Goal: Information Seeking & Learning: Find specific fact

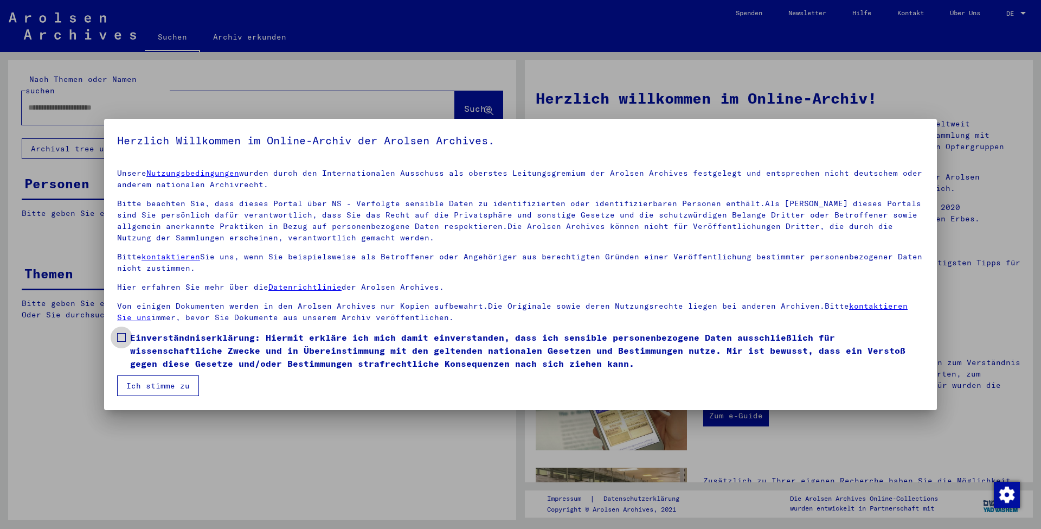
click at [121, 340] on span at bounding box center [121, 337] width 9 height 9
click at [150, 388] on button "Ich stimme zu" at bounding box center [158, 385] width 82 height 21
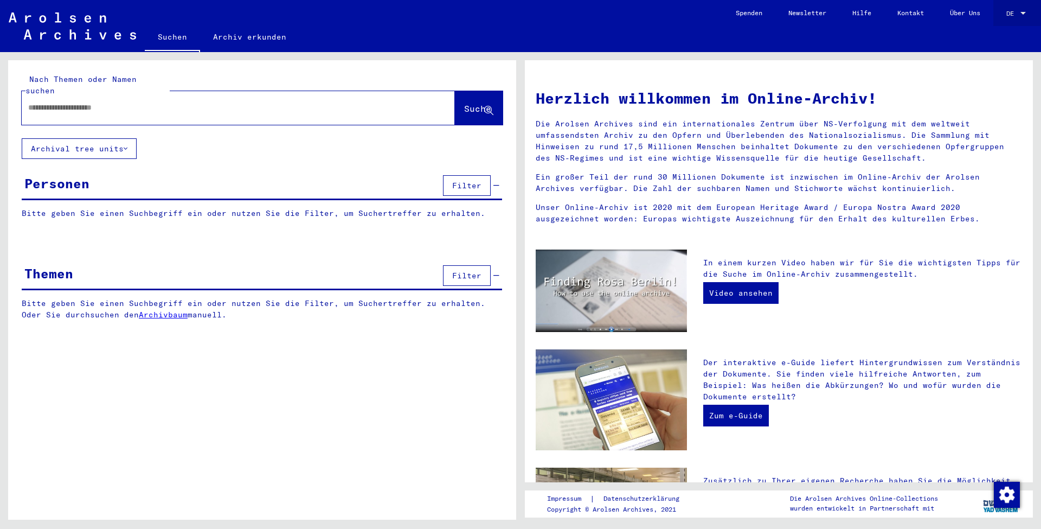
click at [1014, 12] on span "DE" at bounding box center [1013, 14] width 12 height 8
click at [1009, 21] on span "English" at bounding box center [996, 19] width 27 height 8
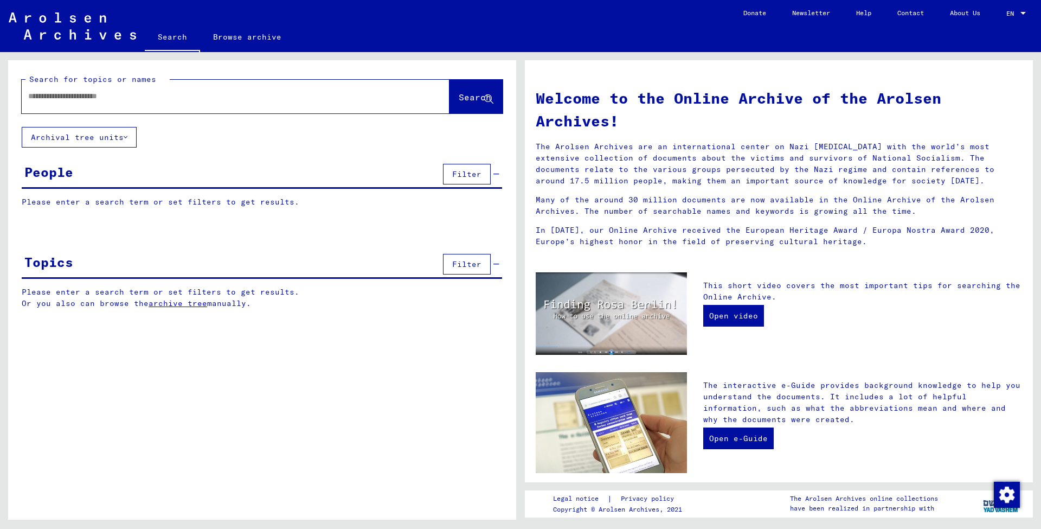
click at [464, 175] on span "Filter" at bounding box center [466, 174] width 29 height 10
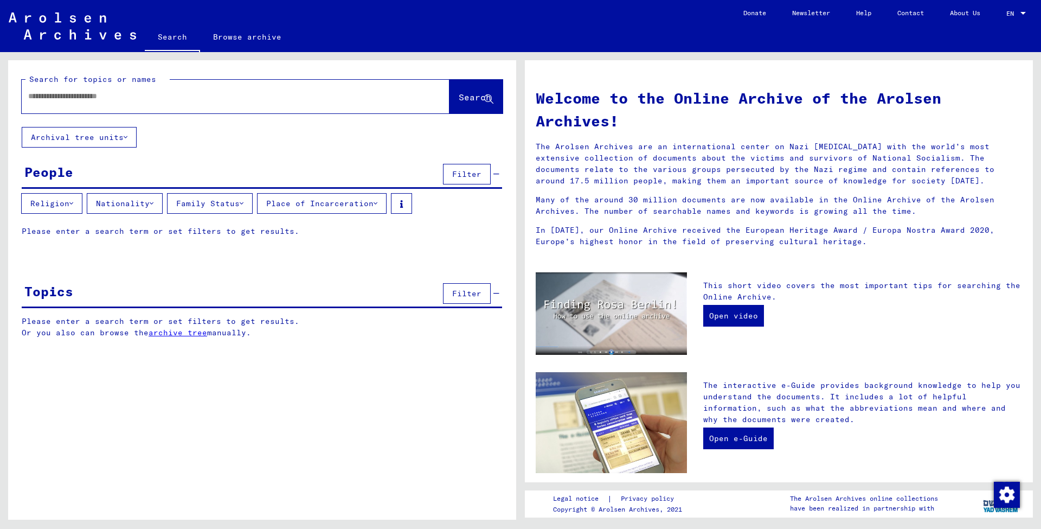
click at [125, 99] on input "text" at bounding box center [222, 96] width 389 height 11
type input "*"
type input "*****"
click at [466, 97] on span "Search" at bounding box center [475, 97] width 33 height 11
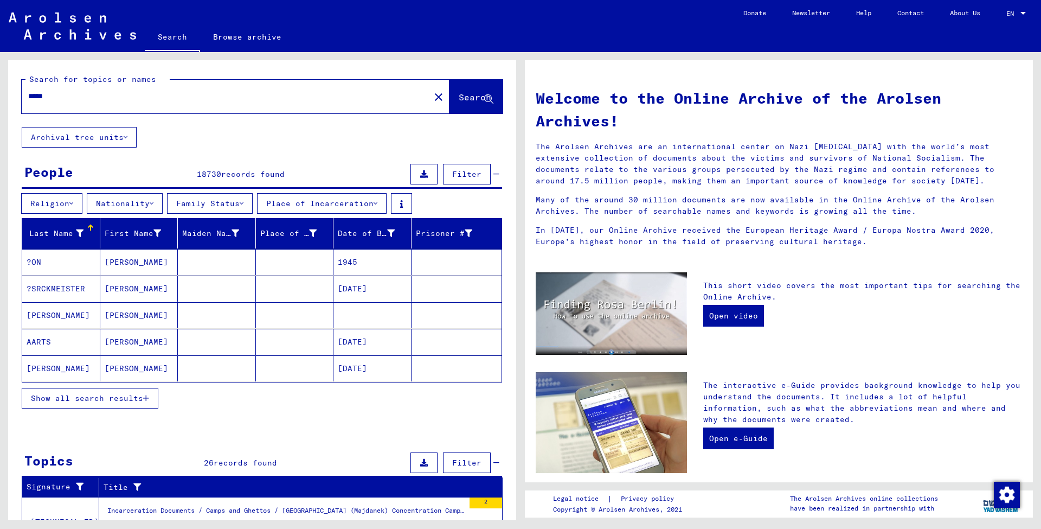
click at [469, 176] on span "Filter" at bounding box center [466, 174] width 29 height 10
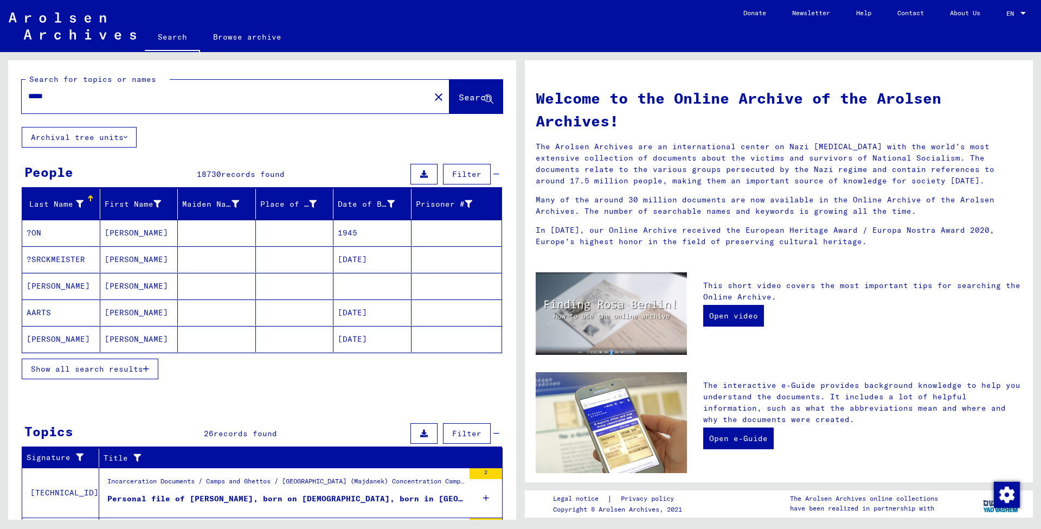
click at [469, 176] on span "Filter" at bounding box center [466, 174] width 29 height 10
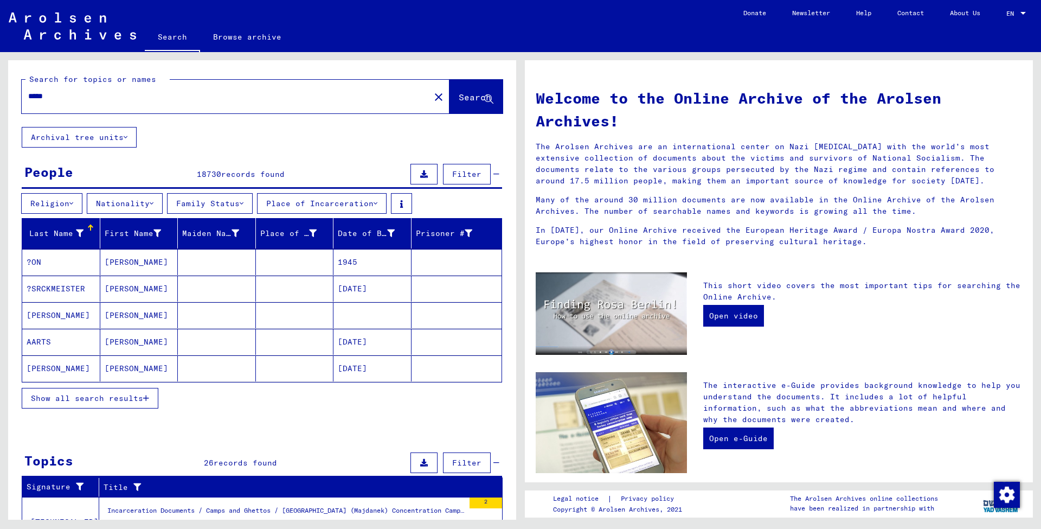
click at [469, 176] on span "Filter" at bounding box center [466, 174] width 29 height 10
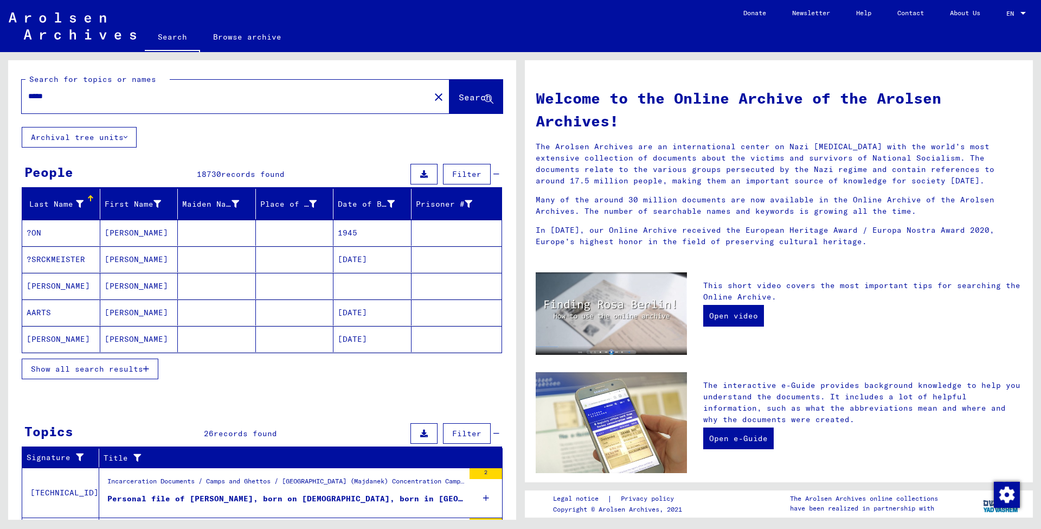
click at [138, 373] on span "Show all search results" at bounding box center [87, 369] width 112 height 10
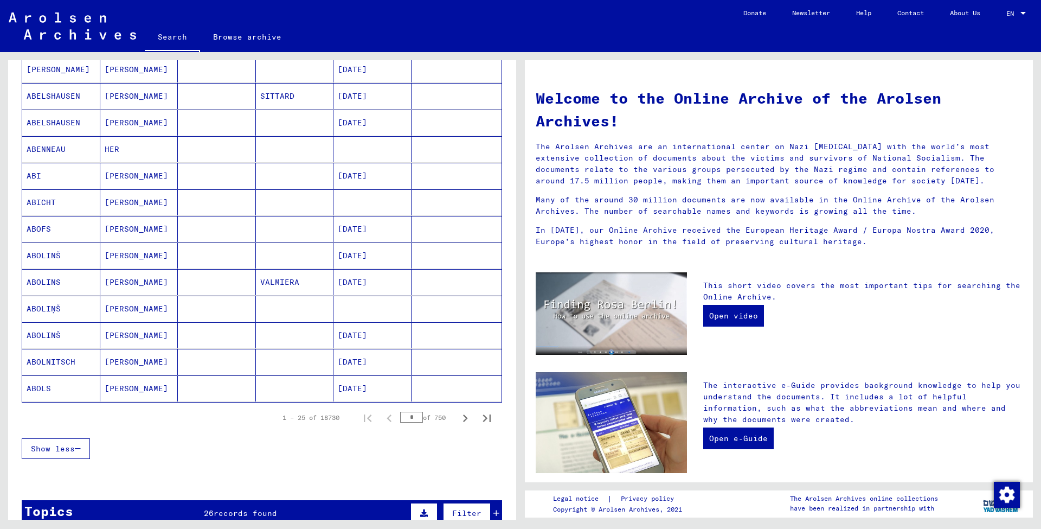
scroll to position [483, 0]
click at [466, 420] on icon "Next page" at bounding box center [465, 417] width 15 height 15
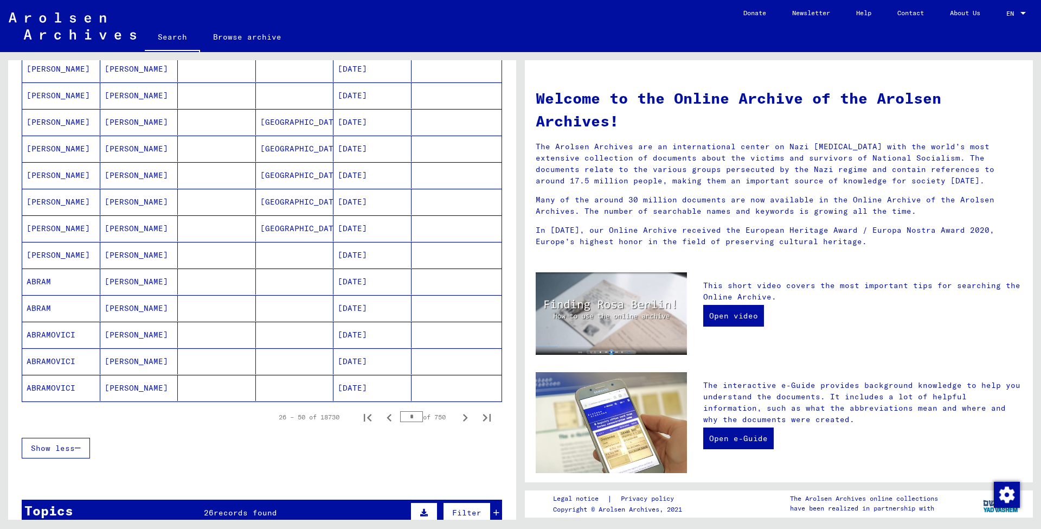
click at [466, 420] on icon "Next page" at bounding box center [465, 417] width 15 height 15
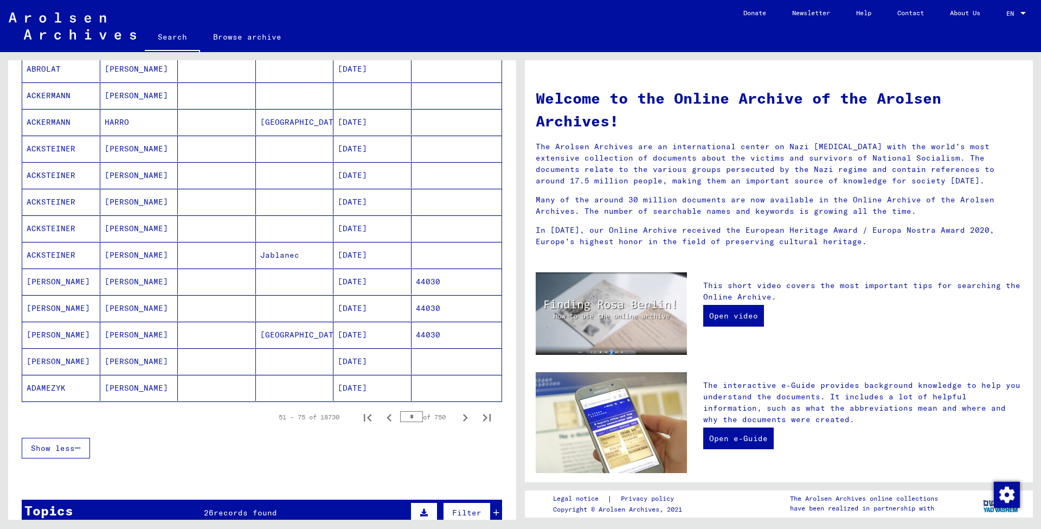
click at [466, 420] on icon "Next page" at bounding box center [465, 417] width 15 height 15
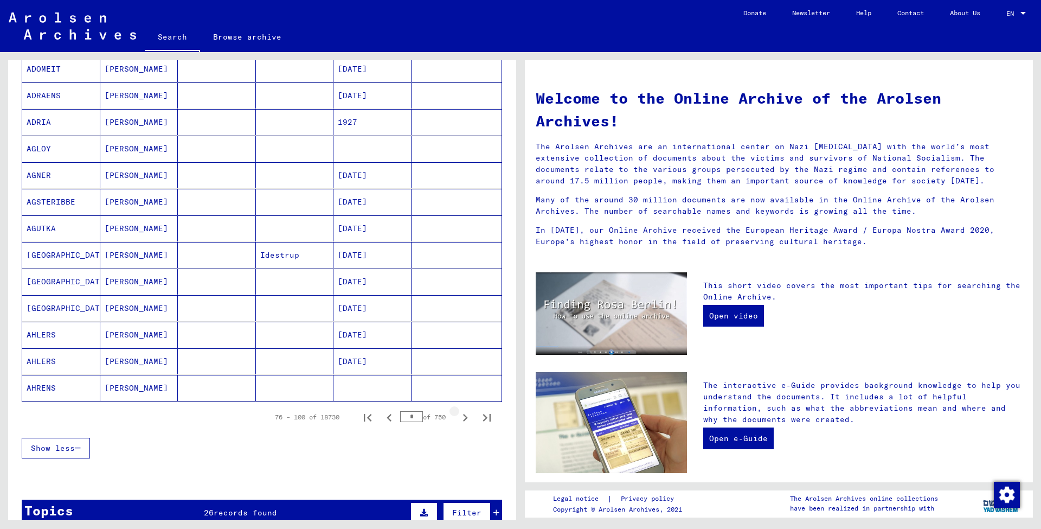
click at [466, 420] on icon "Next page" at bounding box center [465, 417] width 15 height 15
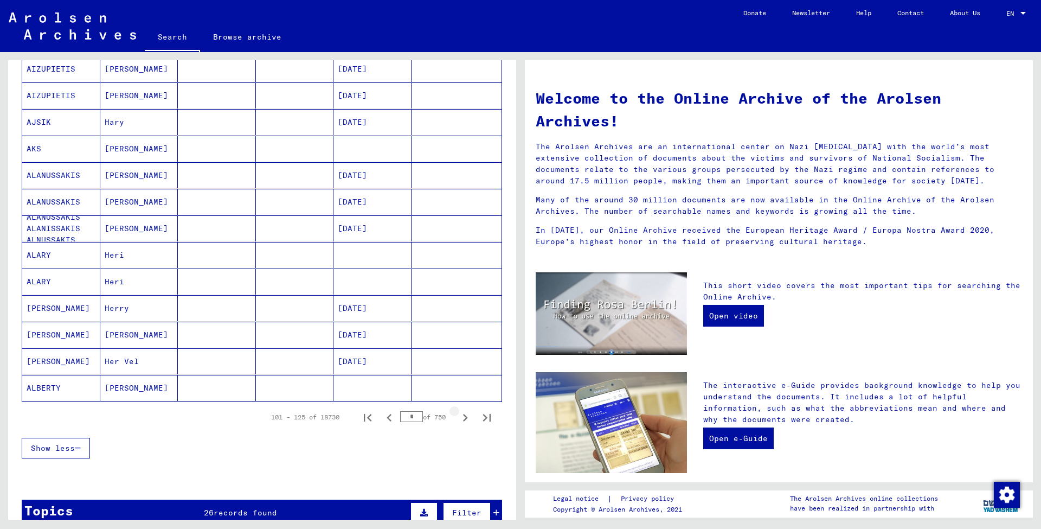
click at [466, 420] on icon "Next page" at bounding box center [465, 417] width 15 height 15
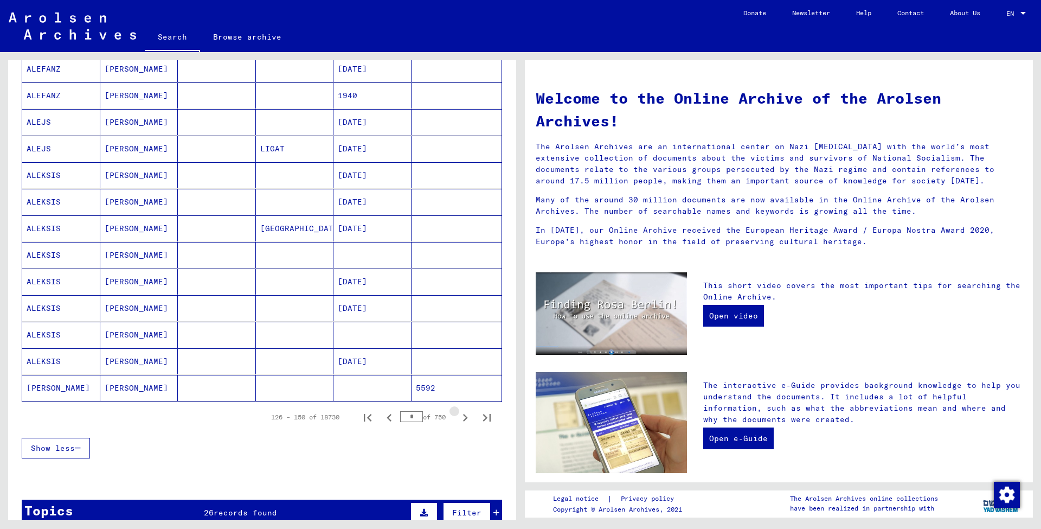
click at [466, 420] on icon "Next page" at bounding box center [465, 417] width 15 height 15
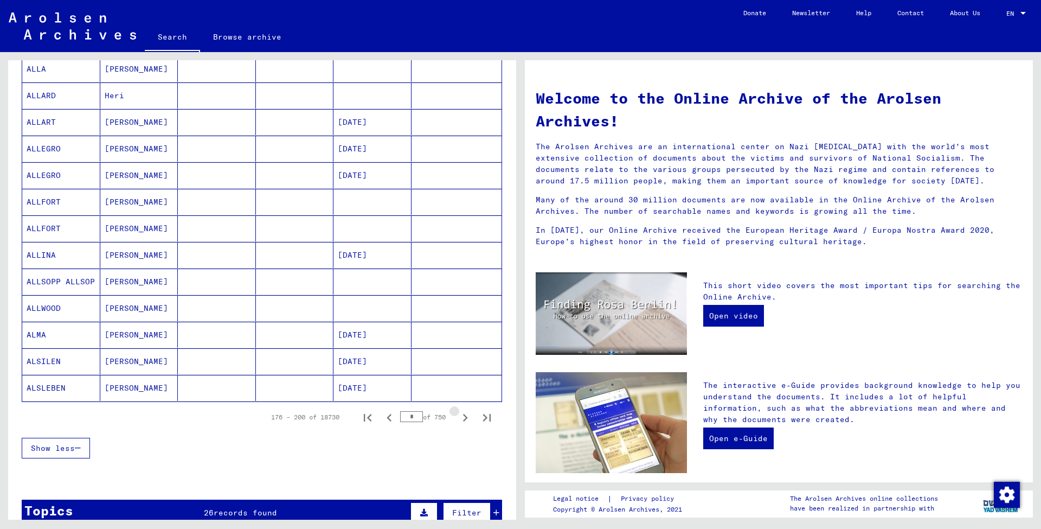
click at [466, 420] on icon "Next page" at bounding box center [465, 417] width 15 height 15
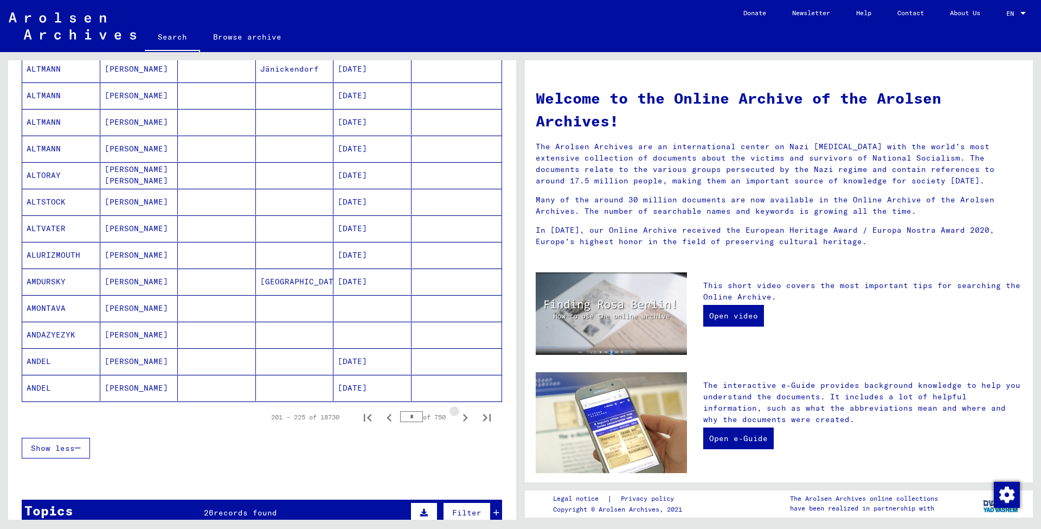
click at [466, 420] on icon "Next page" at bounding box center [465, 417] width 15 height 15
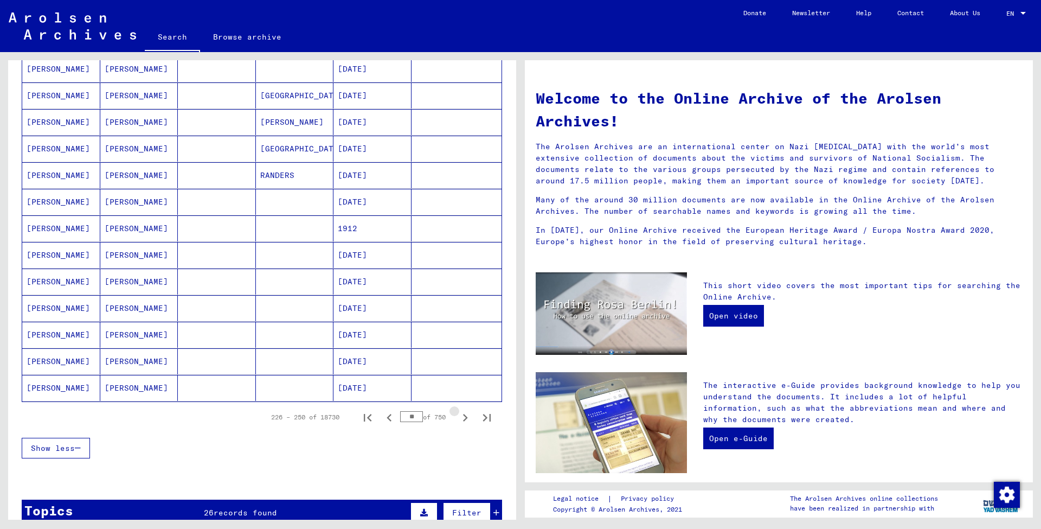
click at [466, 420] on icon "Next page" at bounding box center [465, 417] width 15 height 15
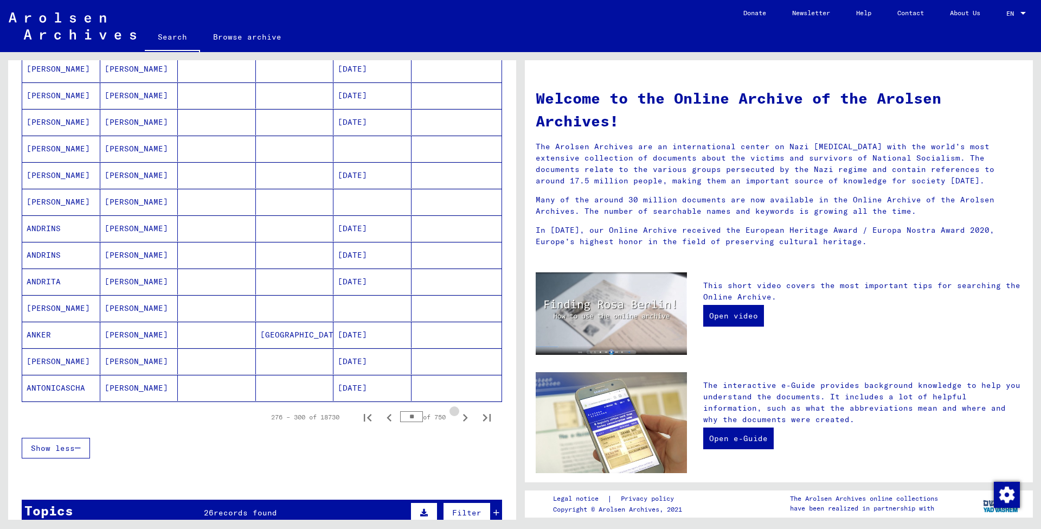
click at [466, 420] on icon "Next page" at bounding box center [465, 417] width 15 height 15
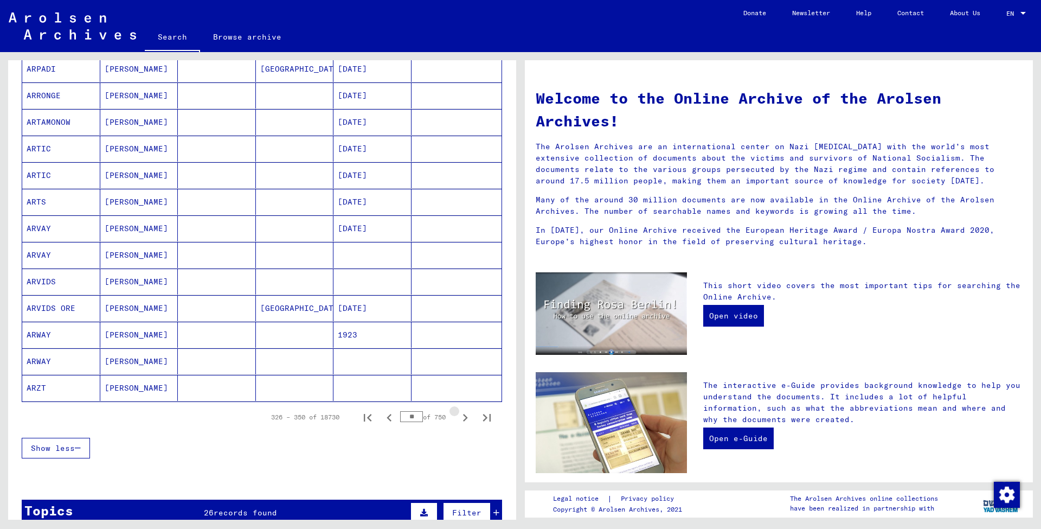
click at [466, 420] on icon "Next page" at bounding box center [465, 417] width 15 height 15
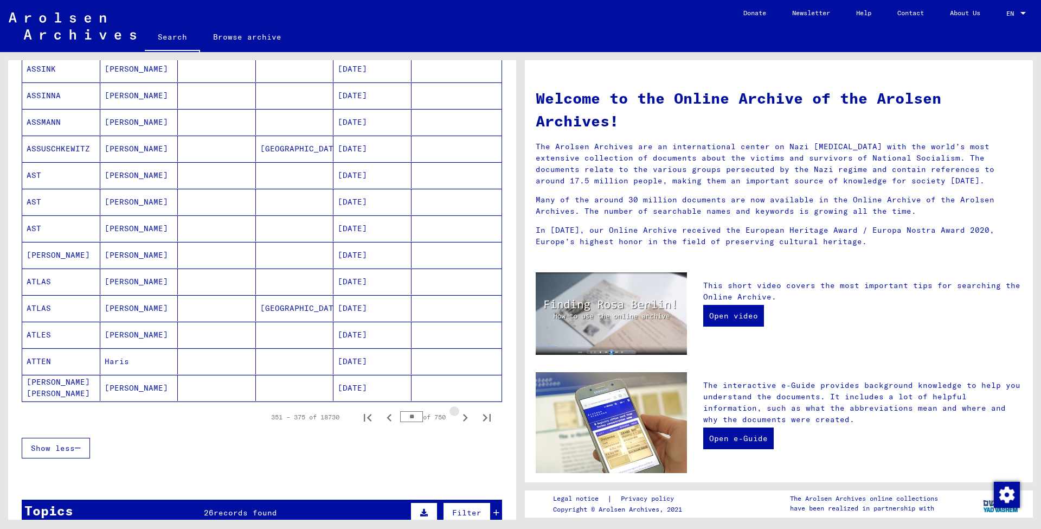
click at [466, 420] on icon "Next page" at bounding box center [465, 417] width 15 height 15
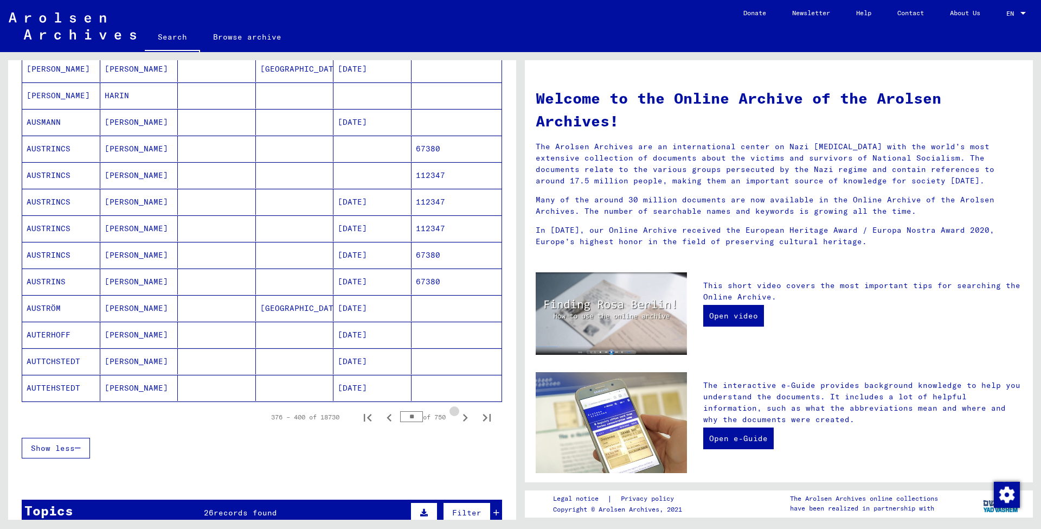
click at [466, 420] on icon "Next page" at bounding box center [465, 417] width 15 height 15
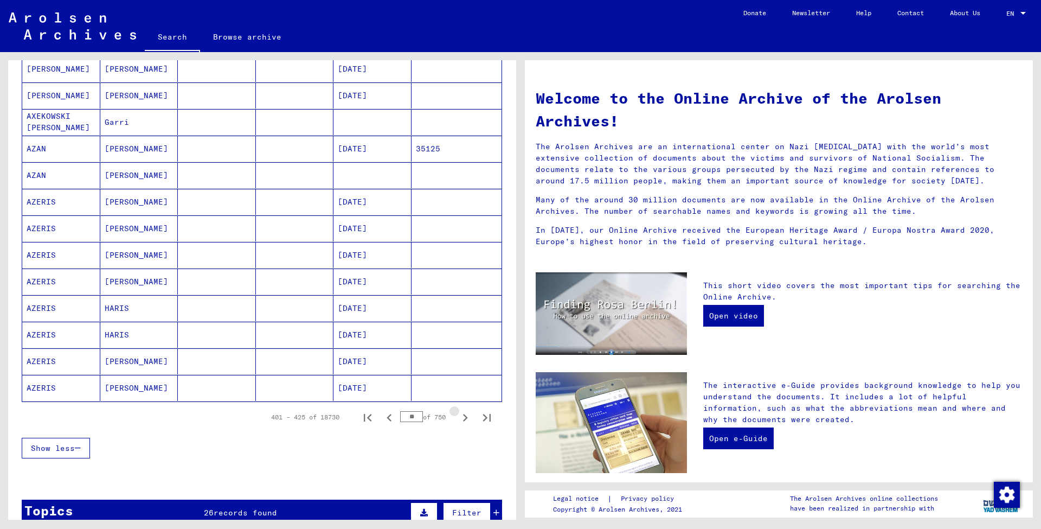
click at [466, 420] on icon "Next page" at bounding box center [465, 417] width 15 height 15
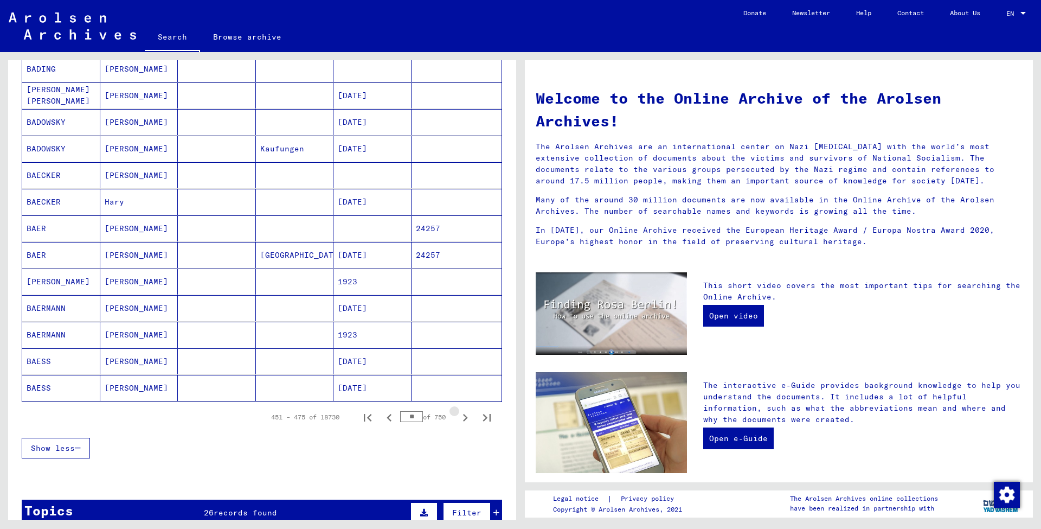
click at [466, 420] on icon "Next page" at bounding box center [465, 417] width 15 height 15
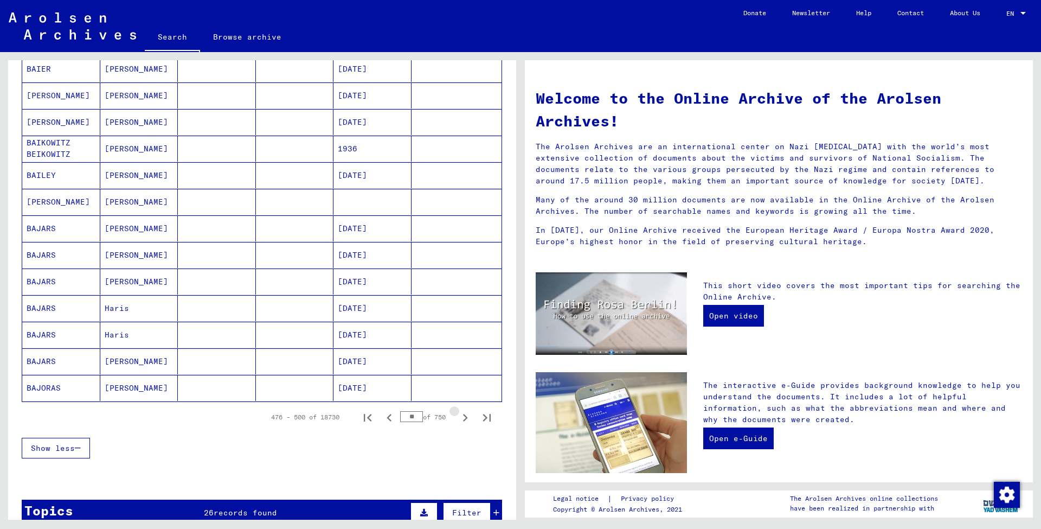
click at [466, 420] on icon "Next page" at bounding box center [465, 417] width 15 height 15
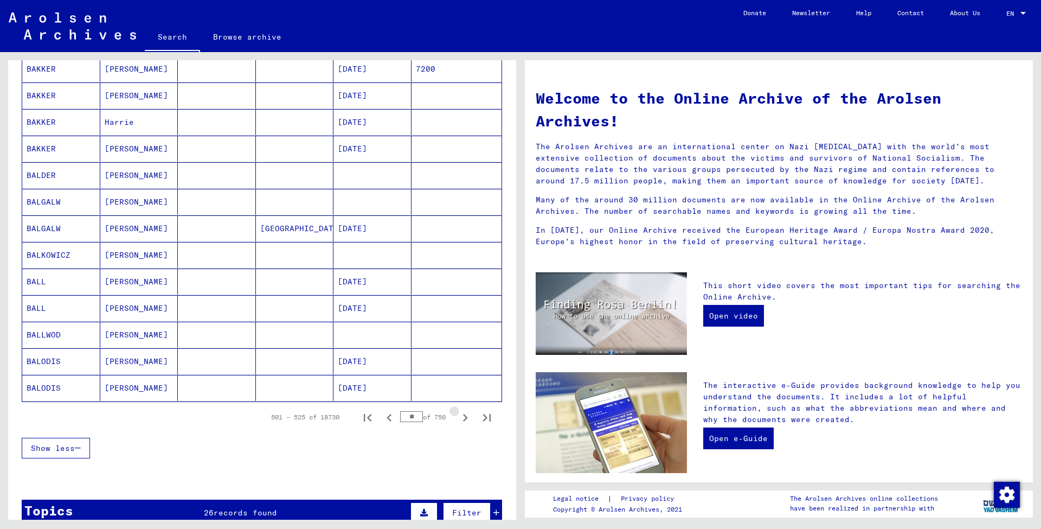
click at [466, 420] on icon "Next page" at bounding box center [465, 417] width 15 height 15
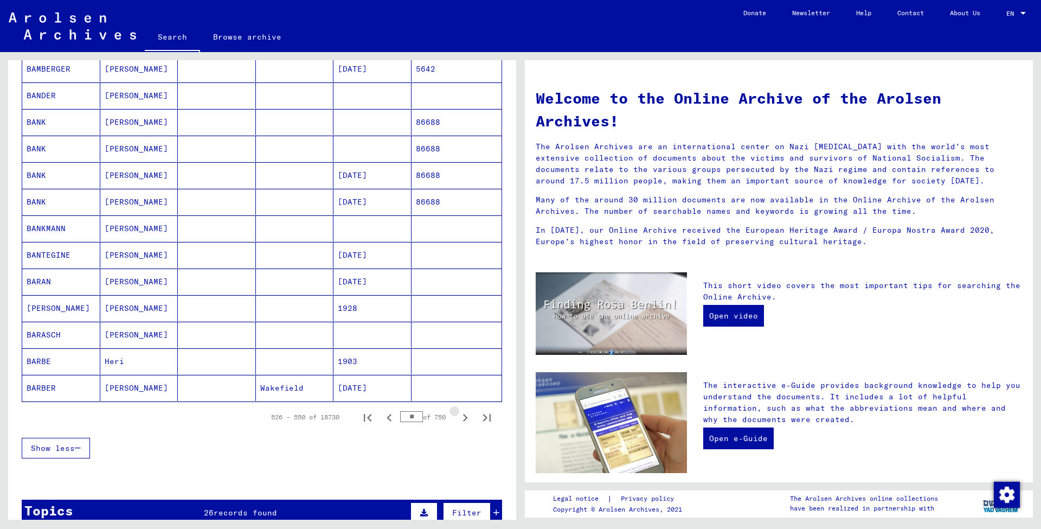
click at [466, 420] on icon "Next page" at bounding box center [465, 417] width 15 height 15
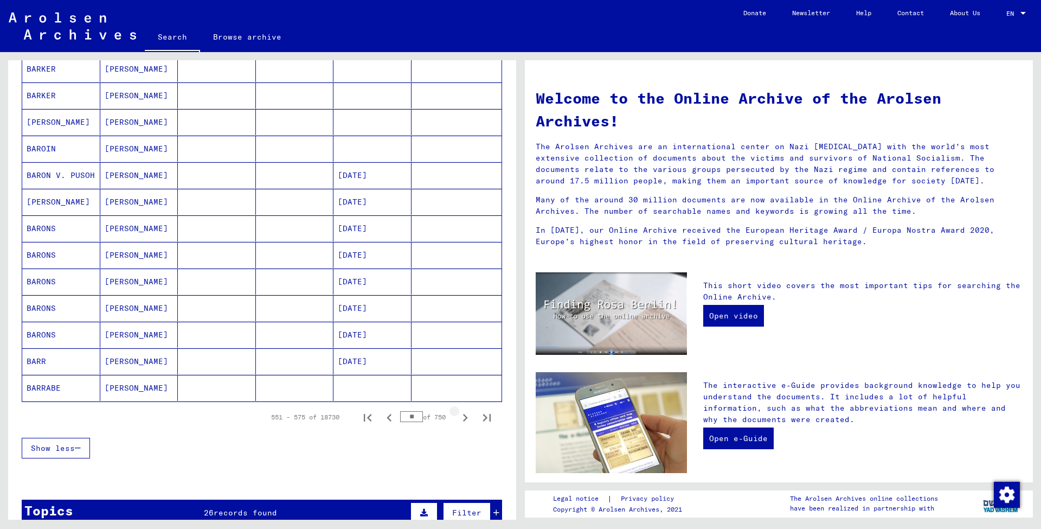
click at [466, 420] on icon "Next page" at bounding box center [465, 417] width 15 height 15
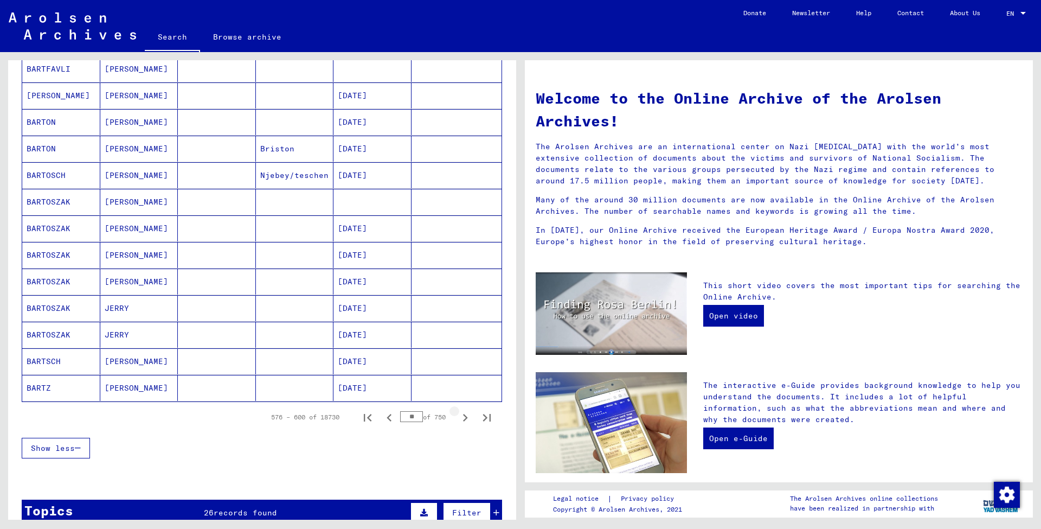
click at [466, 420] on icon "Next page" at bounding box center [465, 417] width 15 height 15
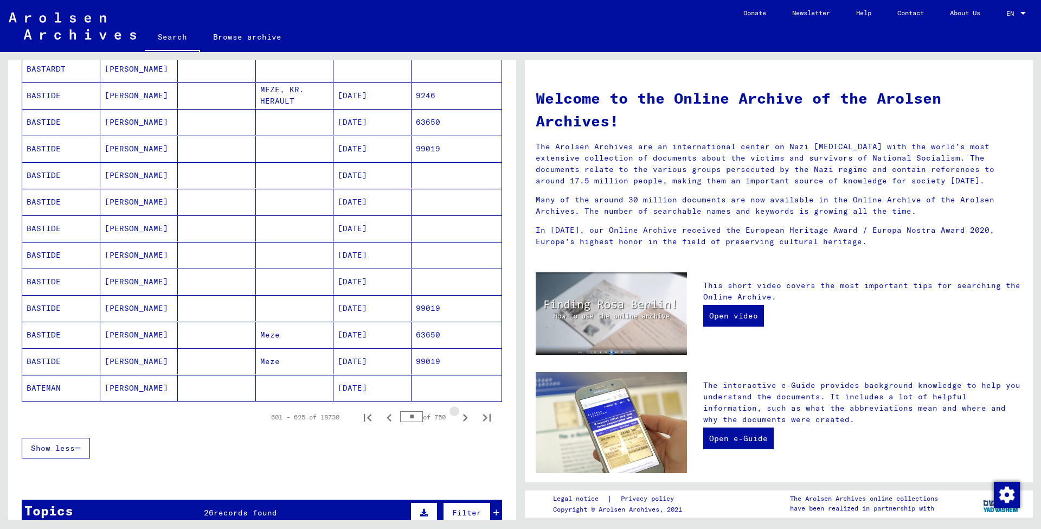
click at [466, 420] on icon "Next page" at bounding box center [465, 417] width 15 height 15
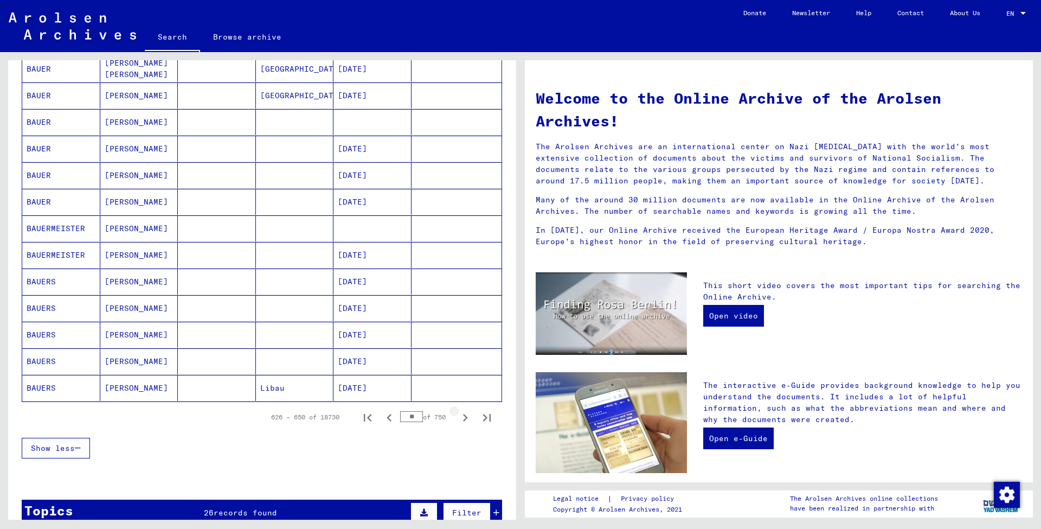
click at [466, 420] on icon "Next page" at bounding box center [465, 417] width 15 height 15
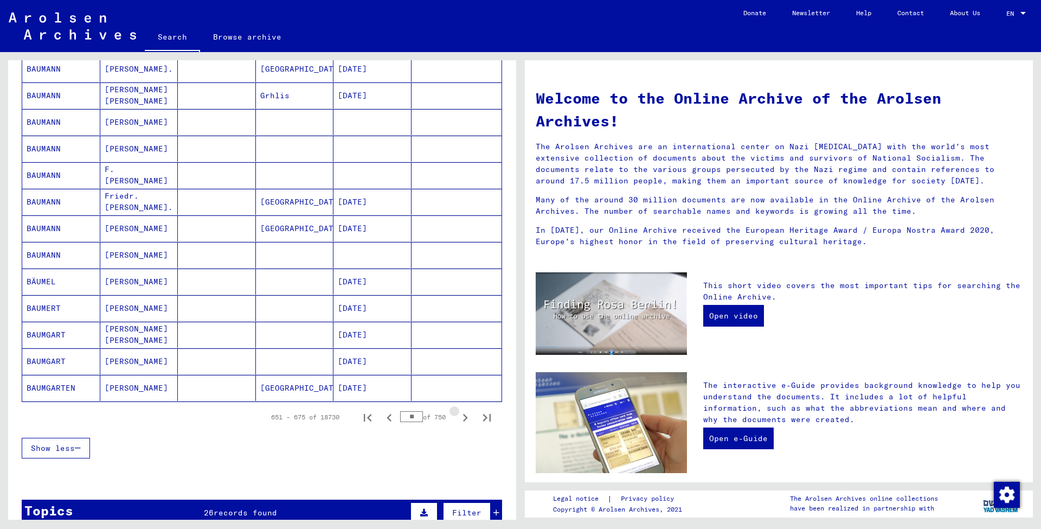
click at [466, 420] on icon "Next page" at bounding box center [465, 417] width 15 height 15
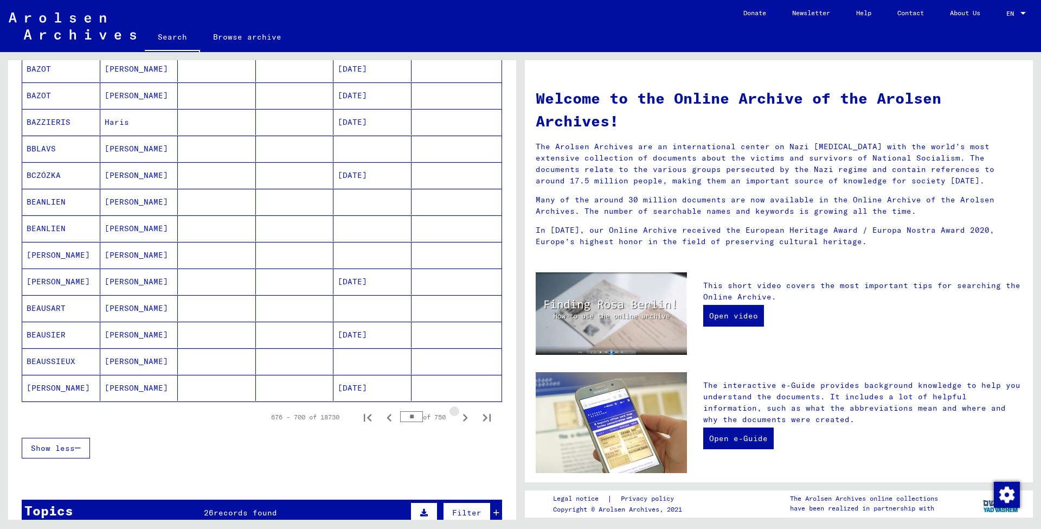
click at [466, 420] on icon "Next page" at bounding box center [465, 417] width 15 height 15
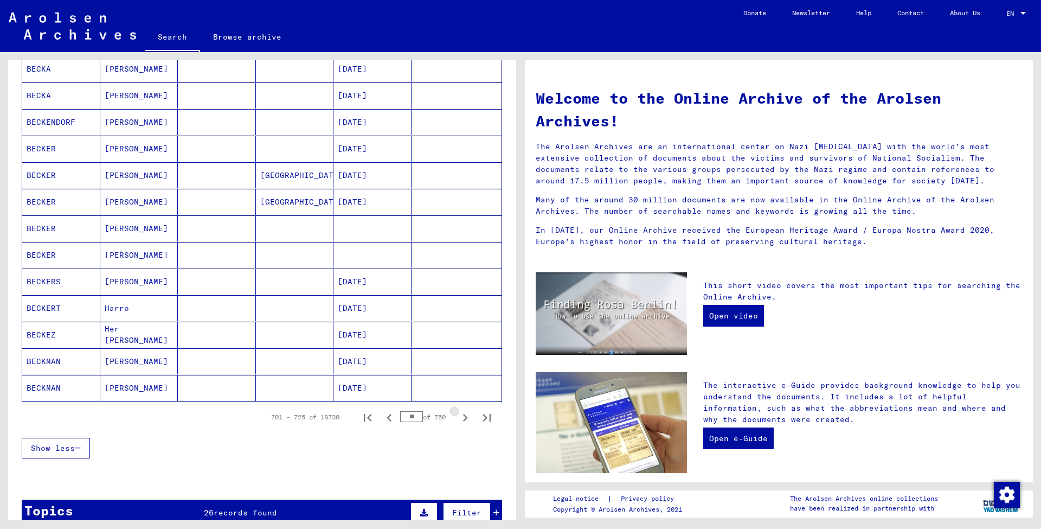
click at [466, 420] on icon "Next page" at bounding box center [465, 417] width 15 height 15
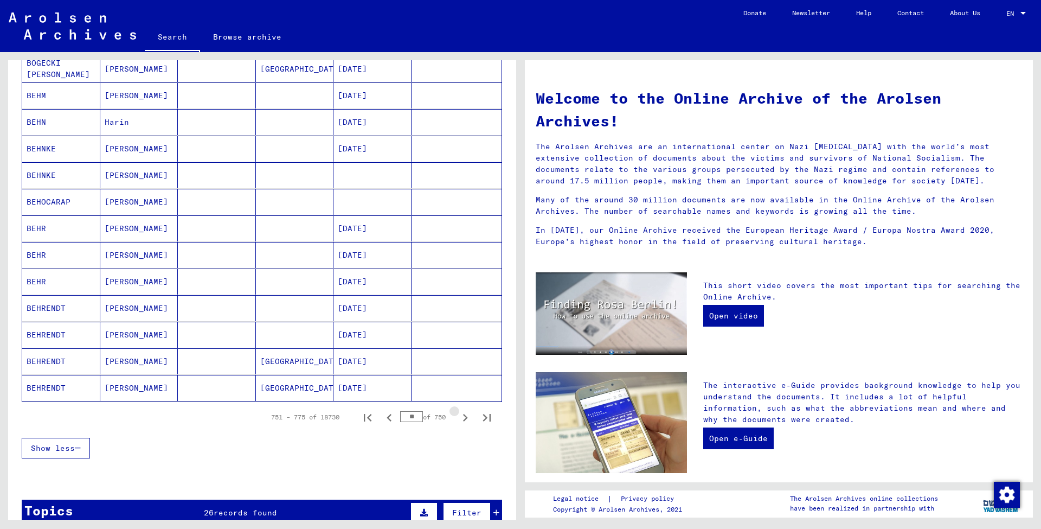
click at [466, 420] on icon "Next page" at bounding box center [465, 417] width 15 height 15
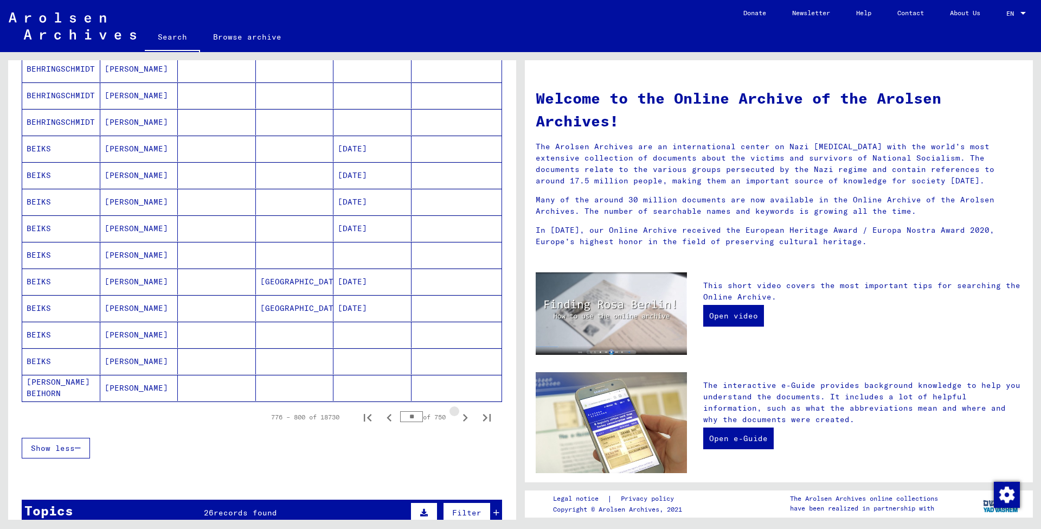
click at [466, 420] on icon "Next page" at bounding box center [465, 417] width 15 height 15
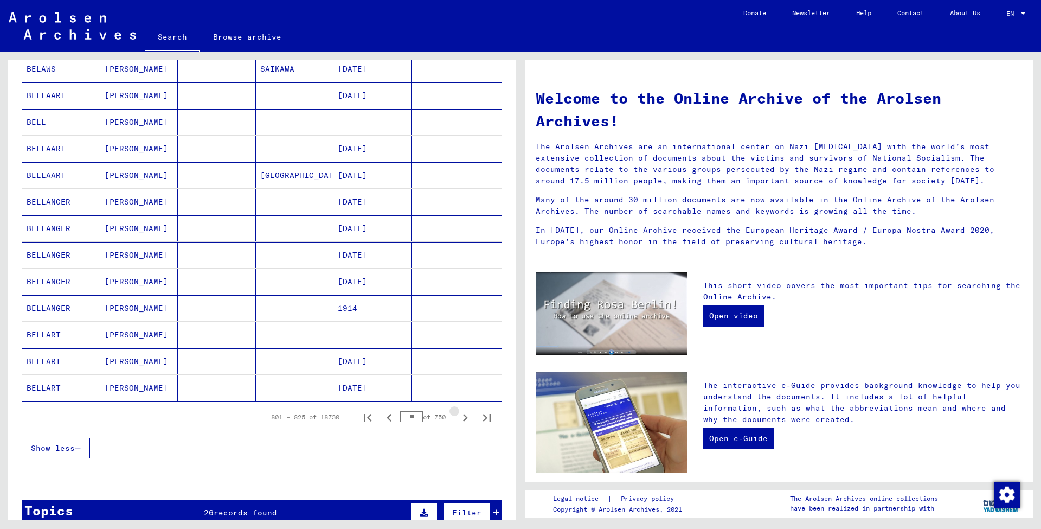
click at [466, 420] on icon "Next page" at bounding box center [465, 417] width 15 height 15
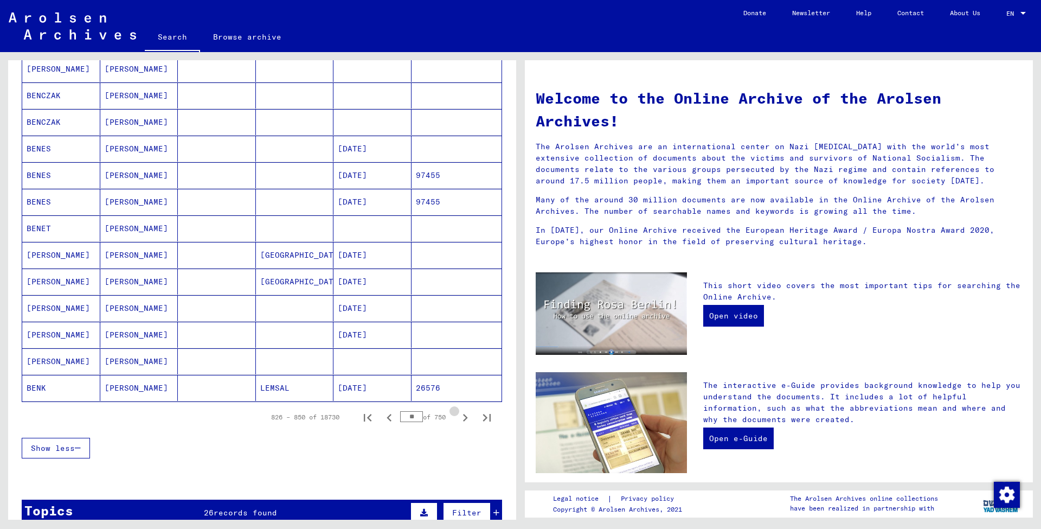
click at [466, 420] on icon "Next page" at bounding box center [465, 417] width 15 height 15
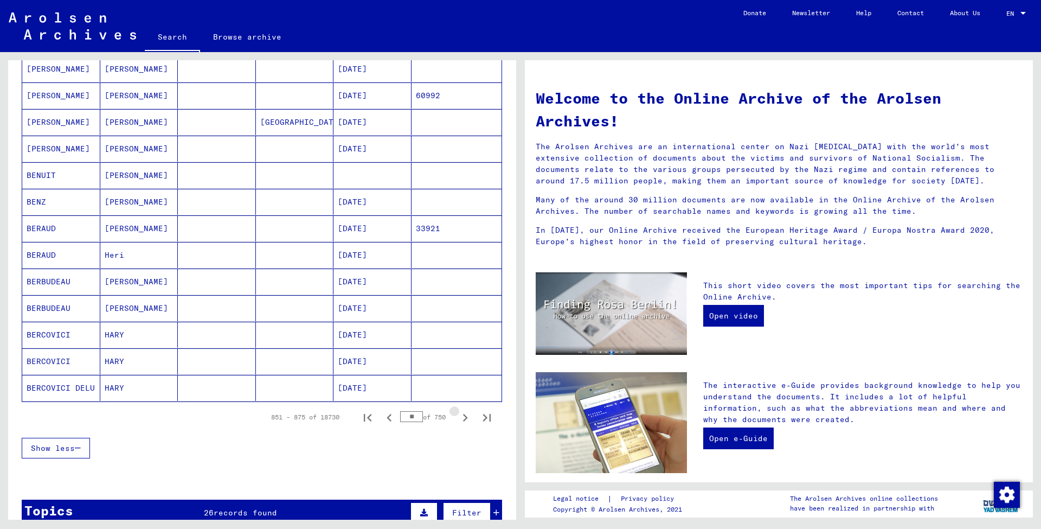
click at [466, 420] on icon "Next page" at bounding box center [465, 417] width 15 height 15
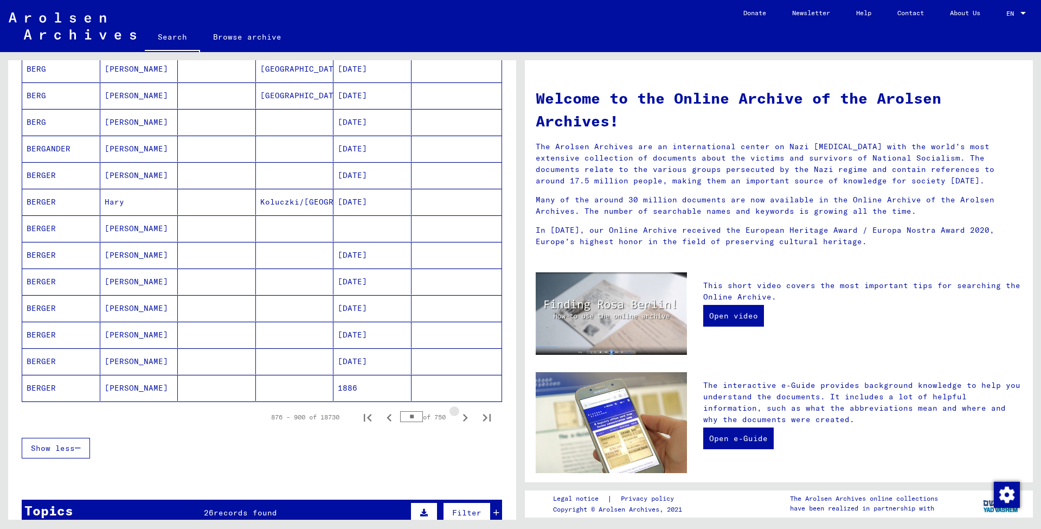
click at [466, 420] on icon "Next page" at bounding box center [465, 417] width 15 height 15
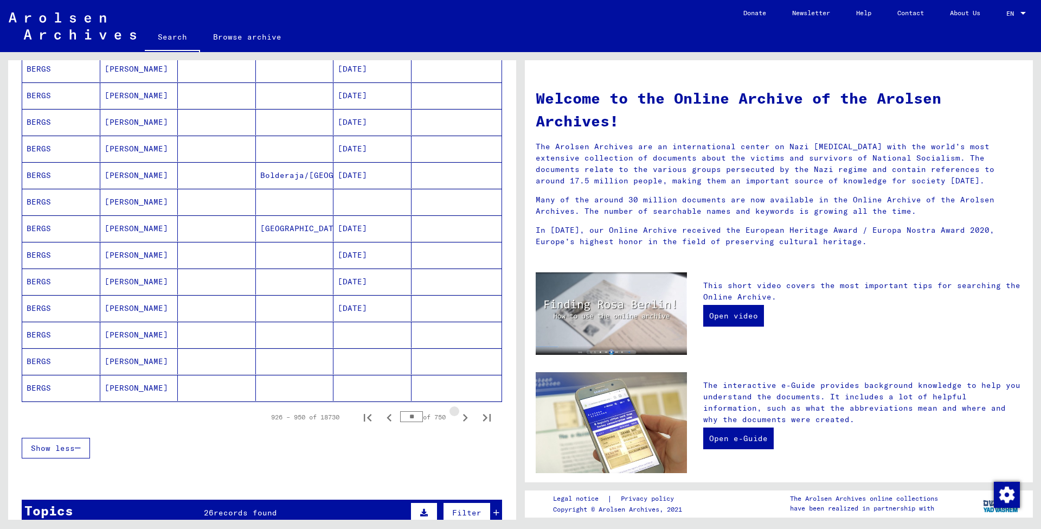
click at [466, 420] on icon "Next page" at bounding box center [465, 417] width 15 height 15
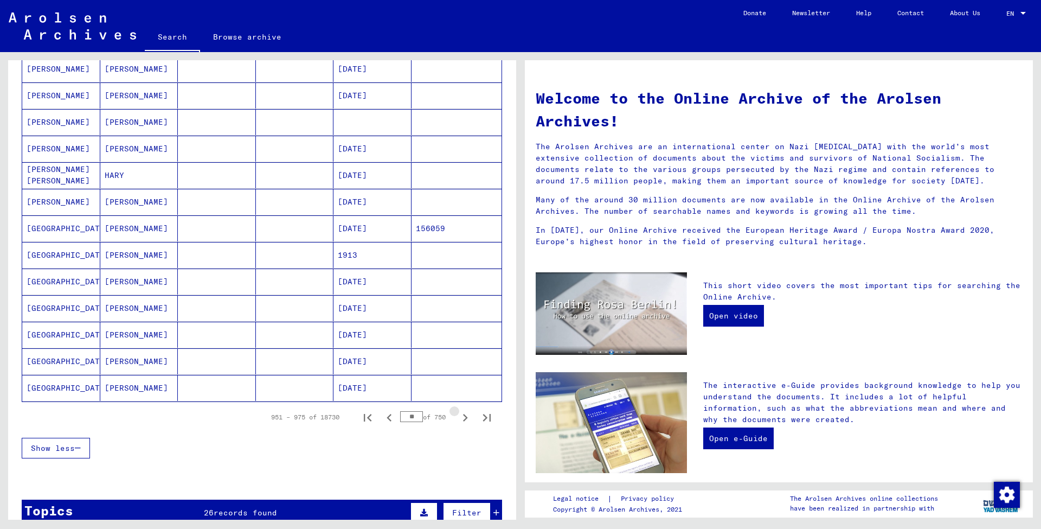
click at [466, 420] on icon "Next page" at bounding box center [465, 417] width 15 height 15
click at [466, 420] on icon "Next page" at bounding box center [465, 418] width 5 height 8
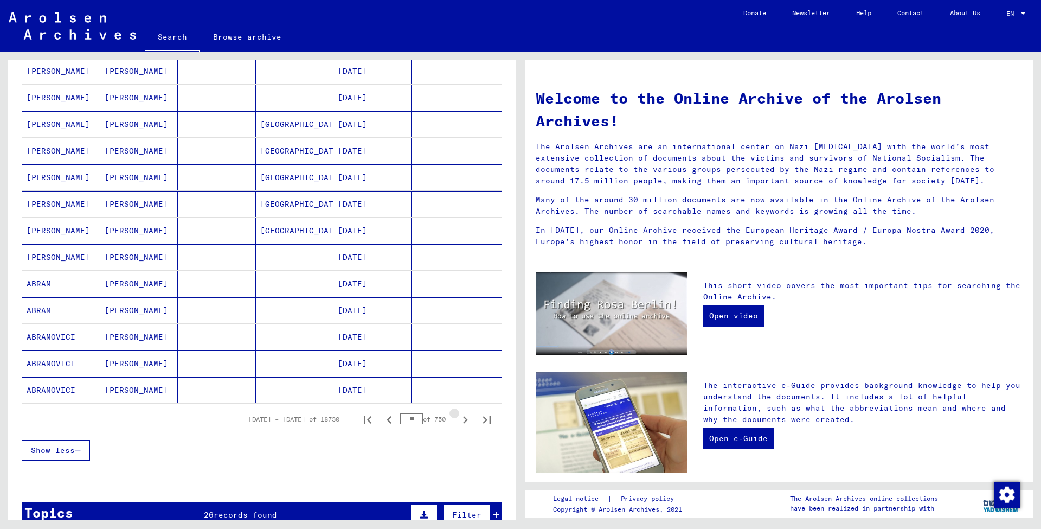
click at [466, 420] on icon "Next page" at bounding box center [465, 420] width 5 height 8
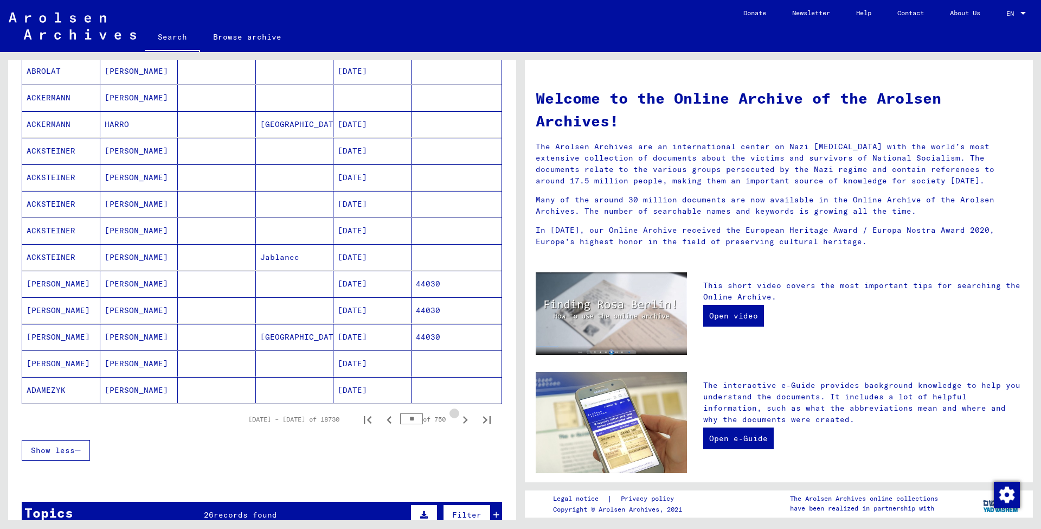
click at [466, 420] on icon "Next page" at bounding box center [465, 420] width 5 height 8
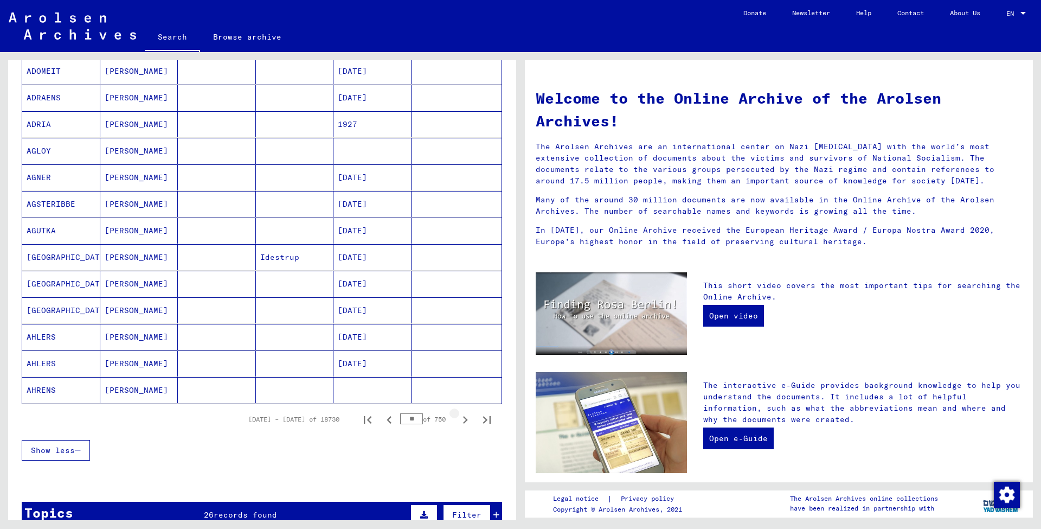
click at [466, 420] on icon "Next page" at bounding box center [465, 420] width 5 height 8
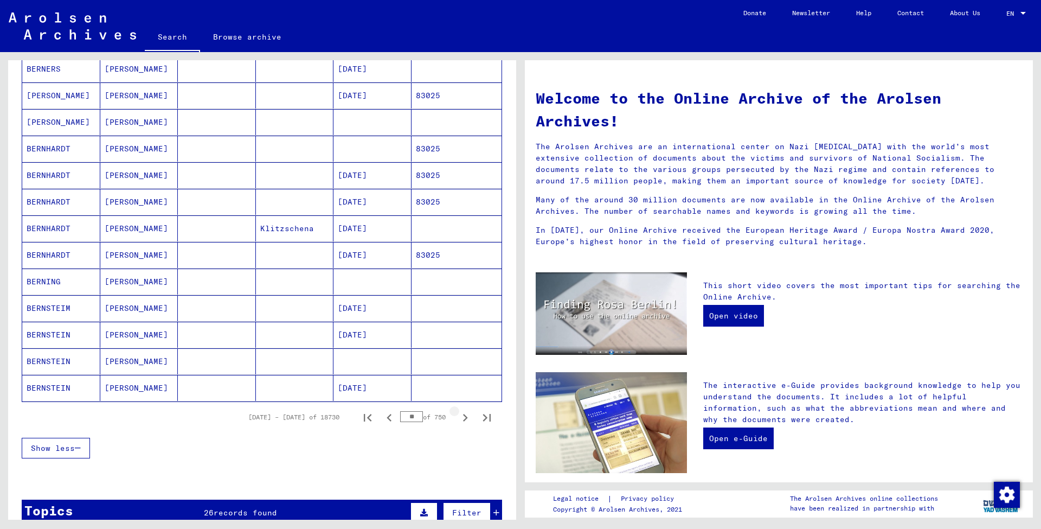
click at [466, 420] on icon "Next page" at bounding box center [465, 417] width 15 height 15
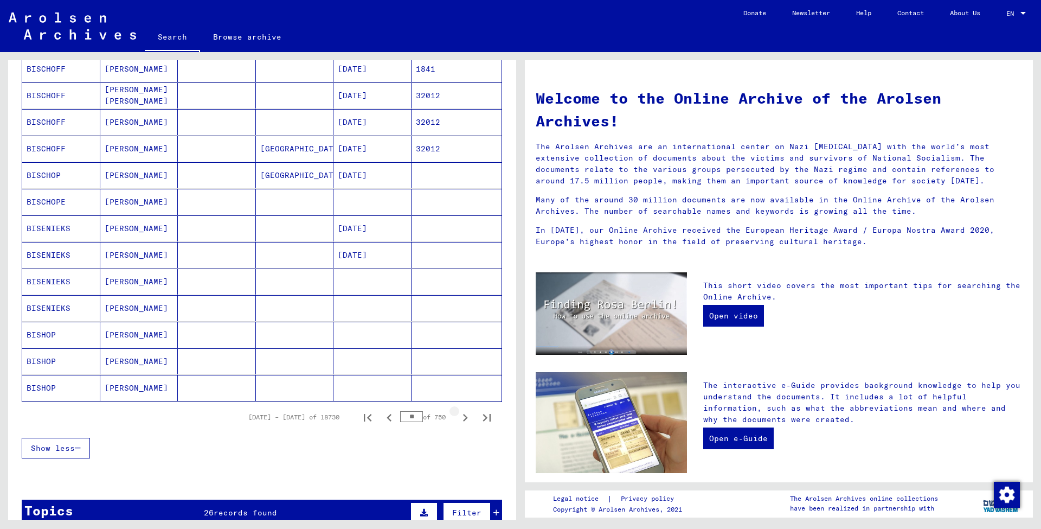
click at [466, 420] on icon "Next page" at bounding box center [465, 417] width 15 height 15
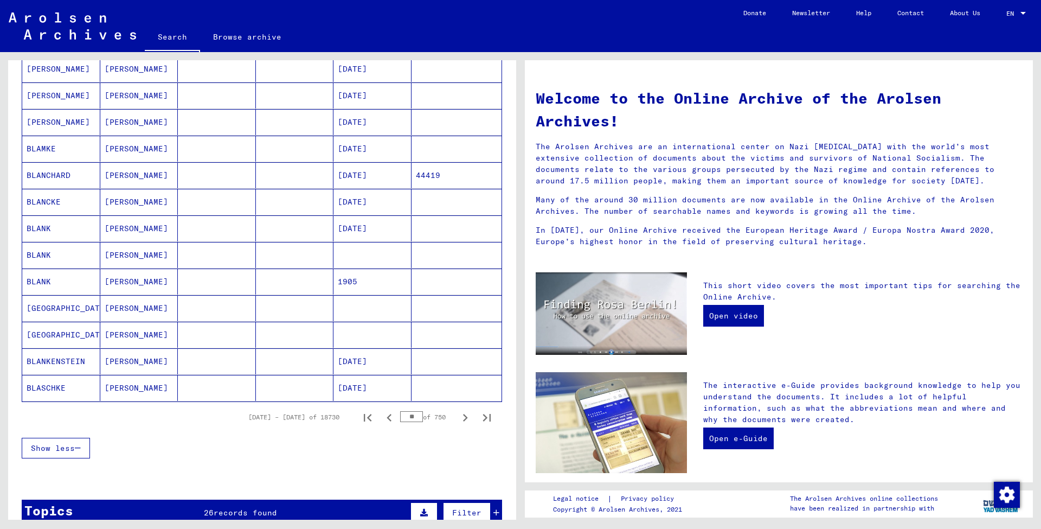
click at [466, 420] on icon "Next page" at bounding box center [465, 417] width 15 height 15
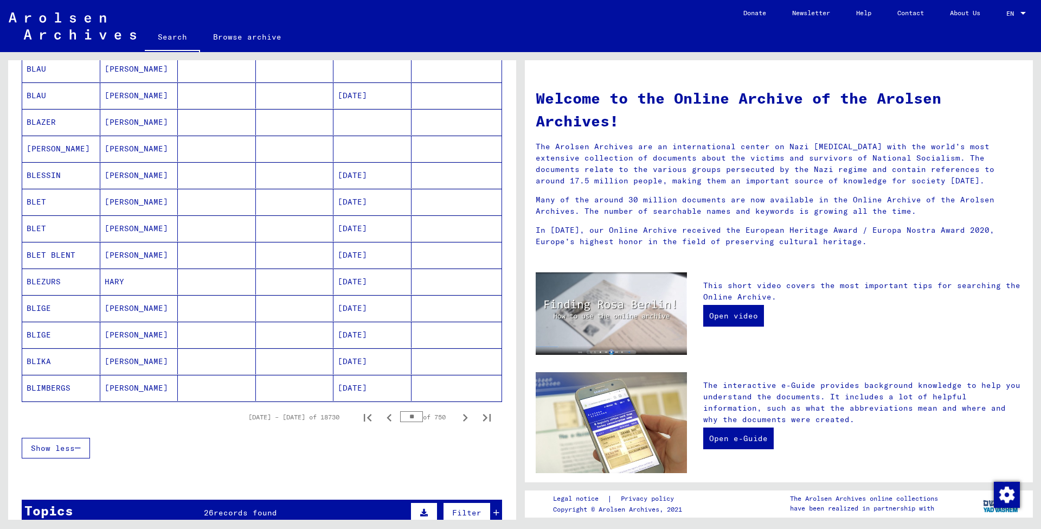
click at [464, 417] on icon "Next page" at bounding box center [465, 417] width 15 height 15
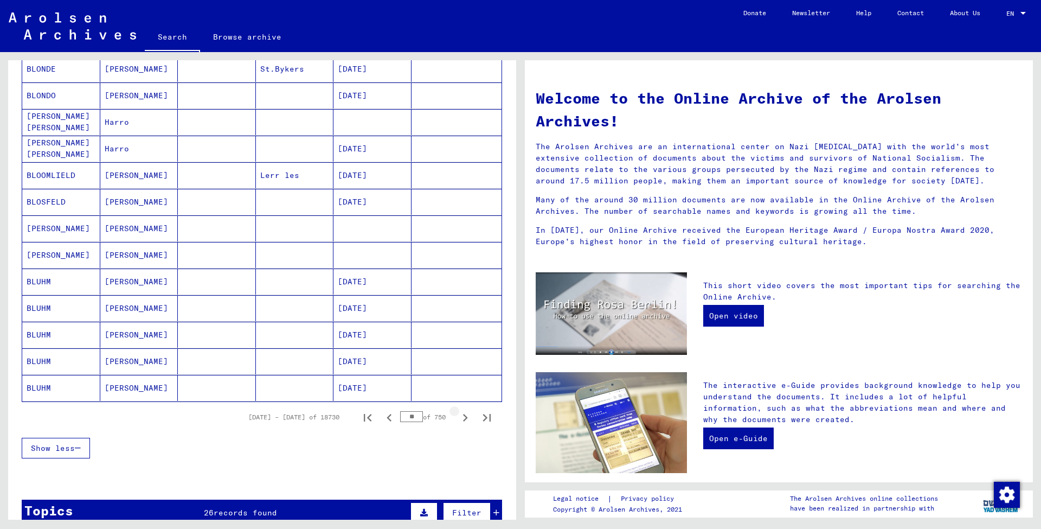
click at [464, 417] on icon "Next page" at bounding box center [465, 417] width 15 height 15
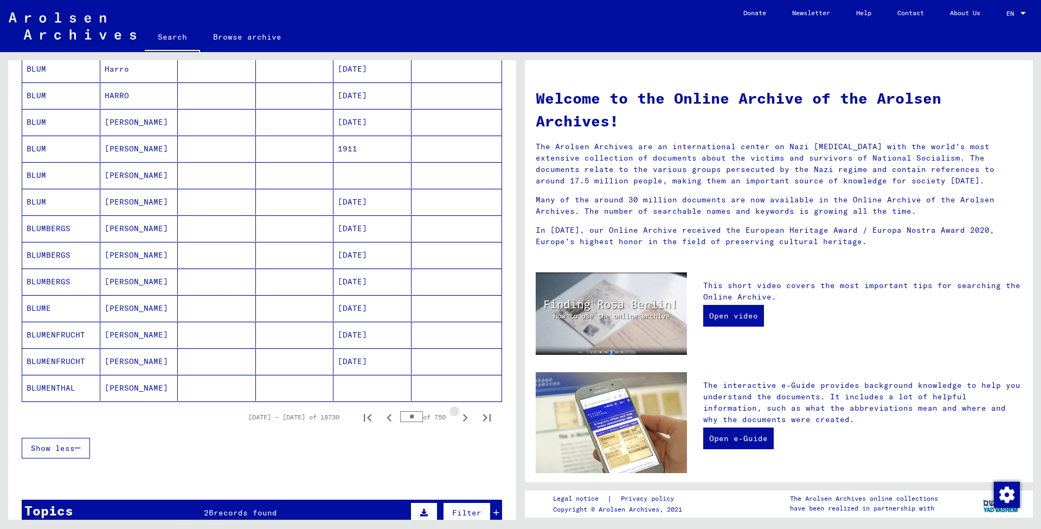
click at [464, 417] on icon "Next page" at bounding box center [465, 417] width 15 height 15
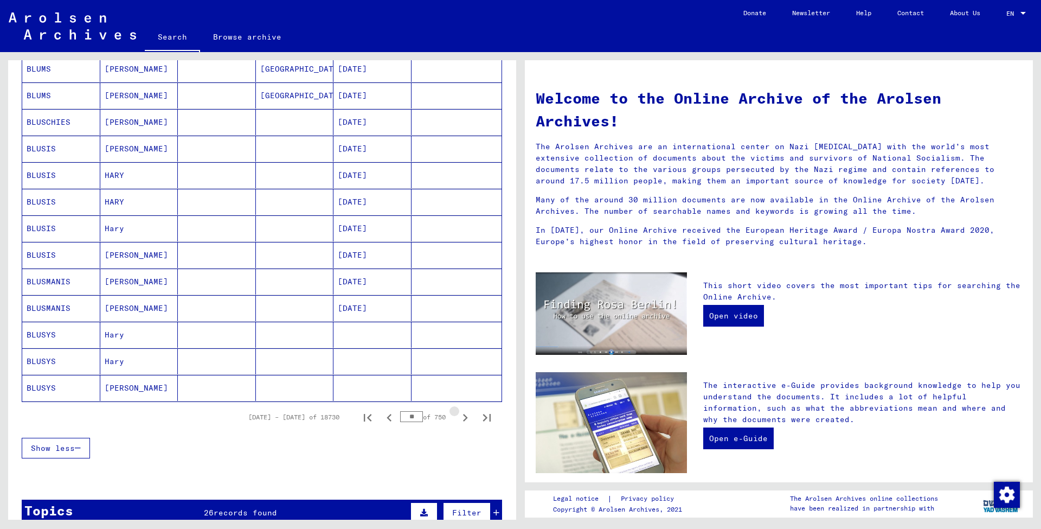
click at [464, 417] on icon "Next page" at bounding box center [465, 417] width 15 height 15
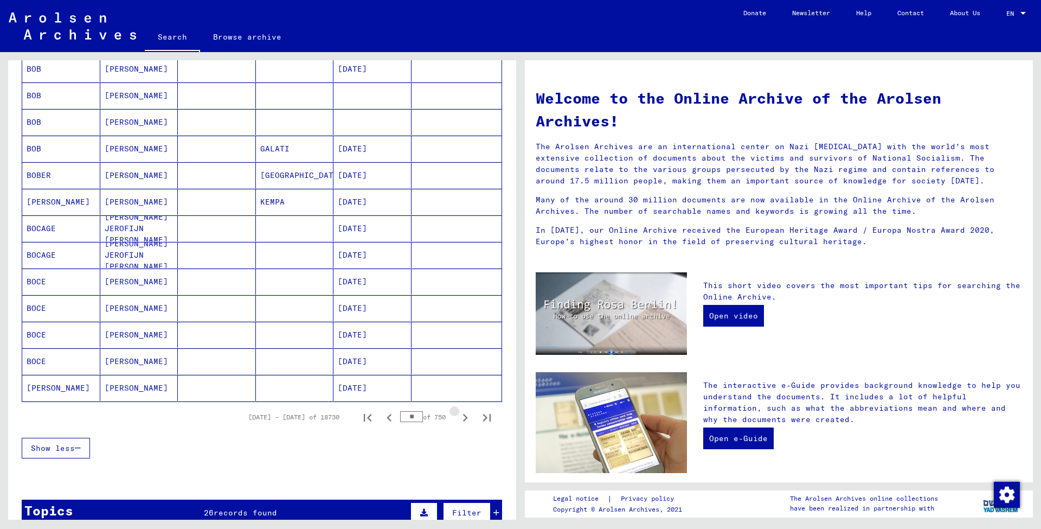
click at [464, 417] on icon "Next page" at bounding box center [465, 417] width 15 height 15
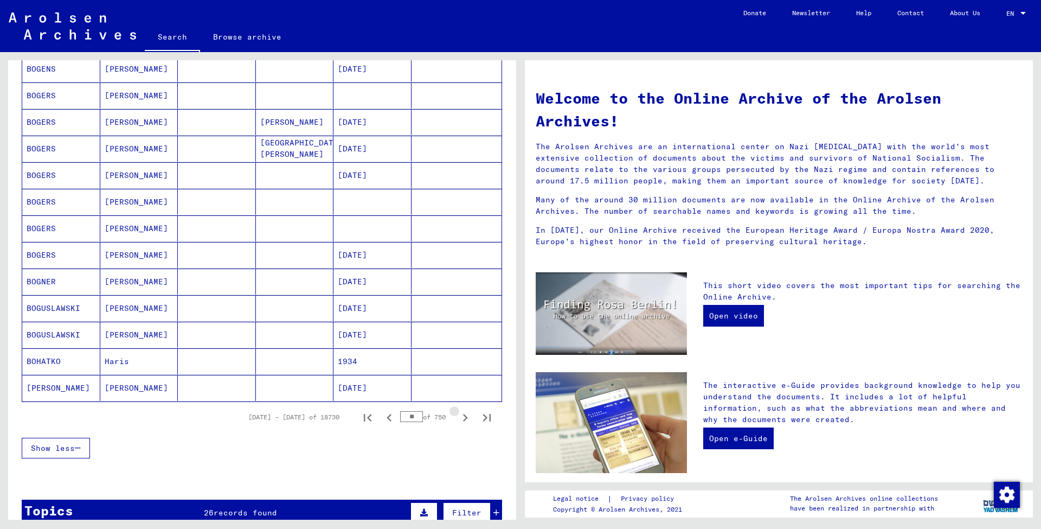
click at [464, 417] on icon "Next page" at bounding box center [465, 417] width 15 height 15
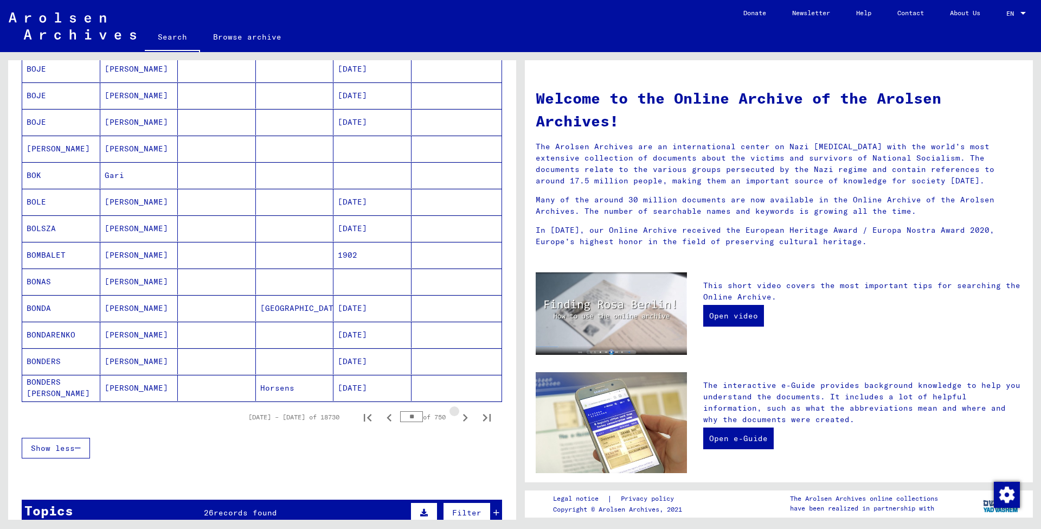
click at [464, 417] on icon "Next page" at bounding box center [465, 417] width 15 height 15
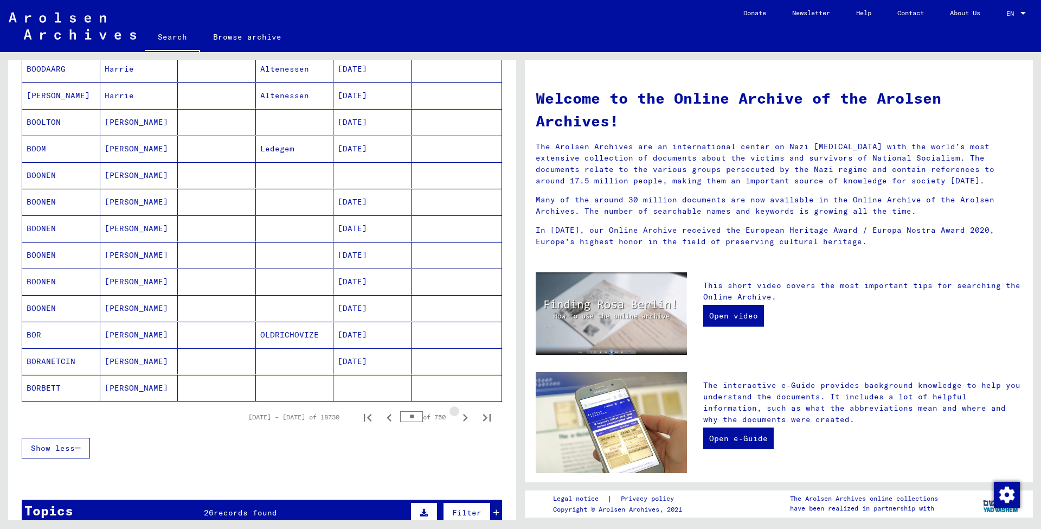
click at [464, 417] on icon "Next page" at bounding box center [465, 417] width 15 height 15
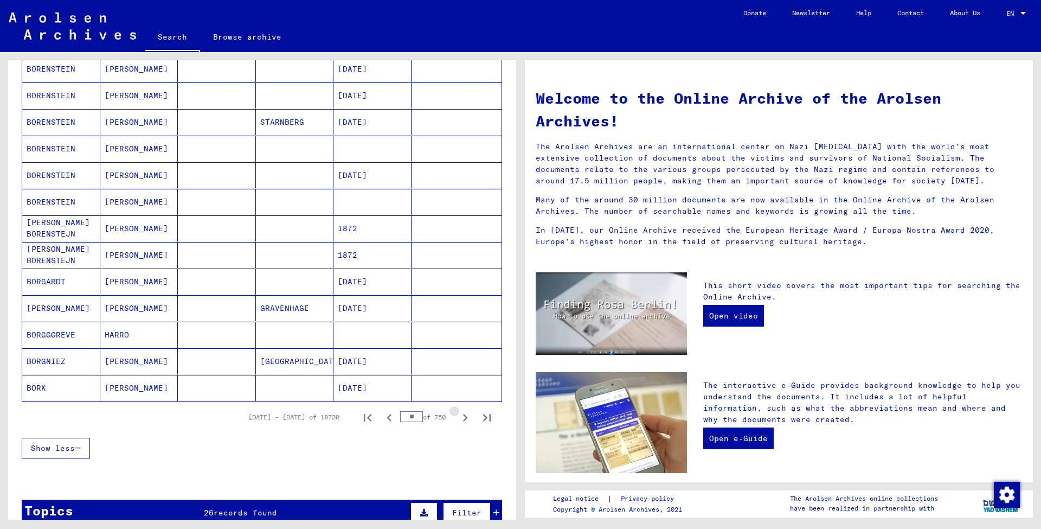
click at [464, 417] on icon "Next page" at bounding box center [465, 417] width 15 height 15
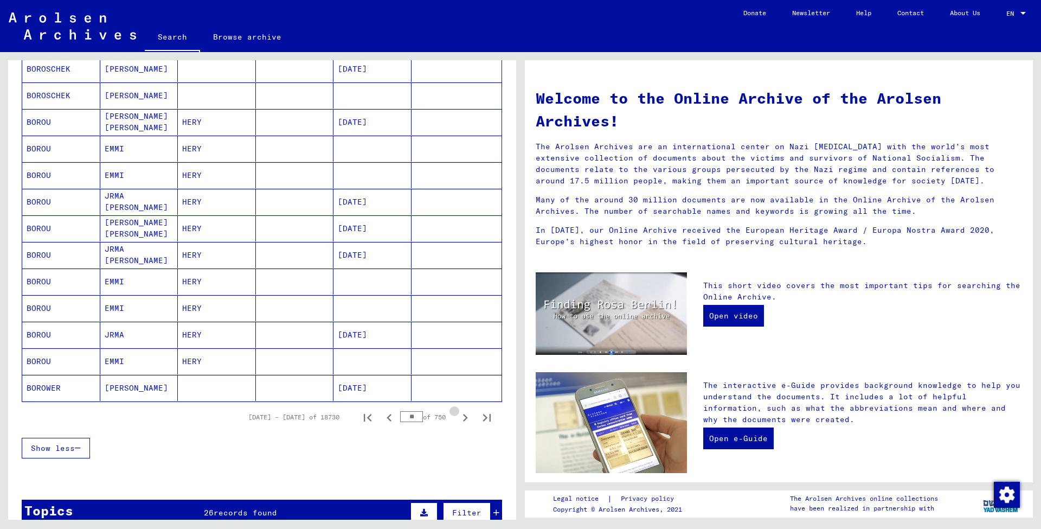
click at [464, 417] on icon "Next page" at bounding box center [465, 417] width 15 height 15
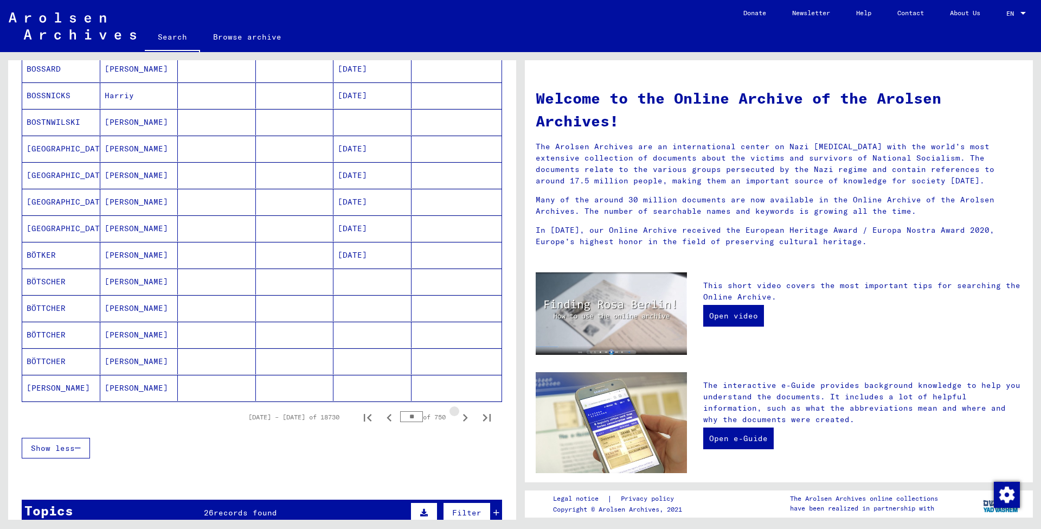
click at [464, 417] on icon "Next page" at bounding box center [465, 417] width 15 height 15
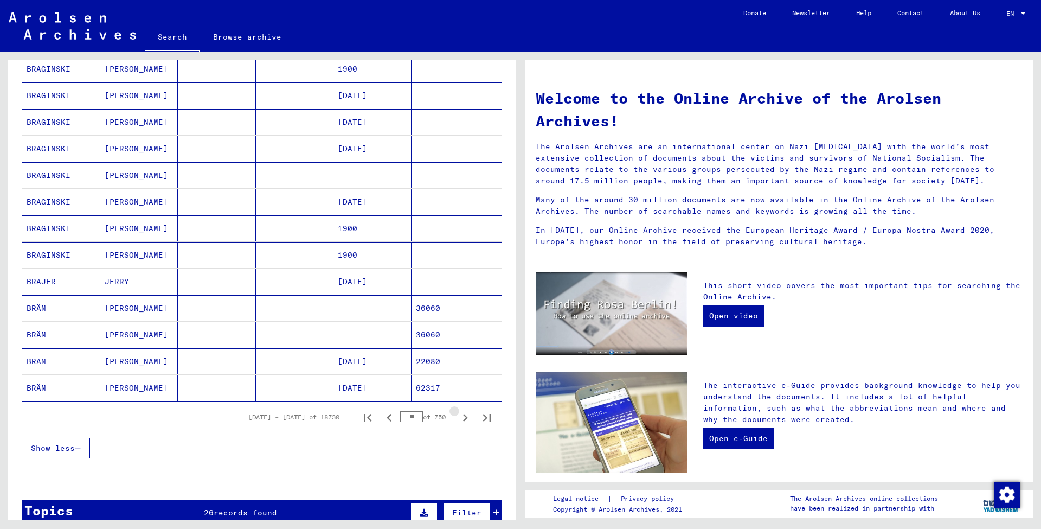
click at [464, 417] on icon "Next page" at bounding box center [465, 417] width 15 height 15
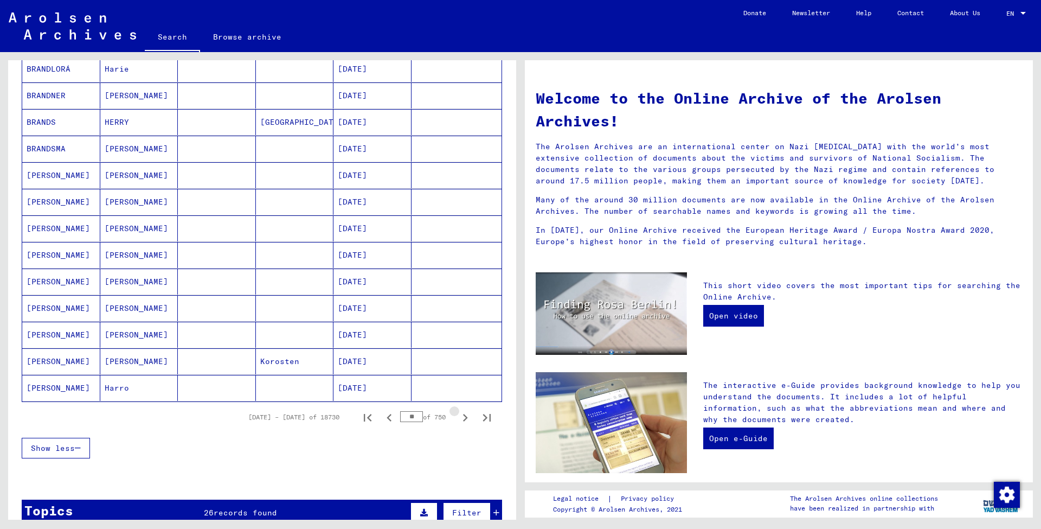
click at [464, 417] on icon "Next page" at bounding box center [465, 417] width 15 height 15
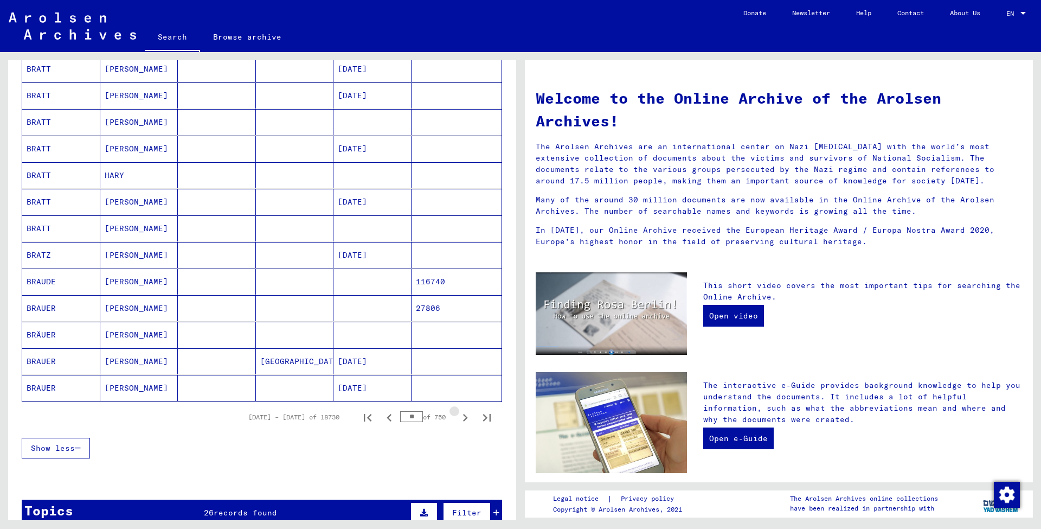
click at [464, 417] on icon "Next page" at bounding box center [465, 417] width 15 height 15
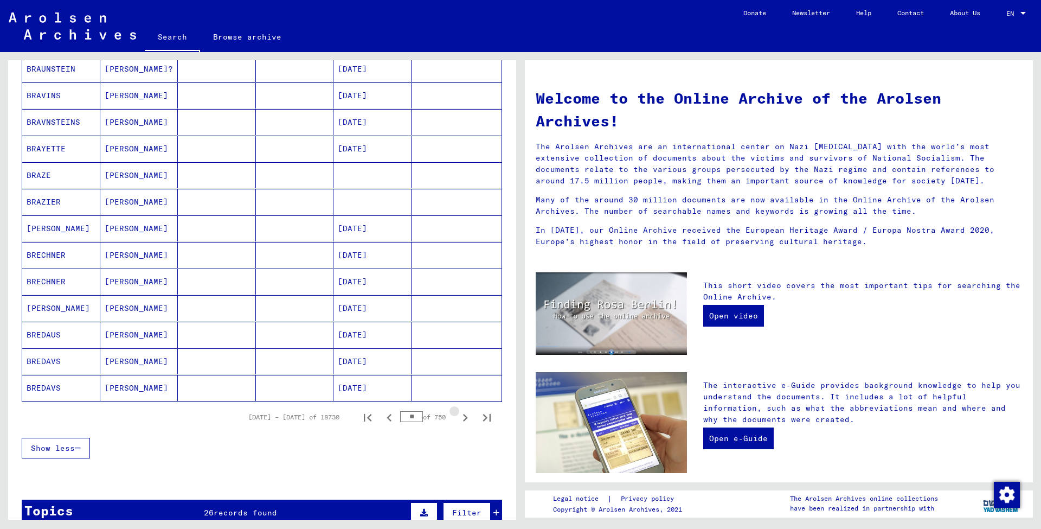
click at [464, 417] on icon "Next page" at bounding box center [465, 417] width 15 height 15
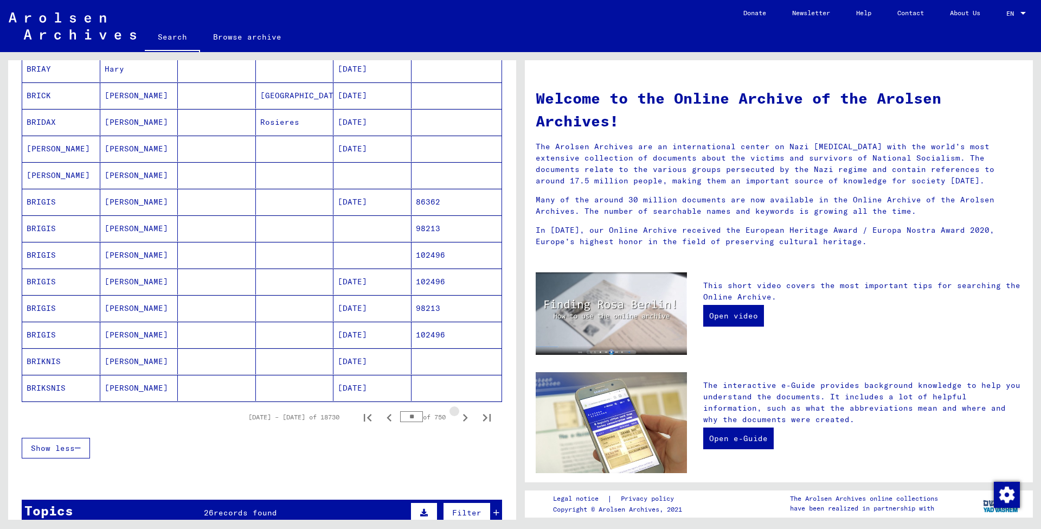
click at [464, 417] on icon "Next page" at bounding box center [465, 417] width 15 height 15
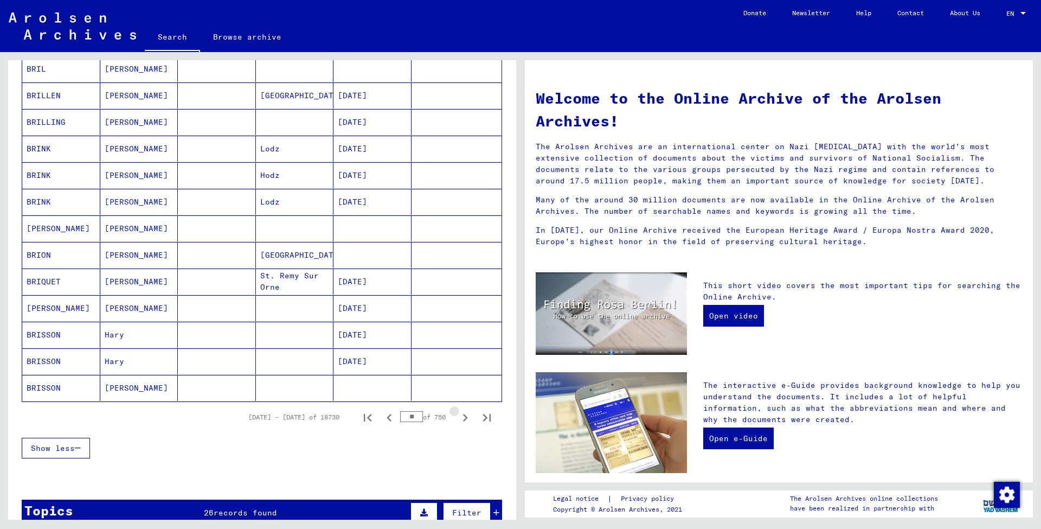
click at [464, 417] on icon "Next page" at bounding box center [465, 417] width 15 height 15
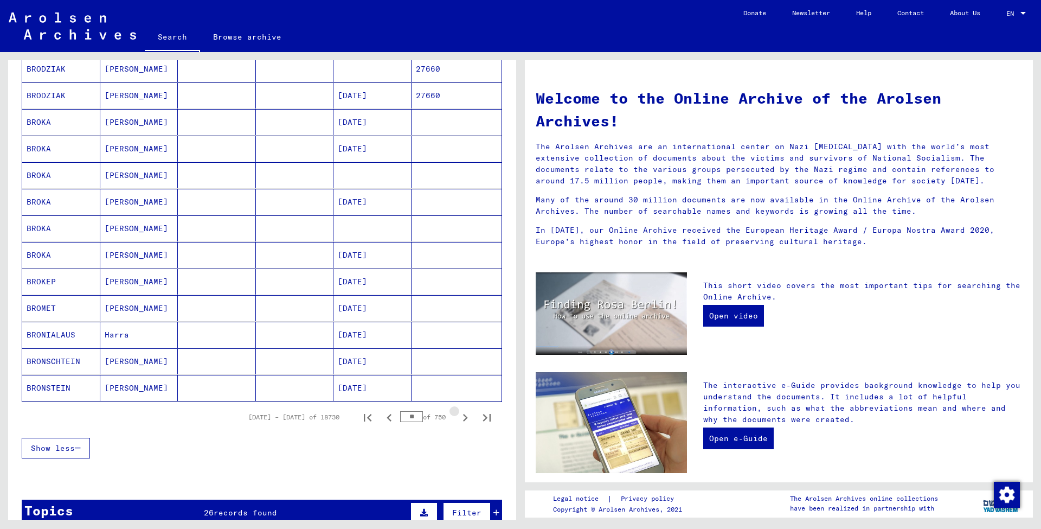
click at [464, 417] on icon "Next page" at bounding box center [465, 417] width 15 height 15
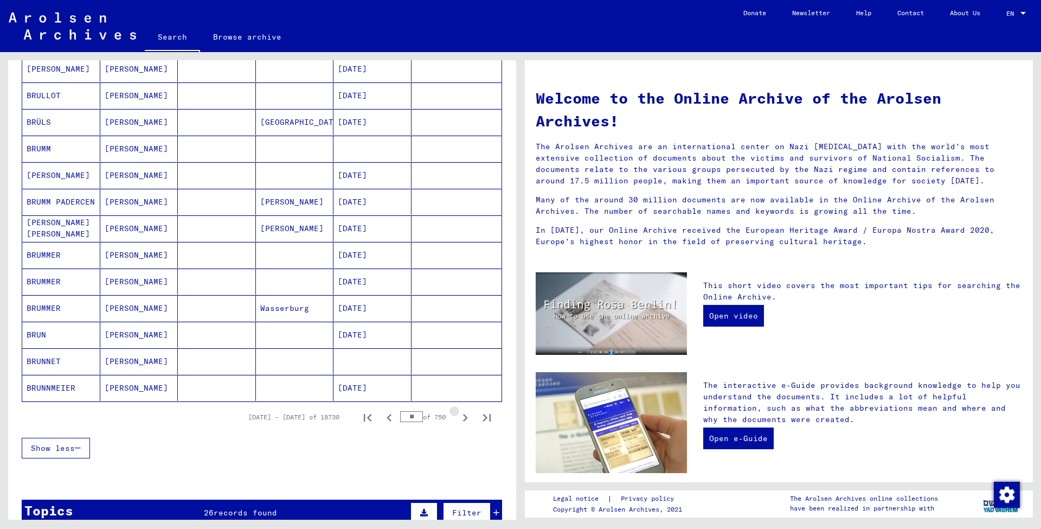
click at [464, 417] on icon "Next page" at bounding box center [465, 417] width 15 height 15
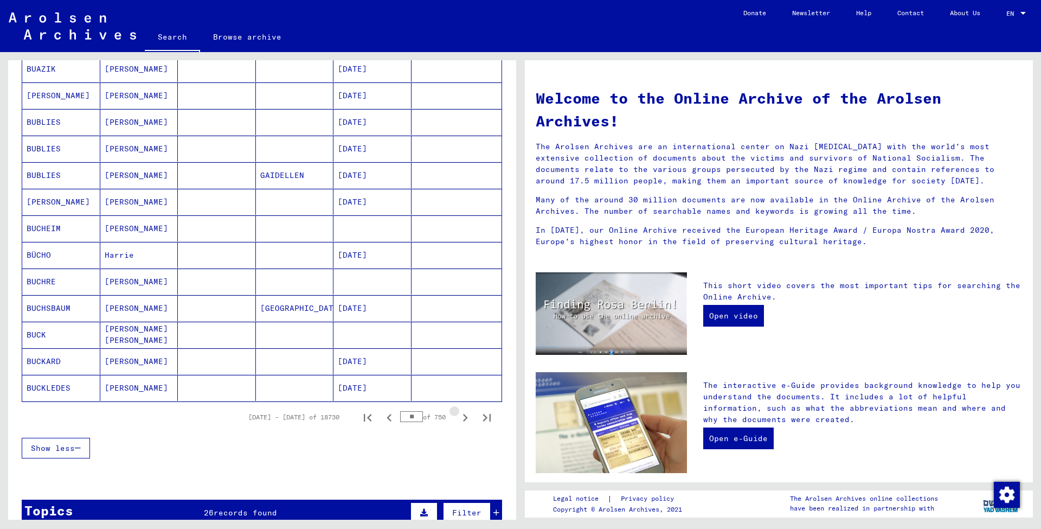
click at [464, 417] on icon "Next page" at bounding box center [465, 417] width 15 height 15
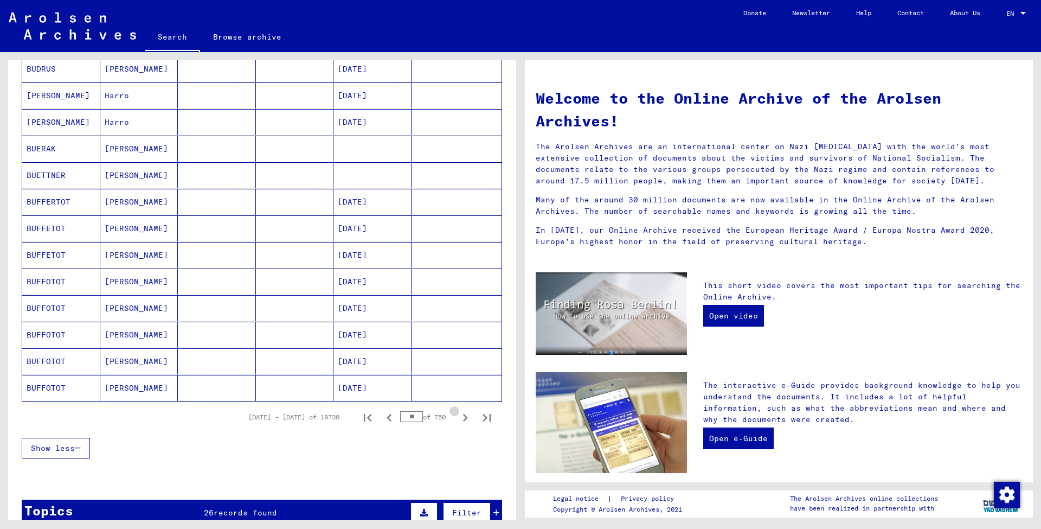
click at [464, 417] on icon "Next page" at bounding box center [465, 417] width 15 height 15
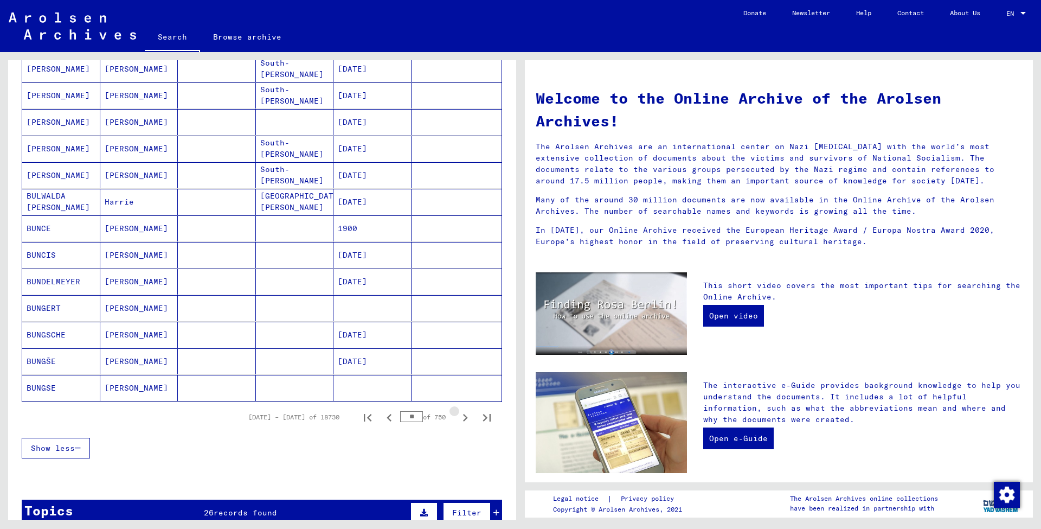
click at [464, 417] on icon "Next page" at bounding box center [465, 417] width 15 height 15
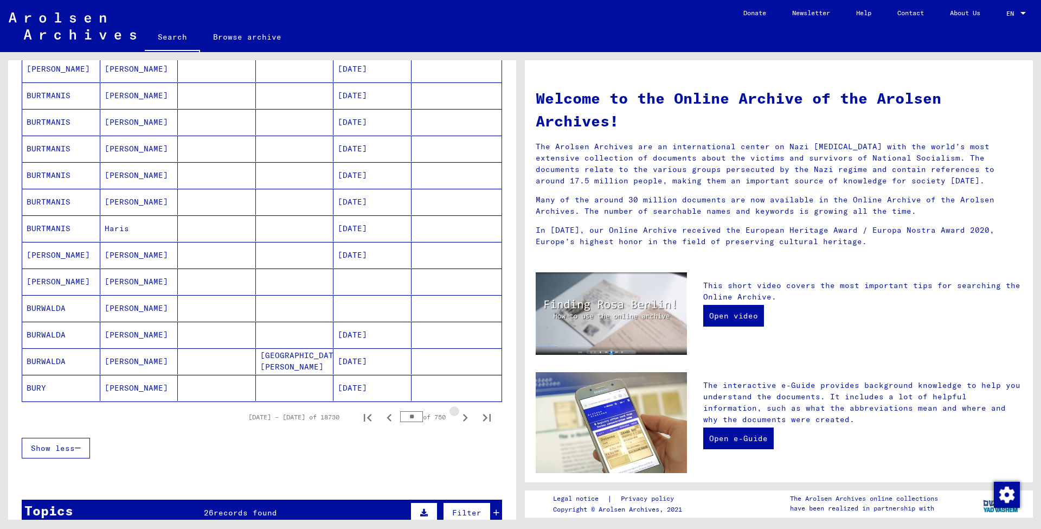
click at [464, 417] on icon "Next page" at bounding box center [465, 417] width 15 height 15
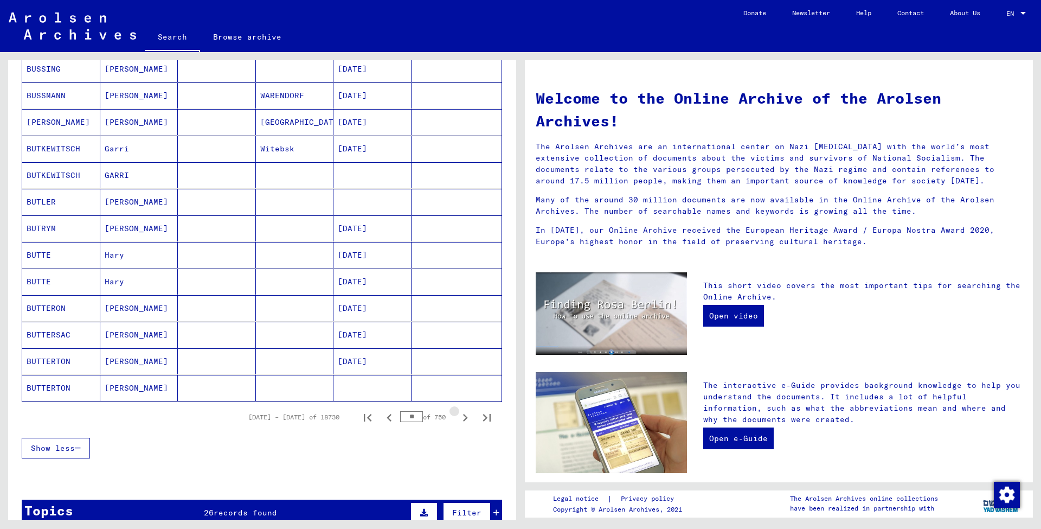
click at [464, 417] on icon "Next page" at bounding box center [465, 417] width 15 height 15
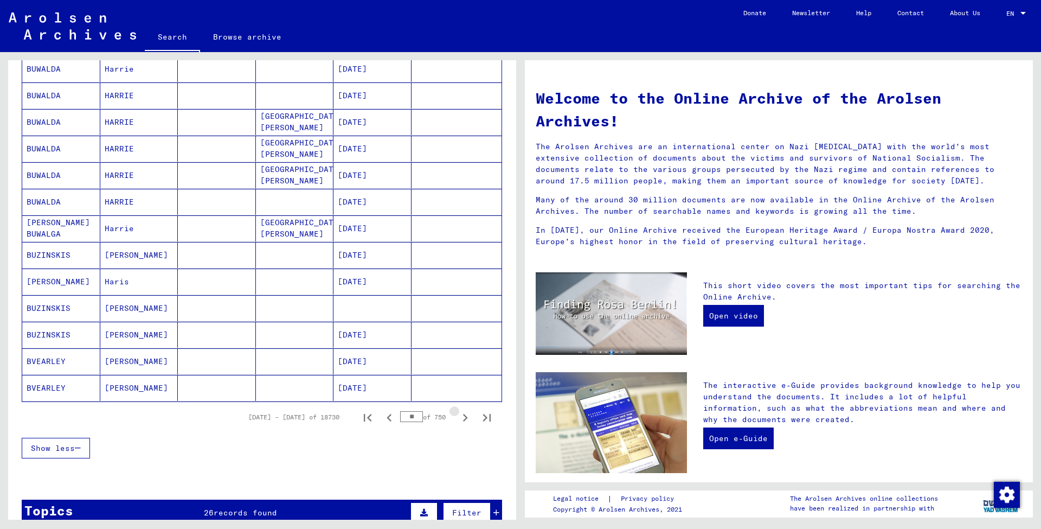
click at [464, 417] on icon "Next page" at bounding box center [465, 417] width 15 height 15
click at [464, 417] on icon "Next page" at bounding box center [465, 420] width 5 height 8
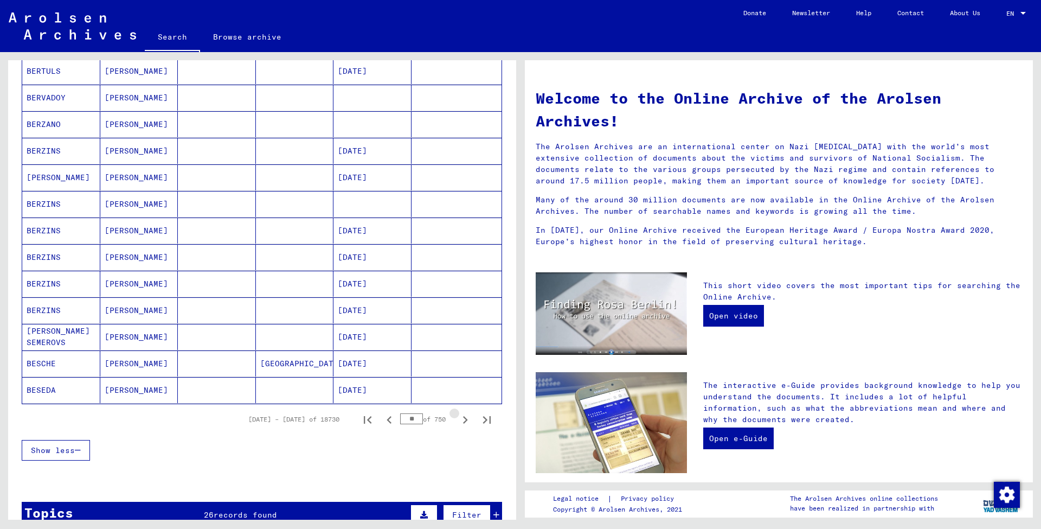
click at [464, 417] on icon "Next page" at bounding box center [465, 420] width 5 height 8
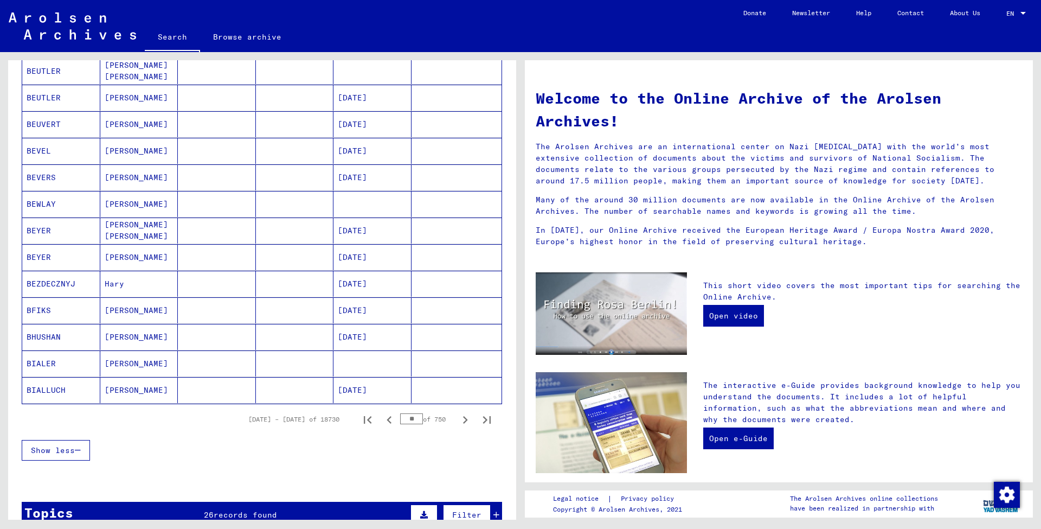
click at [464, 417] on icon "Next page" at bounding box center [465, 420] width 5 height 8
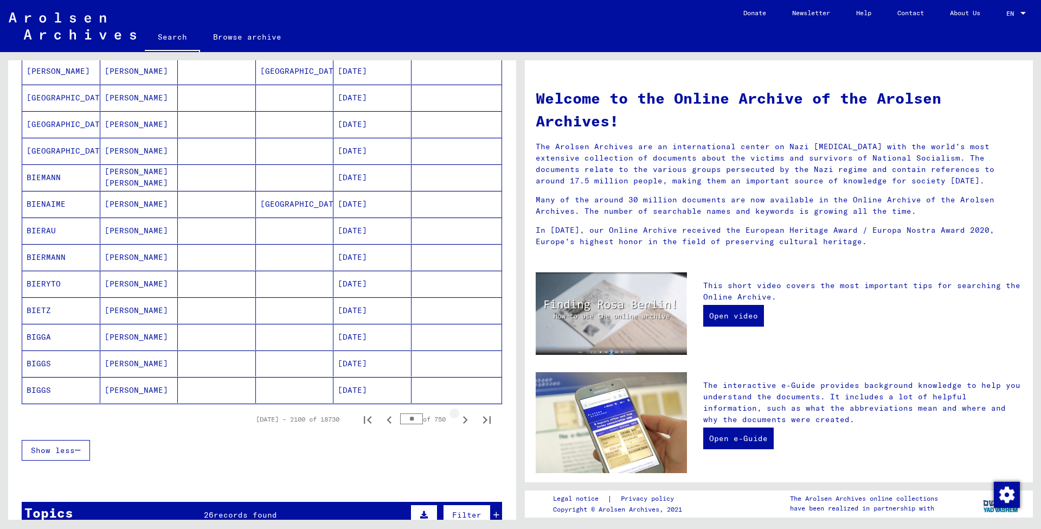
click at [464, 417] on icon "Next page" at bounding box center [465, 420] width 5 height 8
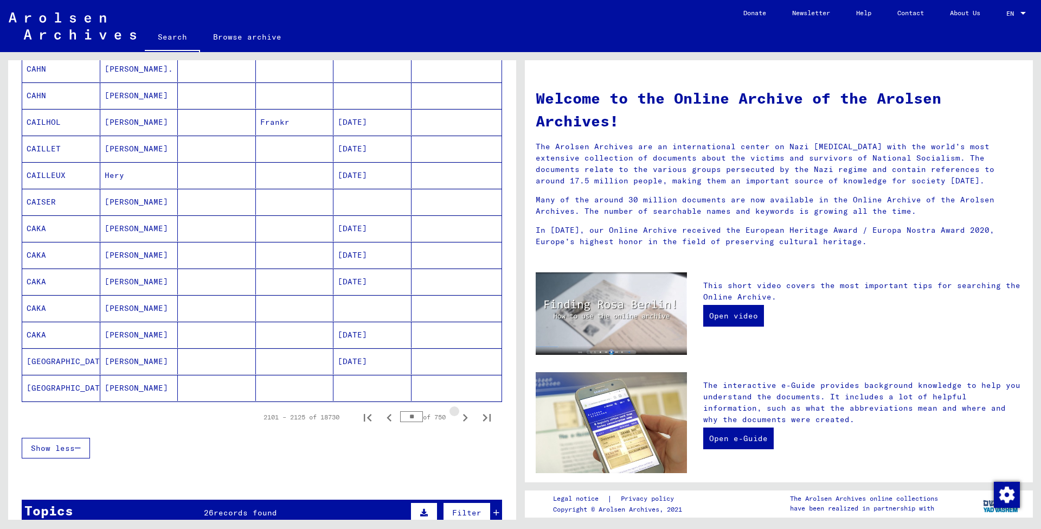
click at [464, 417] on icon "Next page" at bounding box center [465, 417] width 15 height 15
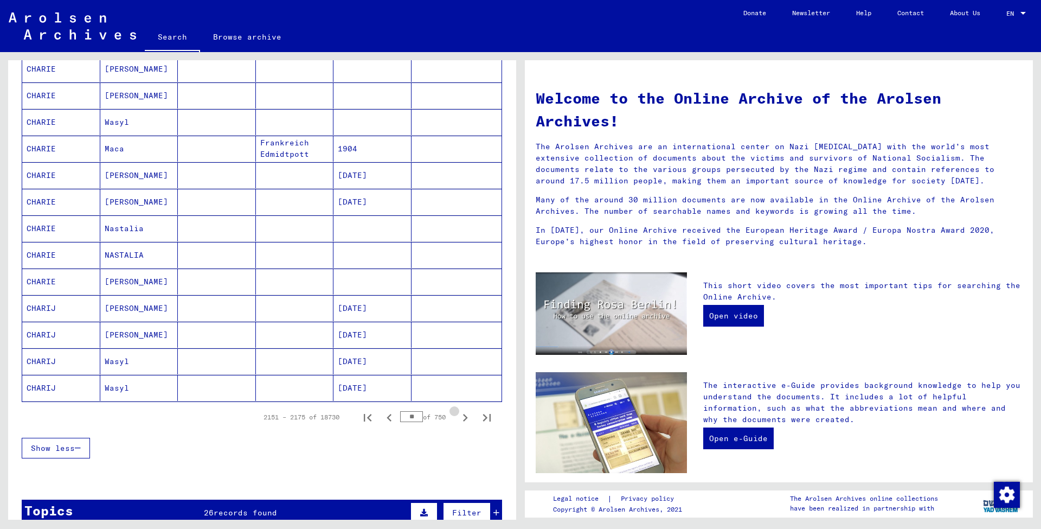
click at [464, 417] on icon "Next page" at bounding box center [465, 417] width 15 height 15
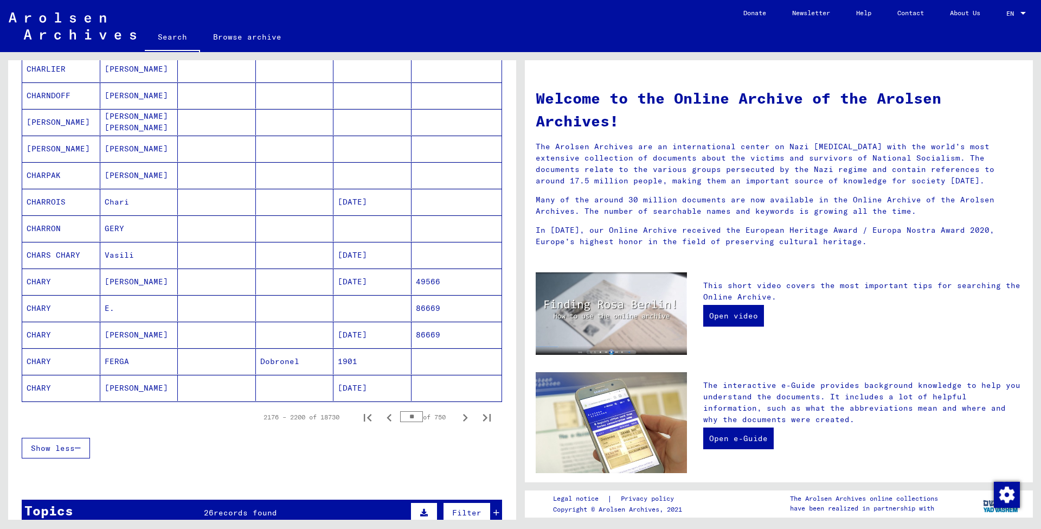
click at [464, 417] on icon "Next page" at bounding box center [465, 417] width 15 height 15
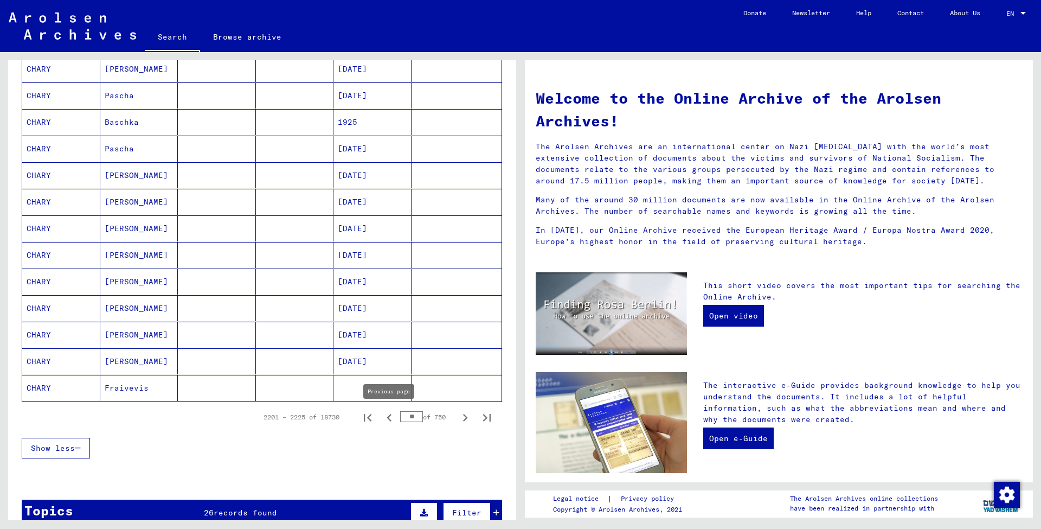
click at [388, 418] on icon "Previous page" at bounding box center [389, 418] width 5 height 8
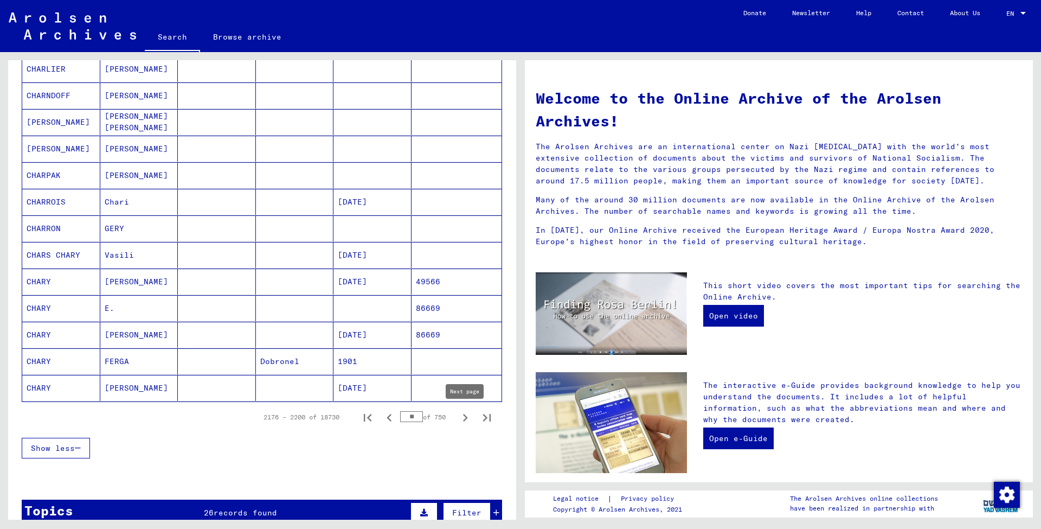
click at [463, 418] on icon "Next page" at bounding box center [465, 417] width 15 height 15
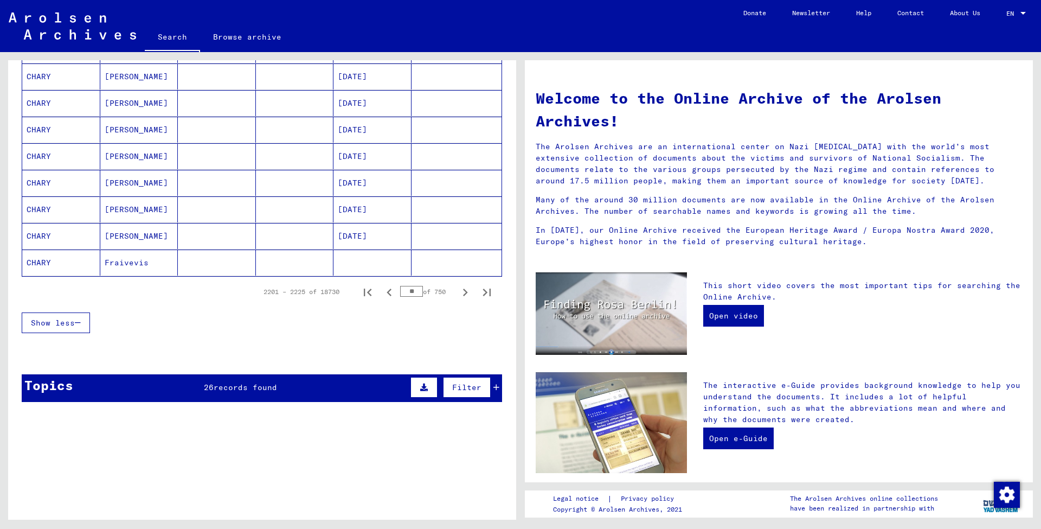
scroll to position [611, 0]
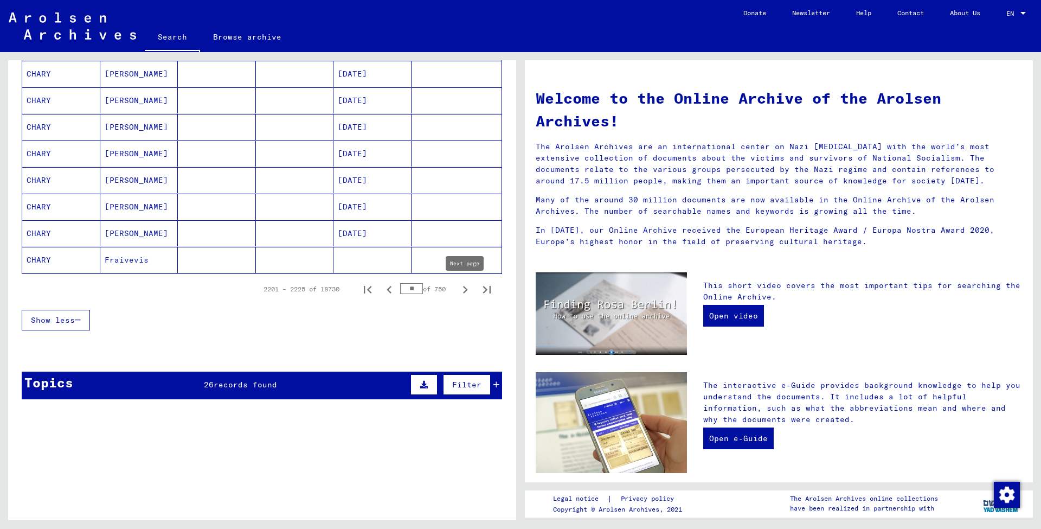
click at [465, 289] on icon "Next page" at bounding box center [465, 289] width 15 height 15
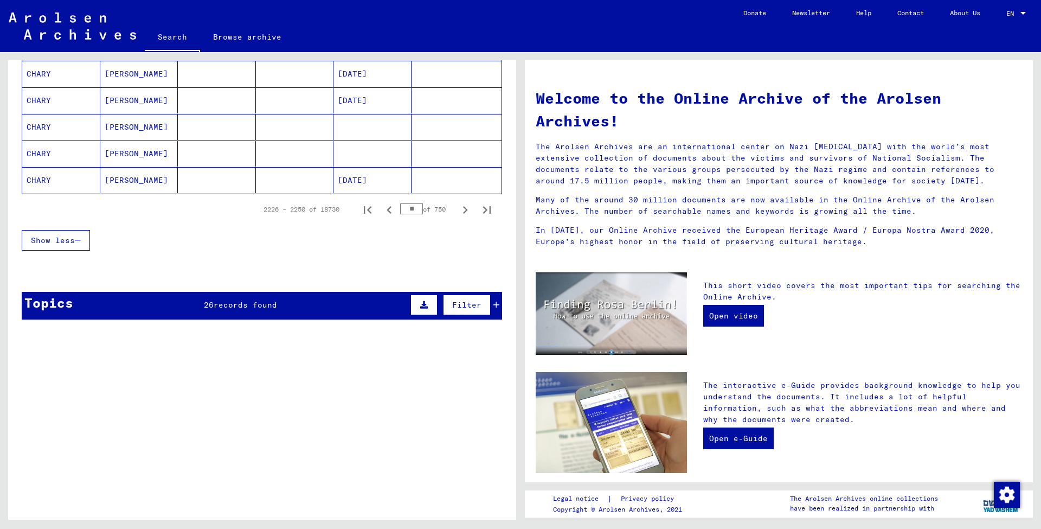
scroll to position [680, 0]
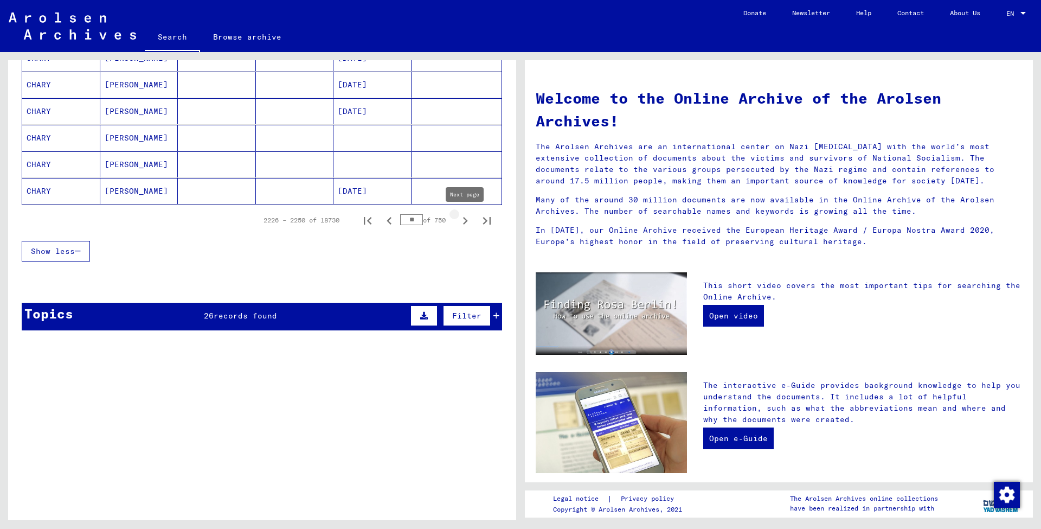
click at [464, 221] on icon "Next page" at bounding box center [465, 220] width 15 height 15
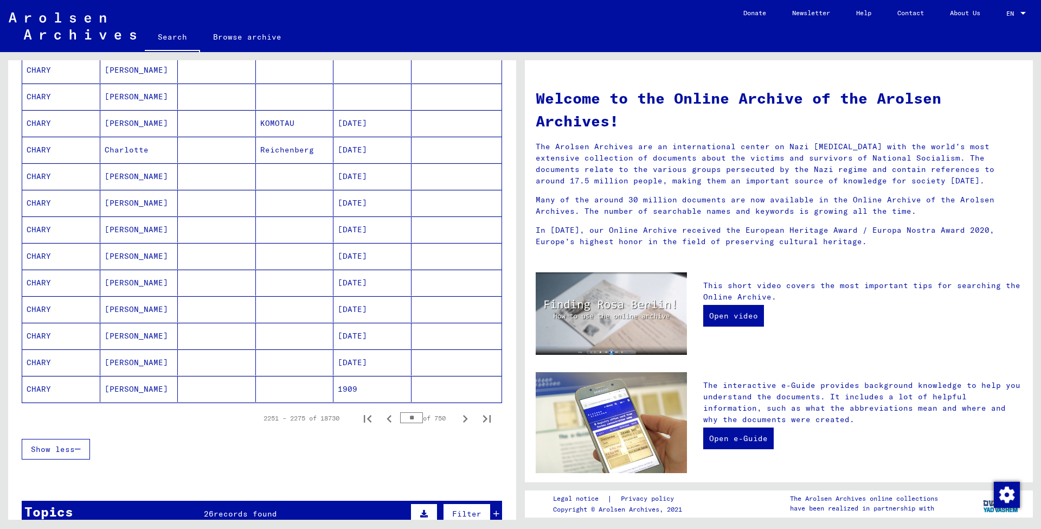
scroll to position [483, 0]
click at [466, 419] on icon "Next page" at bounding box center [465, 418] width 5 height 8
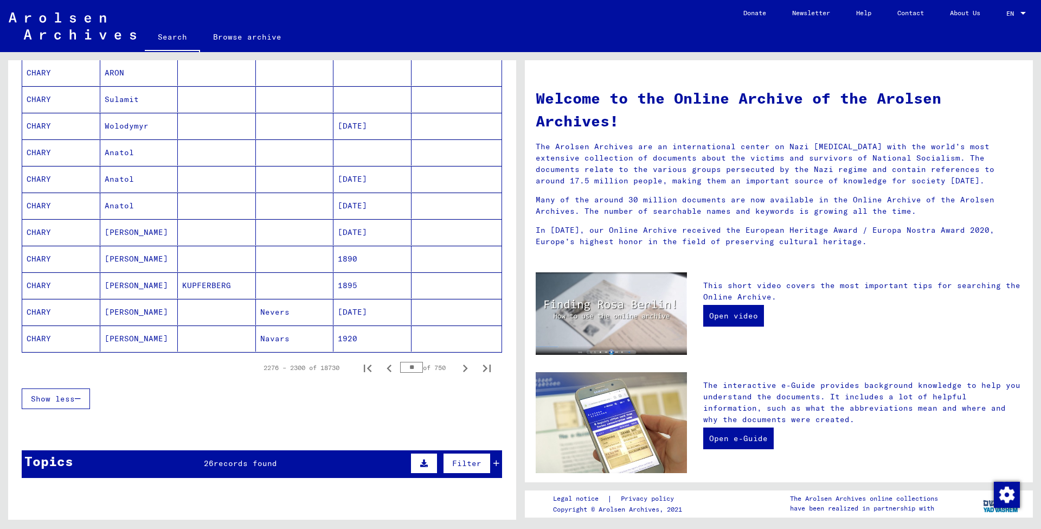
scroll to position [533, 0]
click at [469, 367] on icon "Next page" at bounding box center [465, 367] width 15 height 15
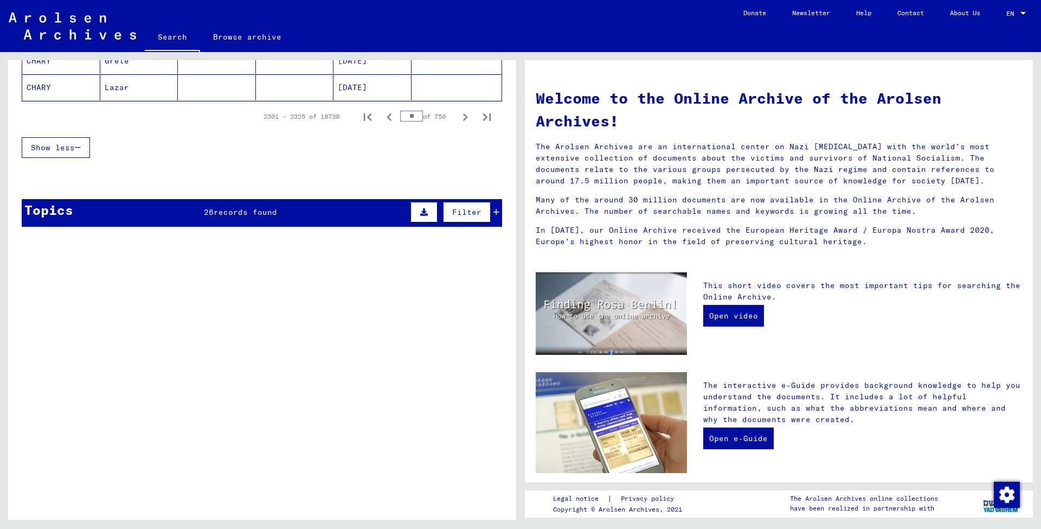
scroll to position [0, 0]
click at [466, 117] on icon "Next page" at bounding box center [465, 117] width 5 height 8
type input "**"
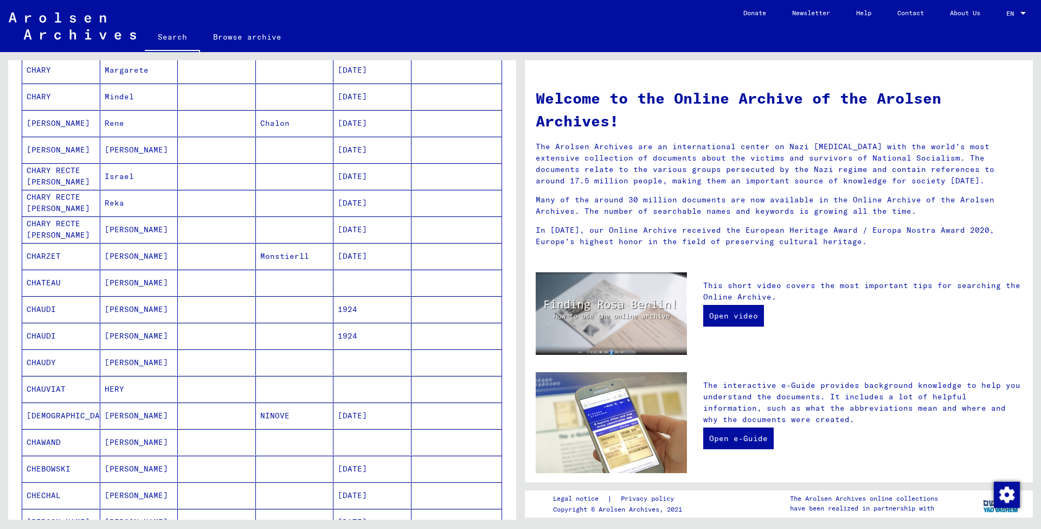
scroll to position [159, 0]
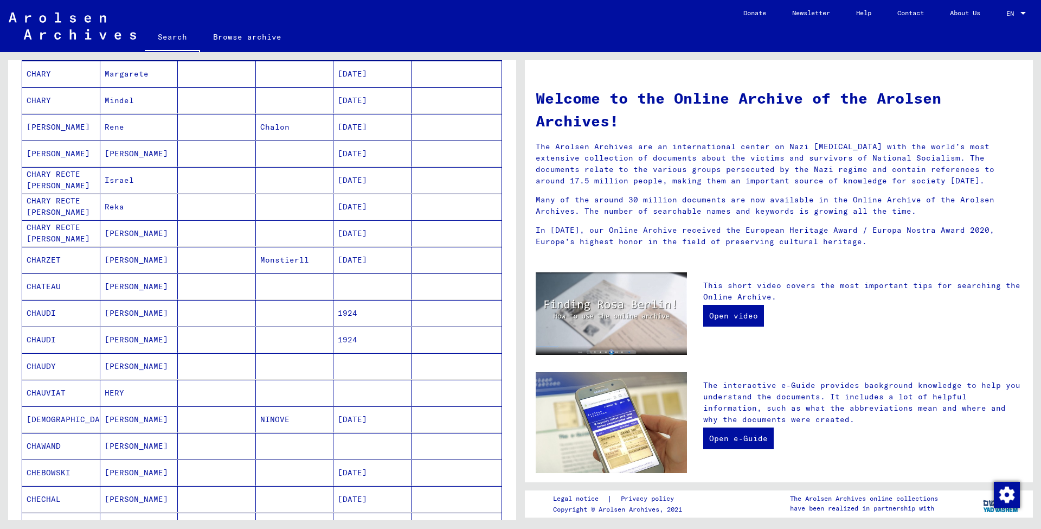
click at [121, 178] on mat-cell "Israel" at bounding box center [139, 180] width 78 height 26
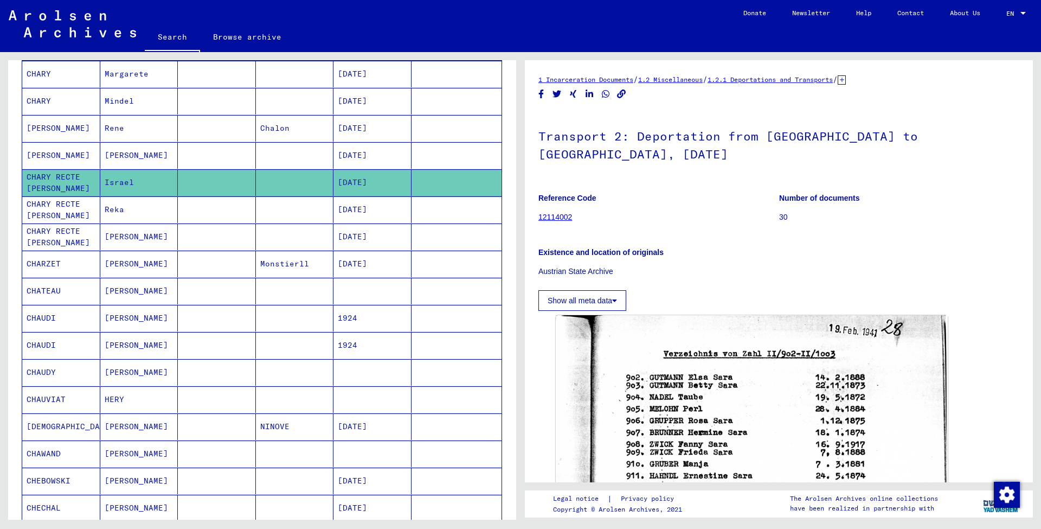
click at [117, 208] on mat-cell "Reka" at bounding box center [139, 209] width 78 height 27
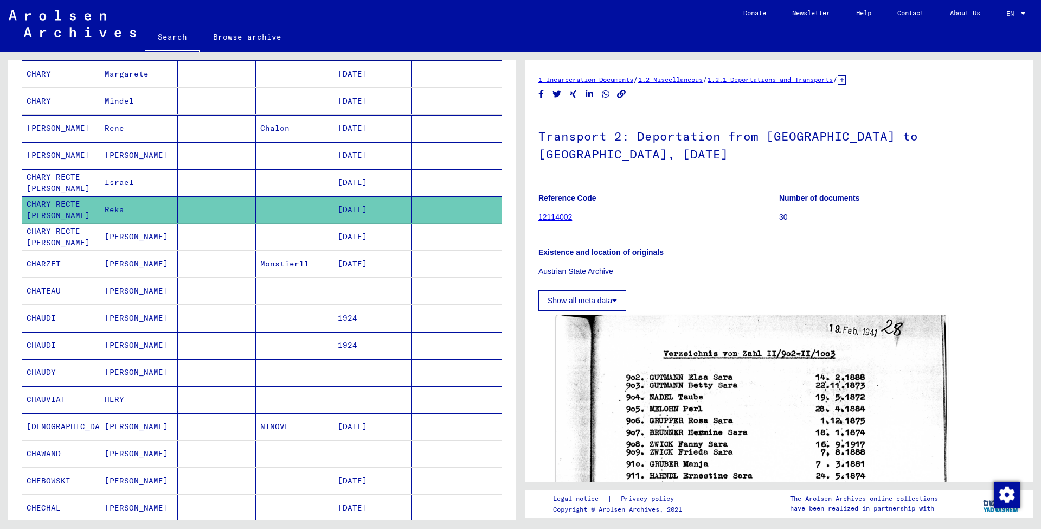
click at [119, 236] on mat-cell "[PERSON_NAME]" at bounding box center [139, 236] width 78 height 27
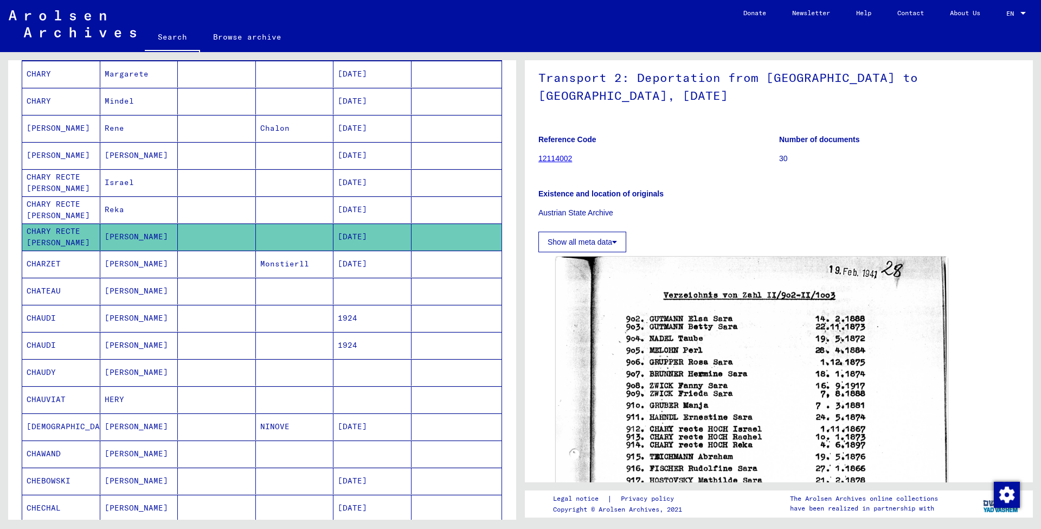
scroll to position [59, 0]
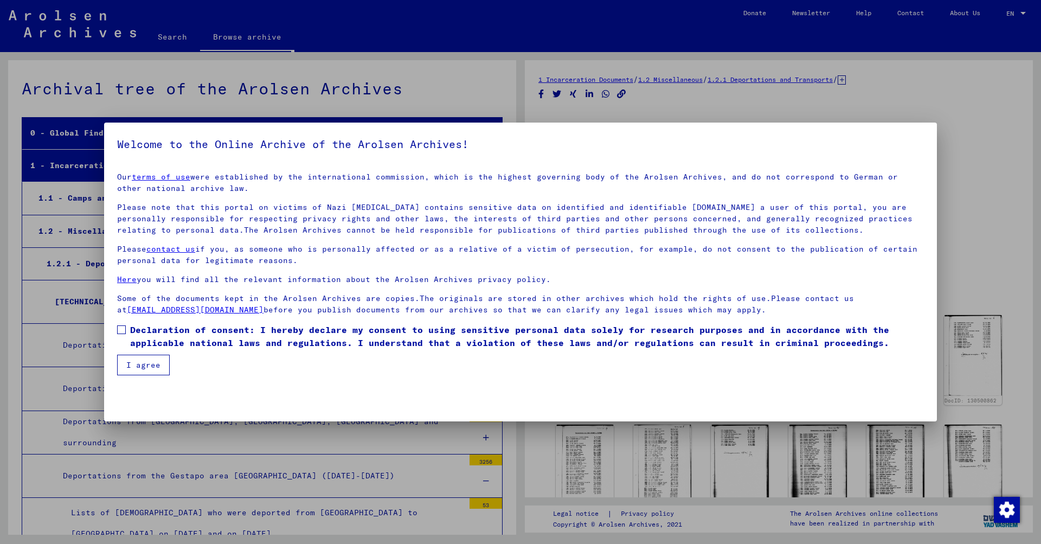
scroll to position [378, 0]
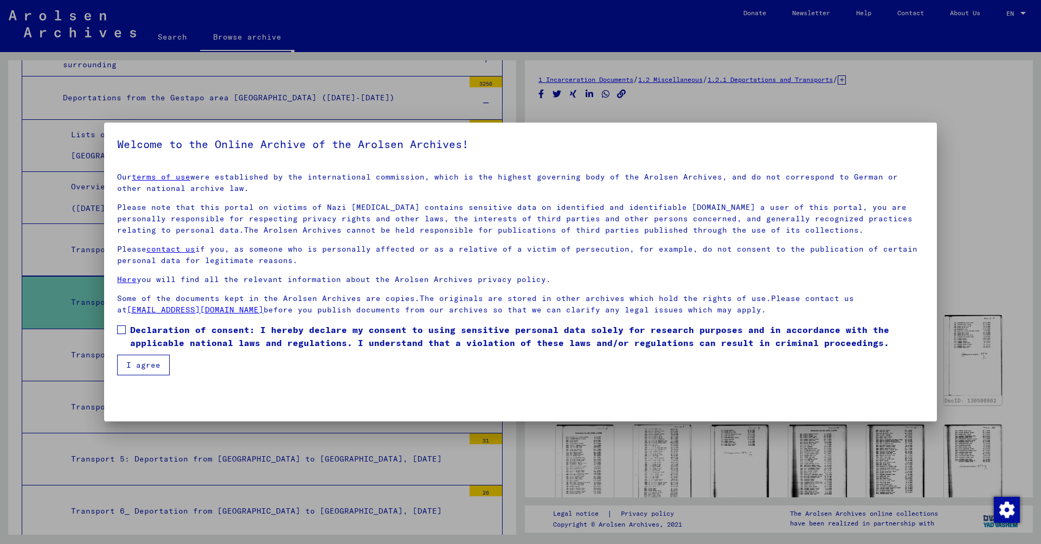
drag, startPoint x: 121, startPoint y: 331, endPoint x: 138, endPoint y: 352, distance: 27.0
click at [121, 331] on span at bounding box center [121, 329] width 9 height 9
click at [144, 362] on button "I agree" at bounding box center [143, 365] width 53 height 21
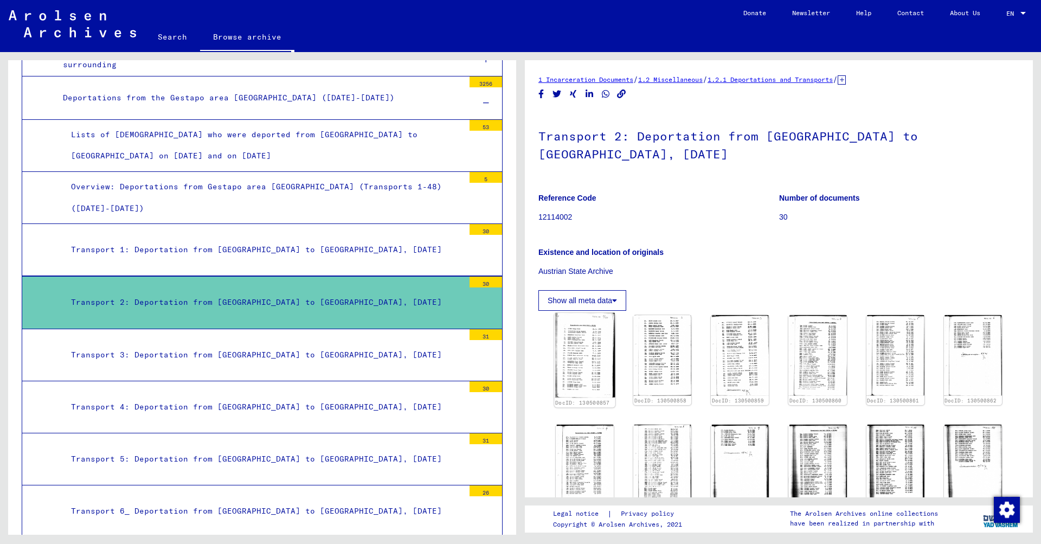
click at [585, 328] on img at bounding box center [584, 355] width 61 height 85
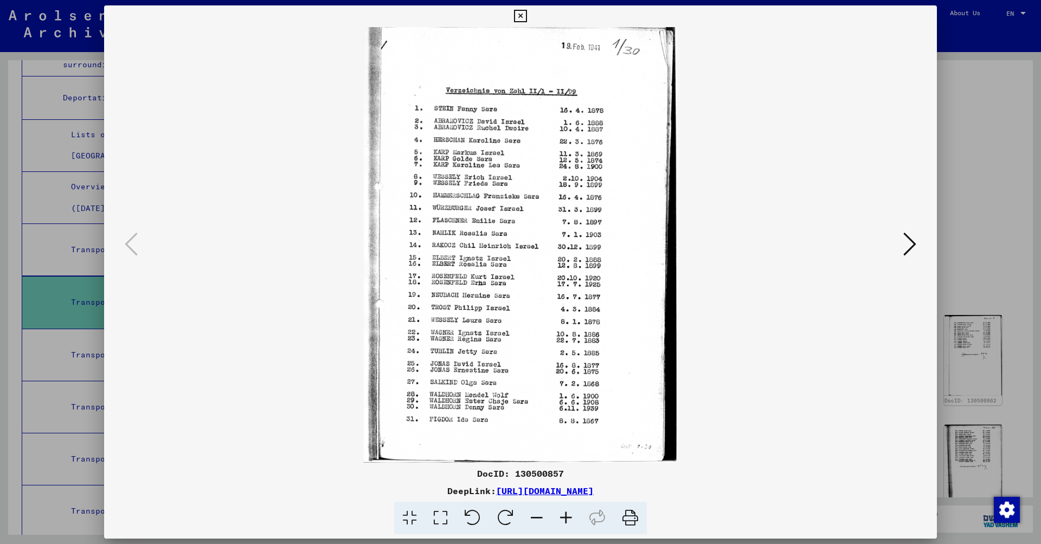
click at [908, 243] on icon at bounding box center [910, 244] width 13 height 26
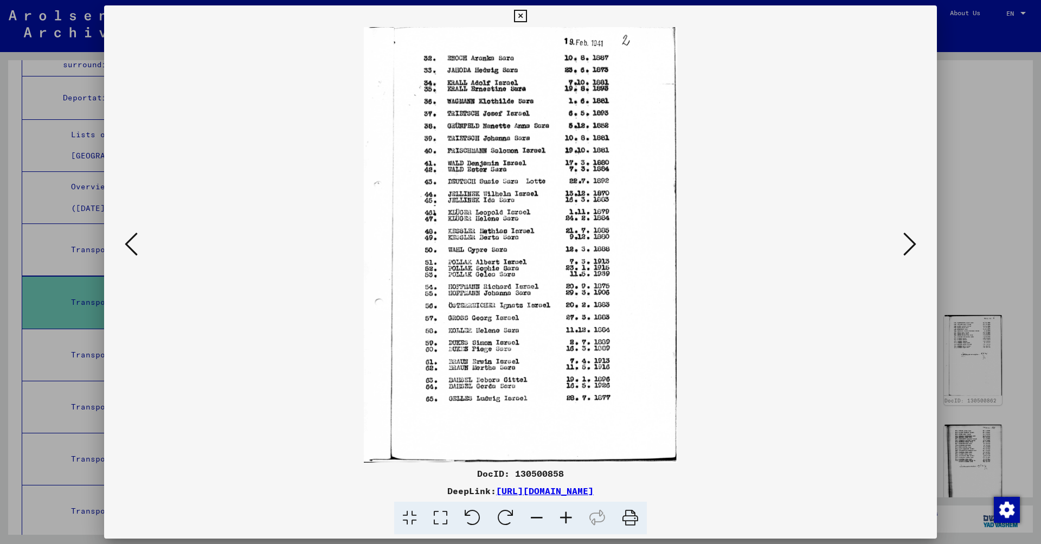
click at [908, 243] on icon at bounding box center [910, 244] width 13 height 26
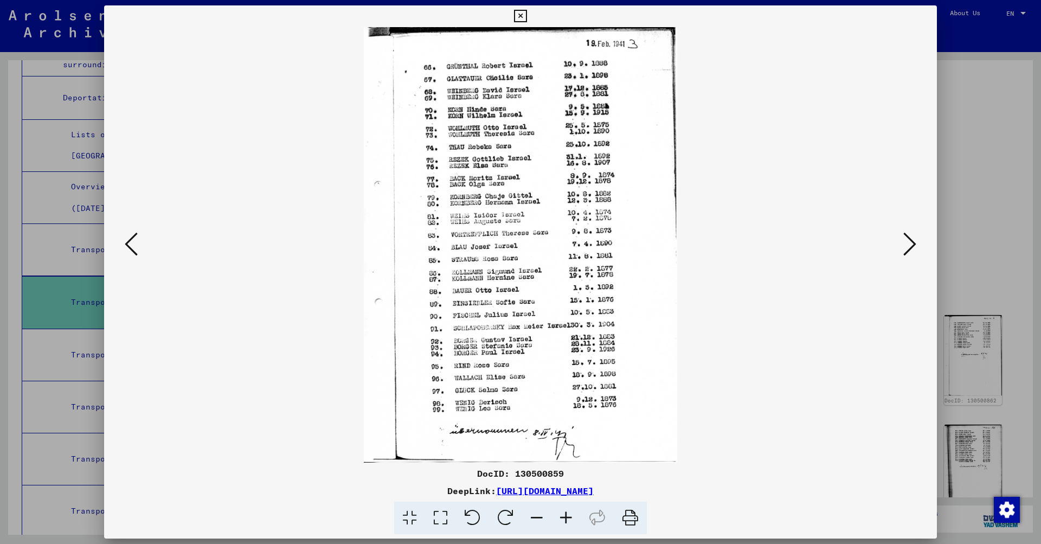
click at [908, 243] on icon at bounding box center [910, 244] width 13 height 26
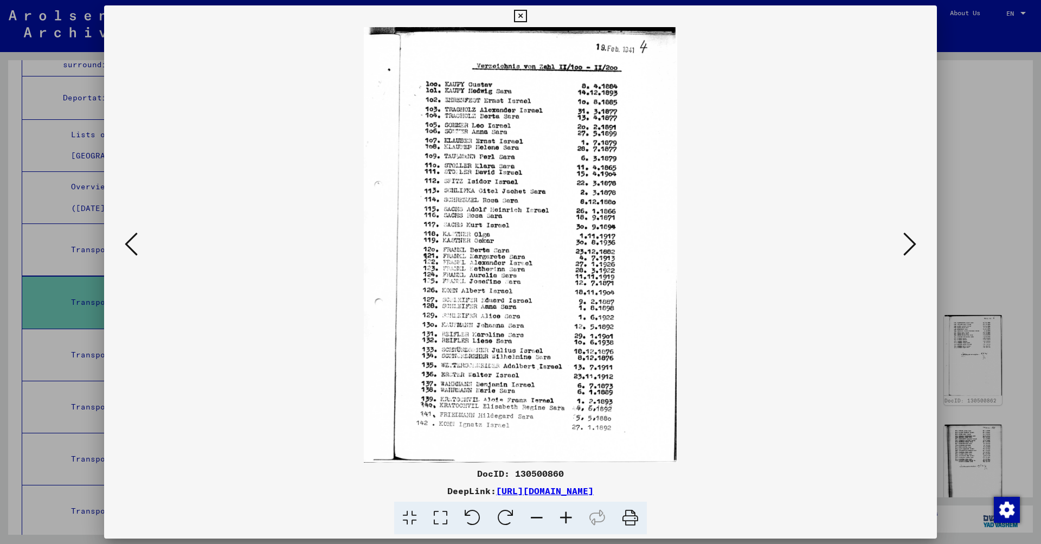
click at [908, 243] on icon at bounding box center [910, 244] width 13 height 26
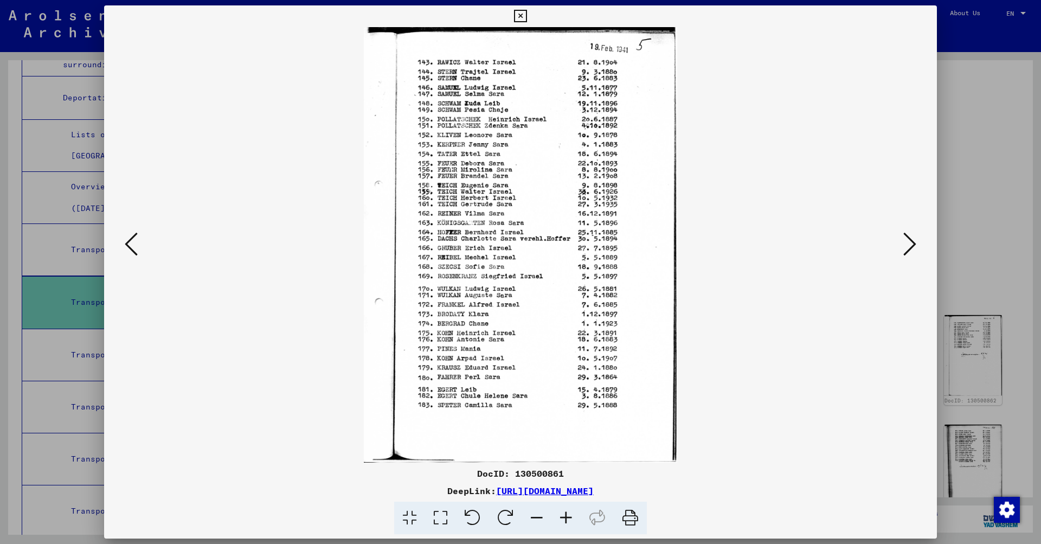
click at [908, 243] on icon at bounding box center [910, 244] width 13 height 26
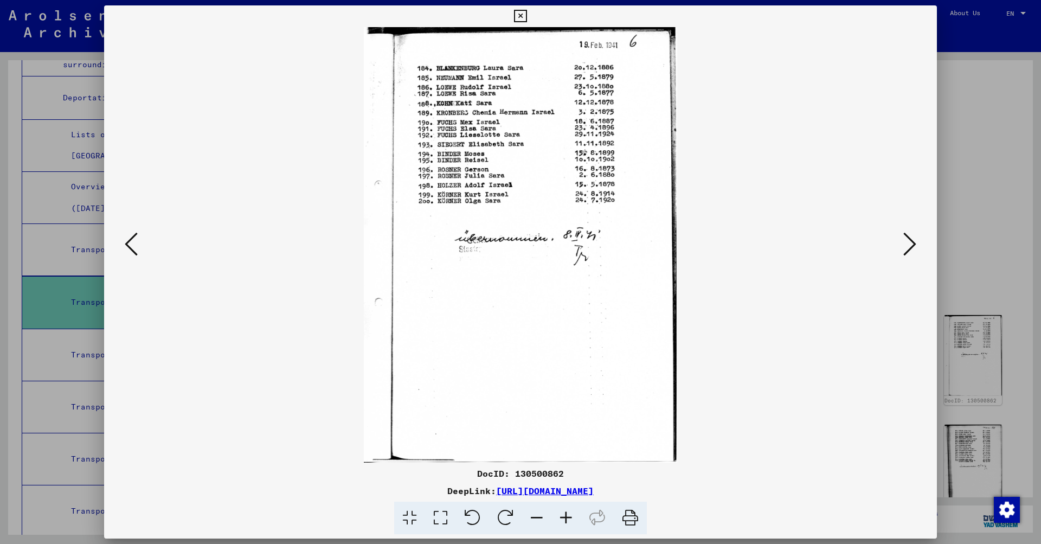
click at [128, 244] on icon at bounding box center [131, 244] width 13 height 26
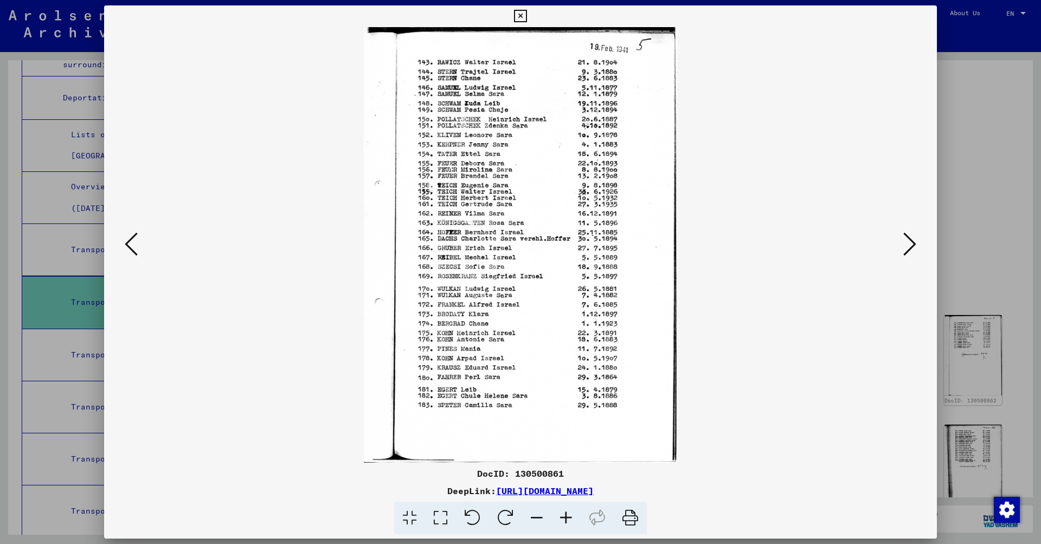
click at [911, 245] on icon at bounding box center [910, 244] width 13 height 26
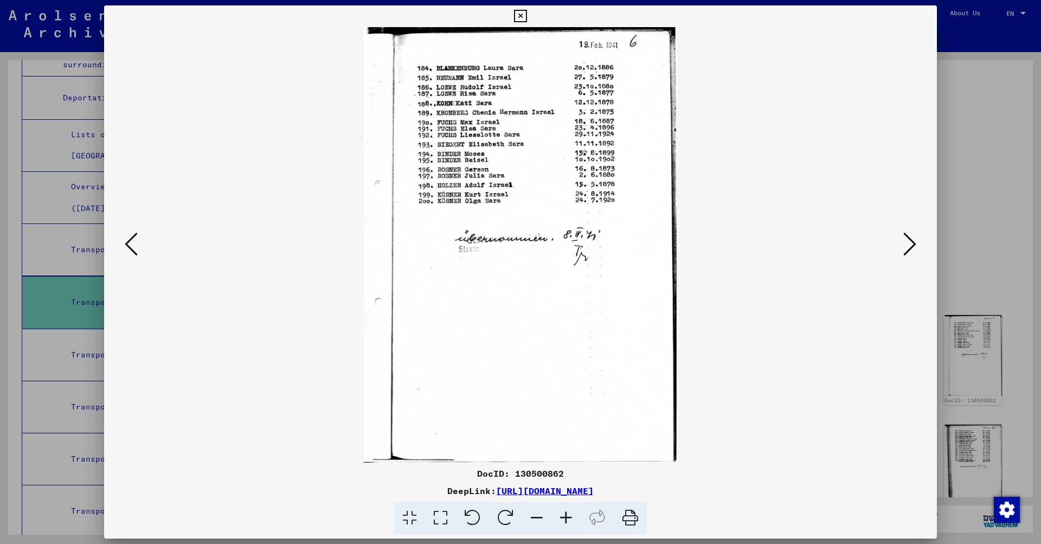
click at [911, 245] on icon at bounding box center [910, 244] width 13 height 26
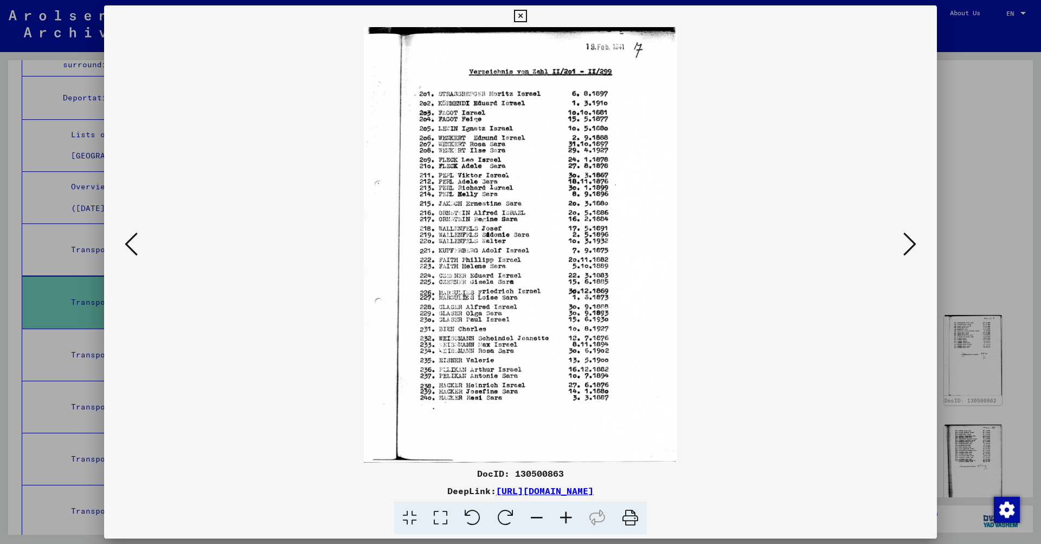
click at [911, 245] on icon at bounding box center [910, 244] width 13 height 26
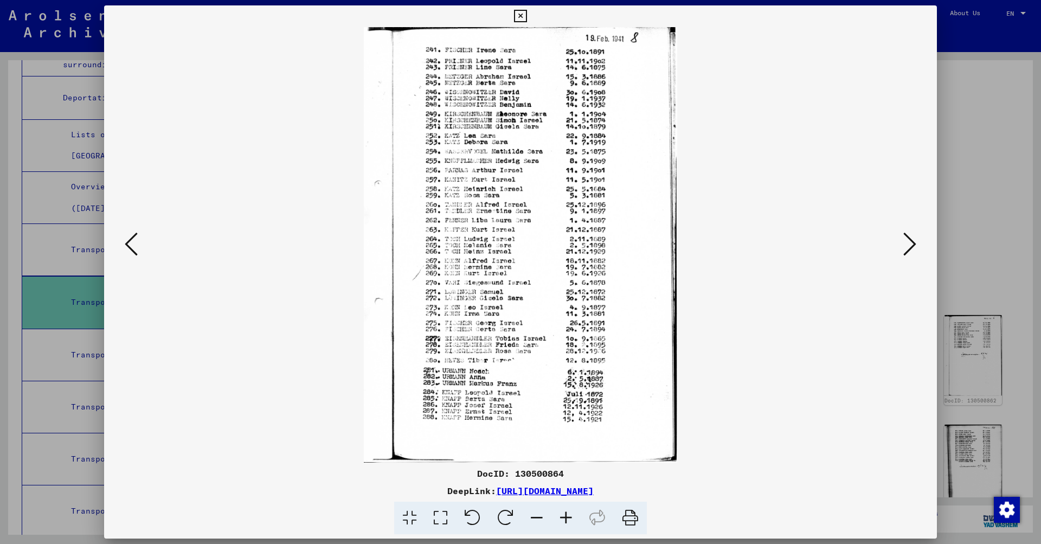
click at [911, 245] on icon at bounding box center [910, 244] width 13 height 26
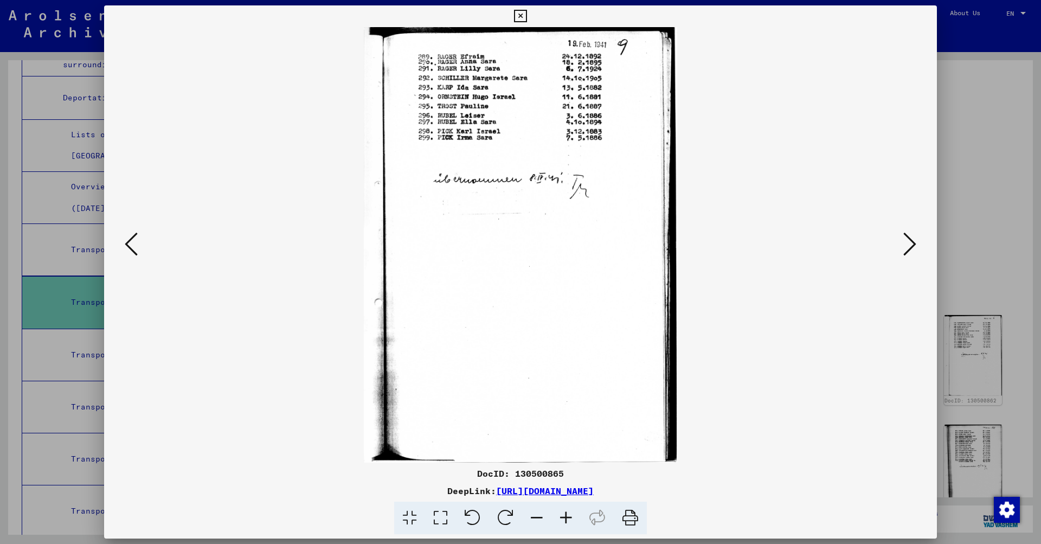
click at [911, 245] on icon at bounding box center [910, 244] width 13 height 26
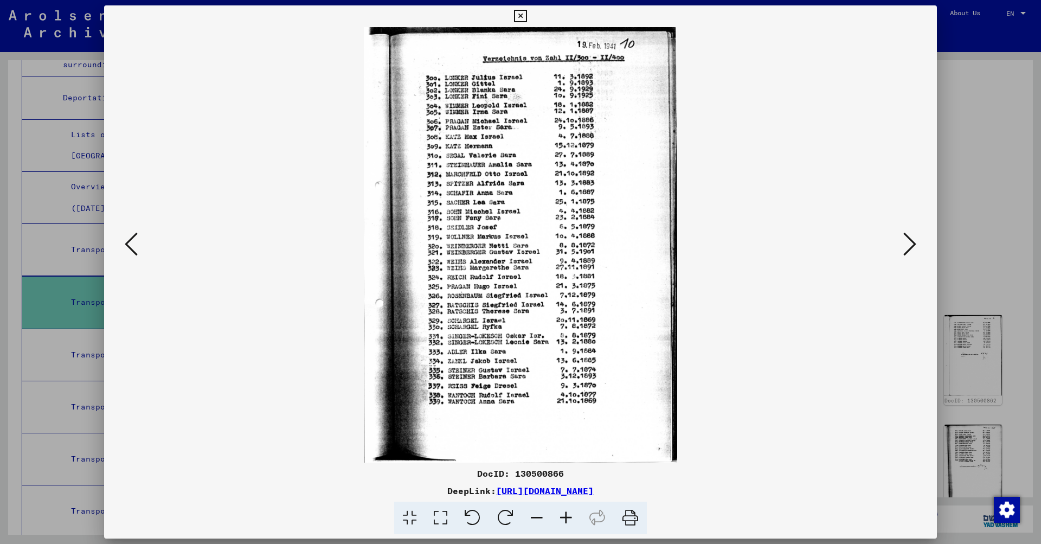
click at [911, 245] on icon at bounding box center [910, 244] width 13 height 26
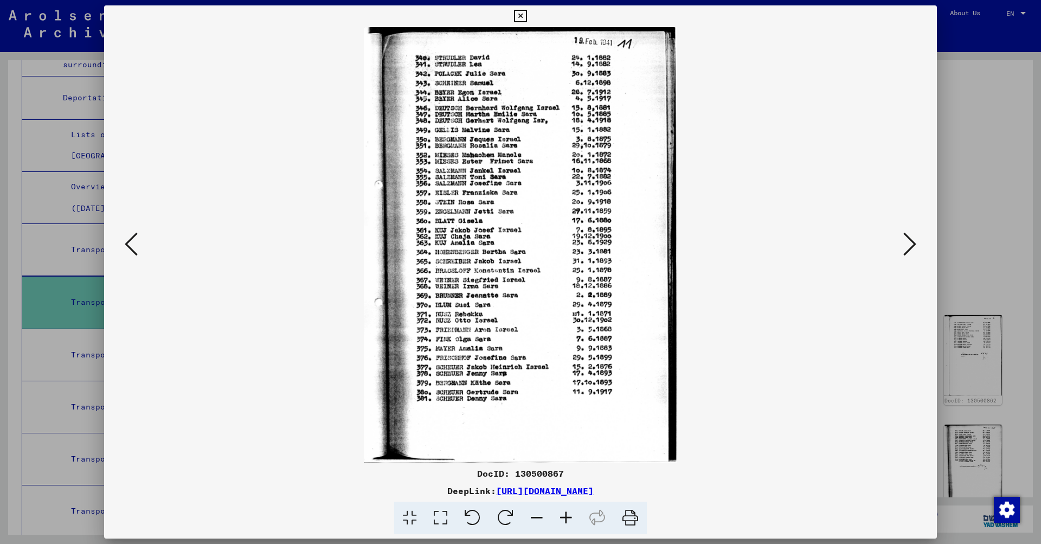
click at [911, 245] on icon at bounding box center [910, 244] width 13 height 26
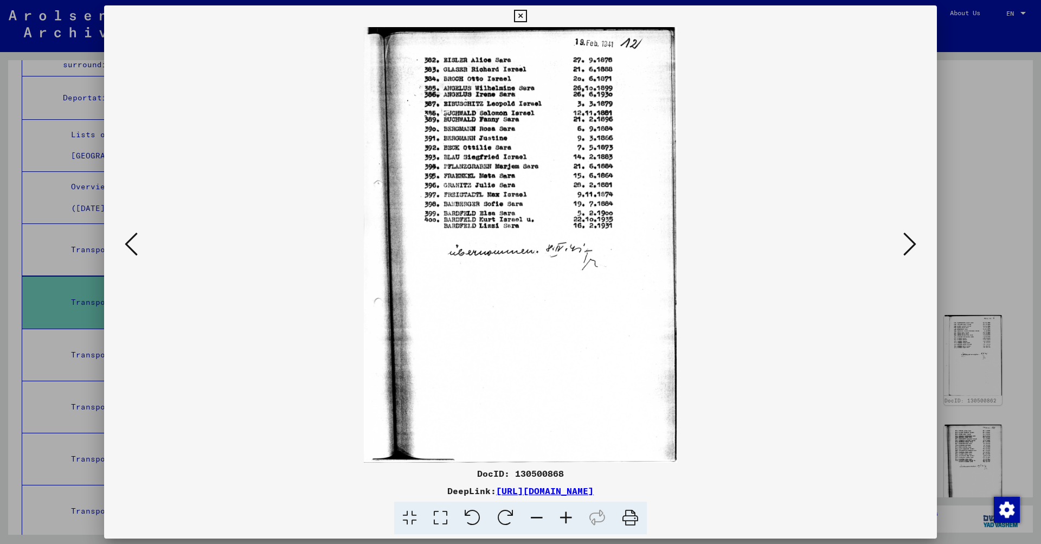
click at [911, 245] on icon at bounding box center [910, 244] width 13 height 26
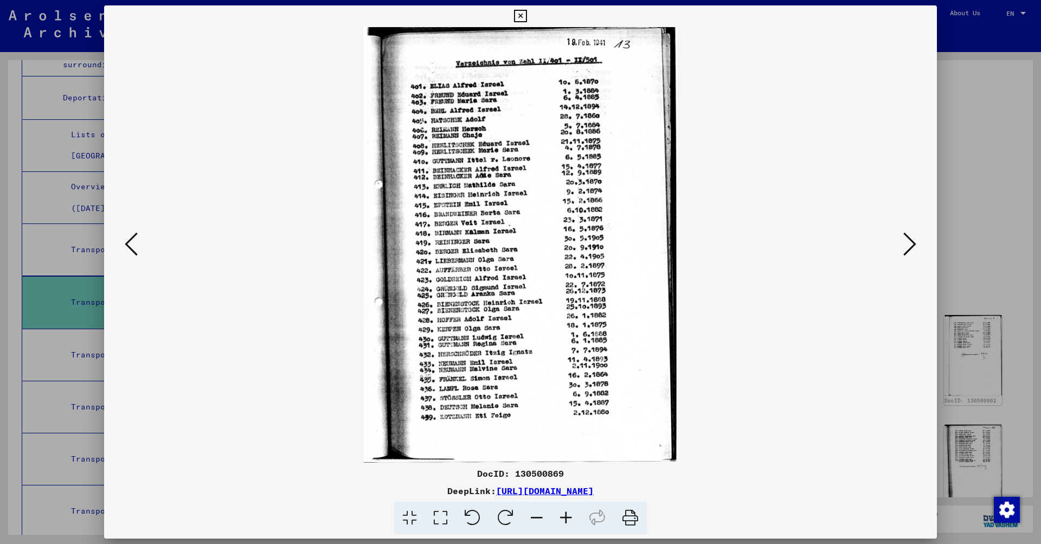
click at [911, 245] on icon at bounding box center [910, 244] width 13 height 26
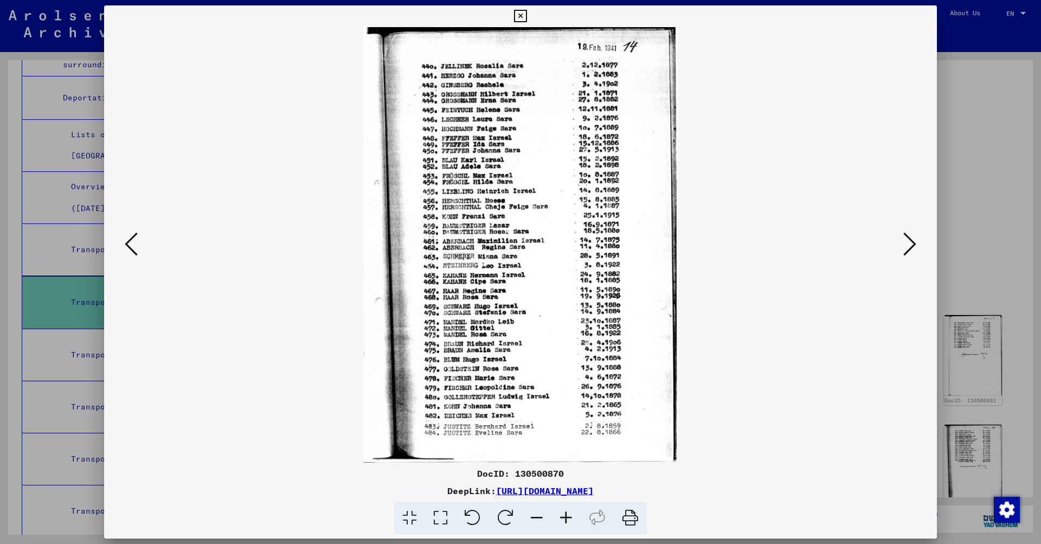
click at [911, 245] on icon at bounding box center [910, 244] width 13 height 26
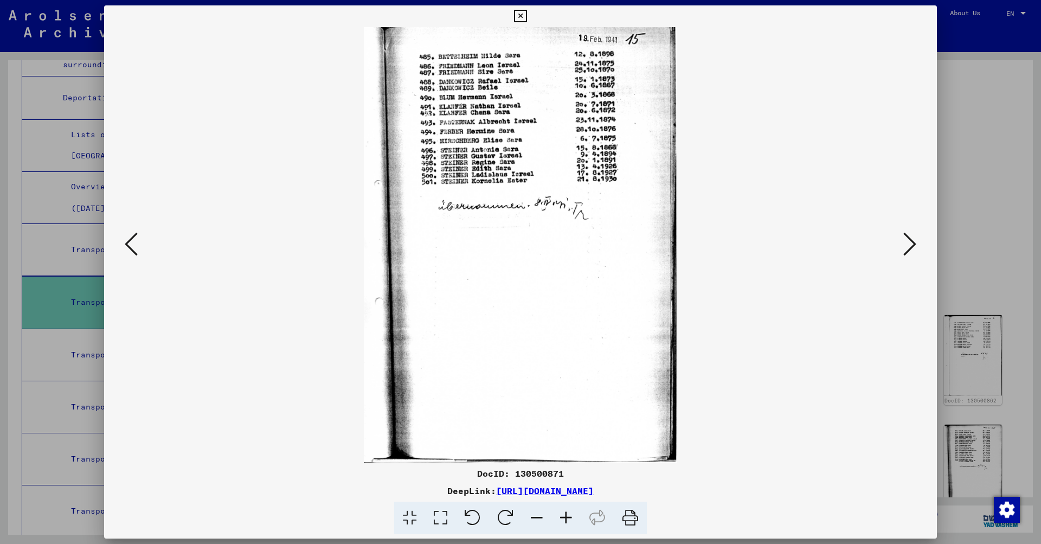
click at [911, 245] on icon at bounding box center [910, 244] width 13 height 26
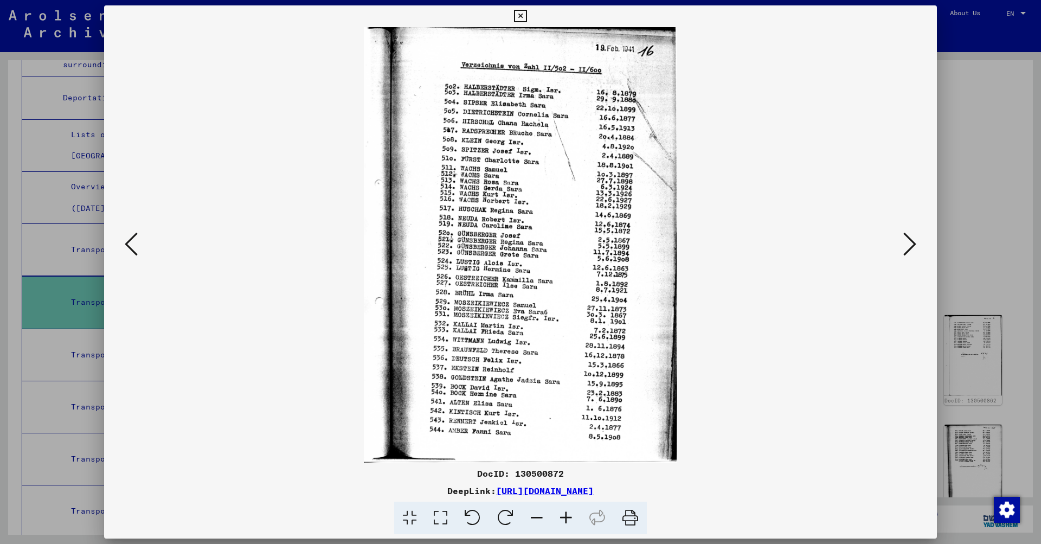
click at [911, 245] on icon at bounding box center [910, 244] width 13 height 26
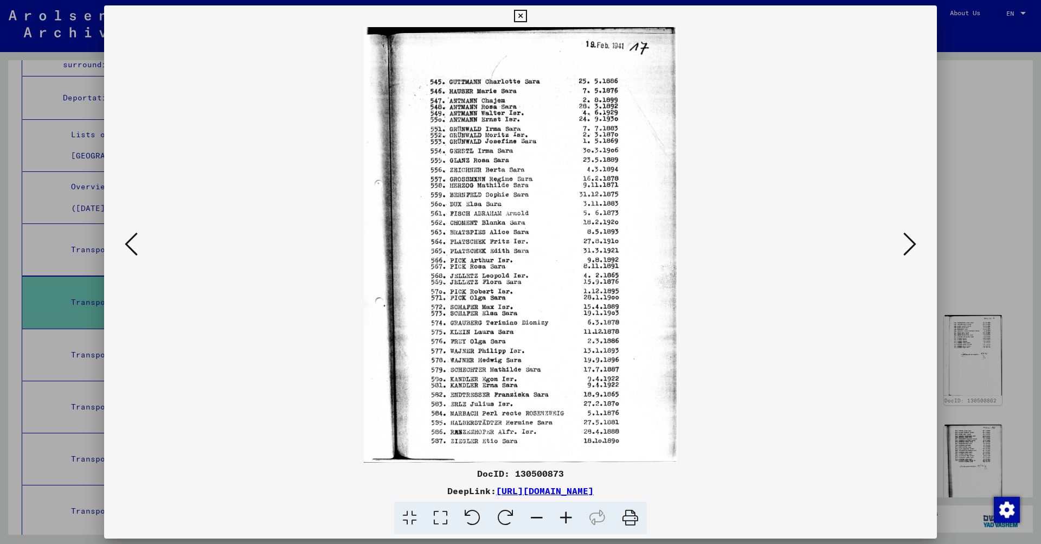
click at [911, 245] on icon at bounding box center [910, 244] width 13 height 26
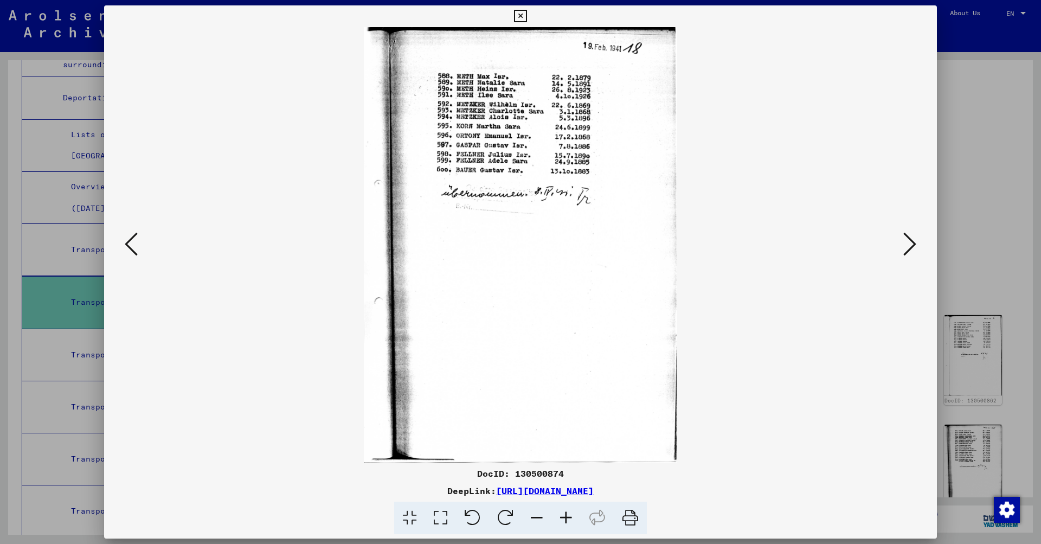
click at [911, 245] on icon at bounding box center [910, 244] width 13 height 26
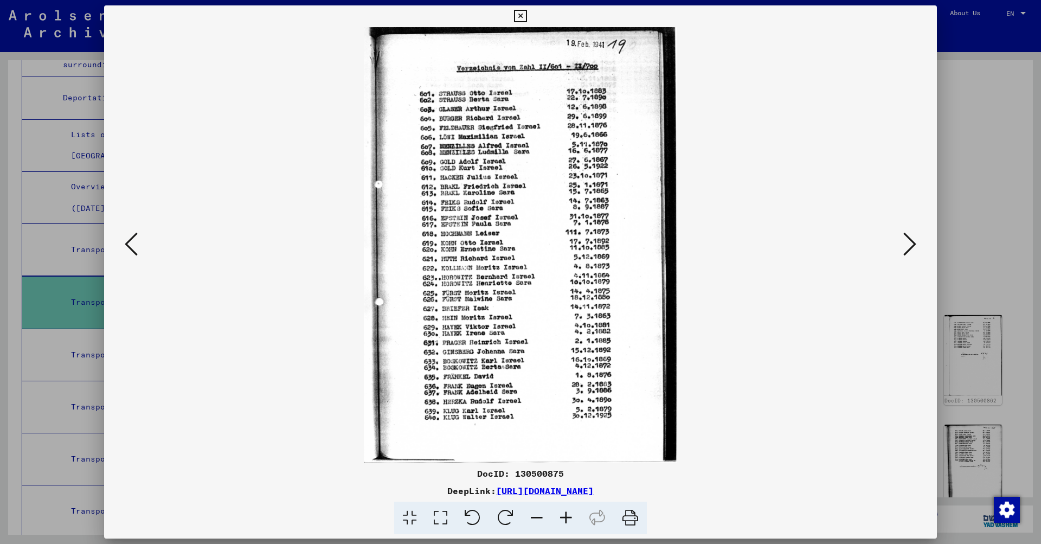
click at [911, 245] on icon at bounding box center [910, 244] width 13 height 26
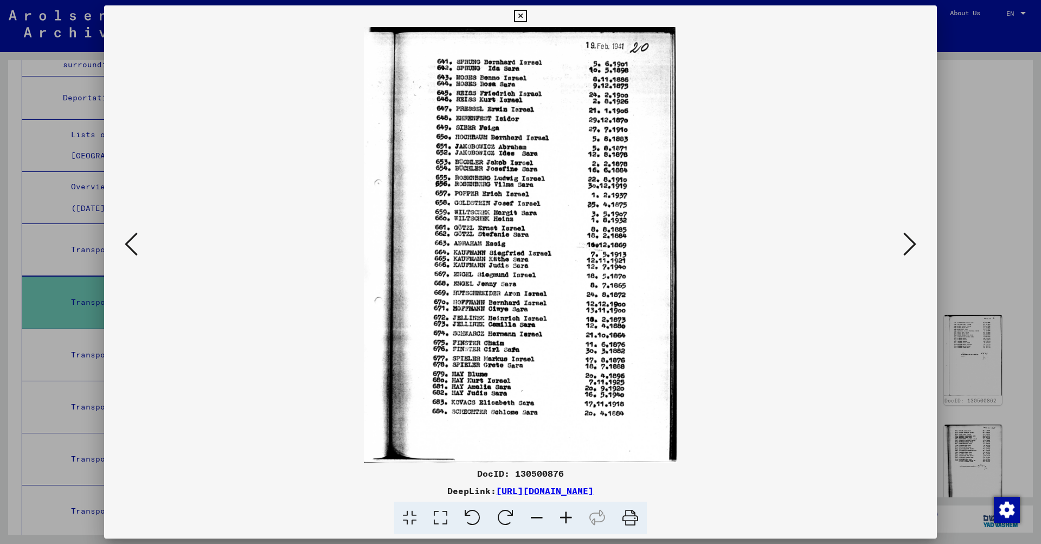
click at [911, 245] on icon at bounding box center [910, 244] width 13 height 26
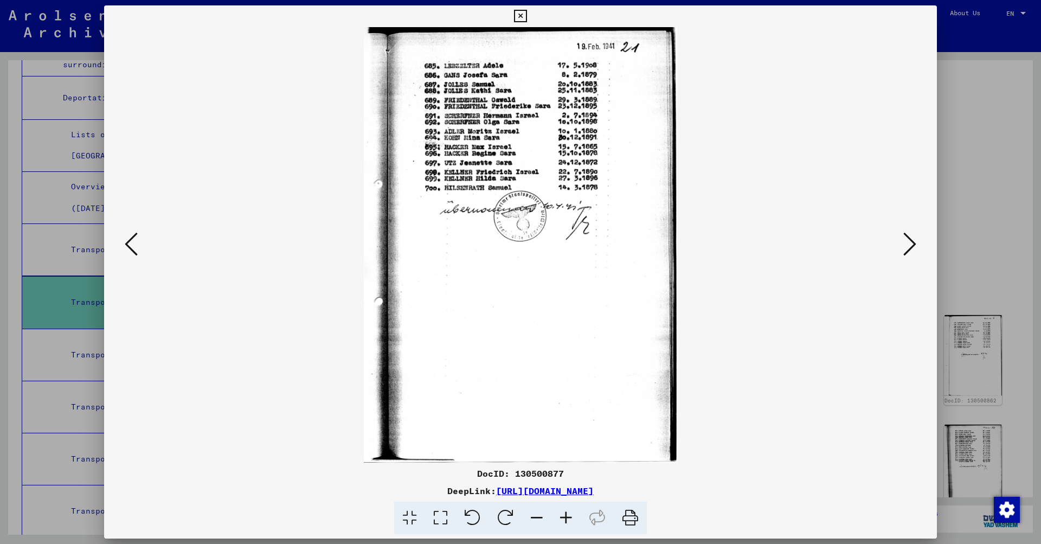
click at [911, 245] on icon at bounding box center [910, 244] width 13 height 26
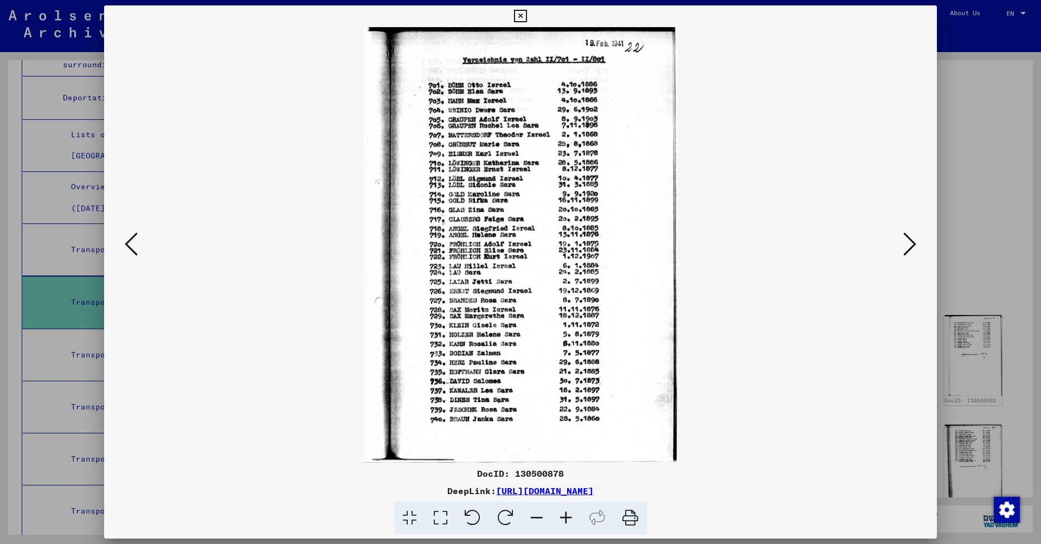
click at [911, 245] on icon at bounding box center [910, 244] width 13 height 26
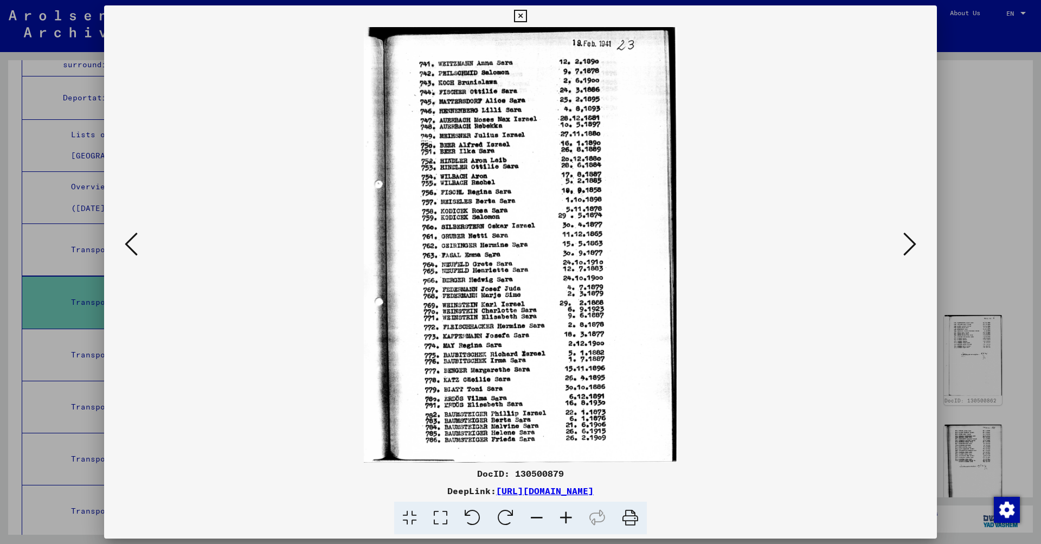
click at [911, 245] on icon at bounding box center [910, 244] width 13 height 26
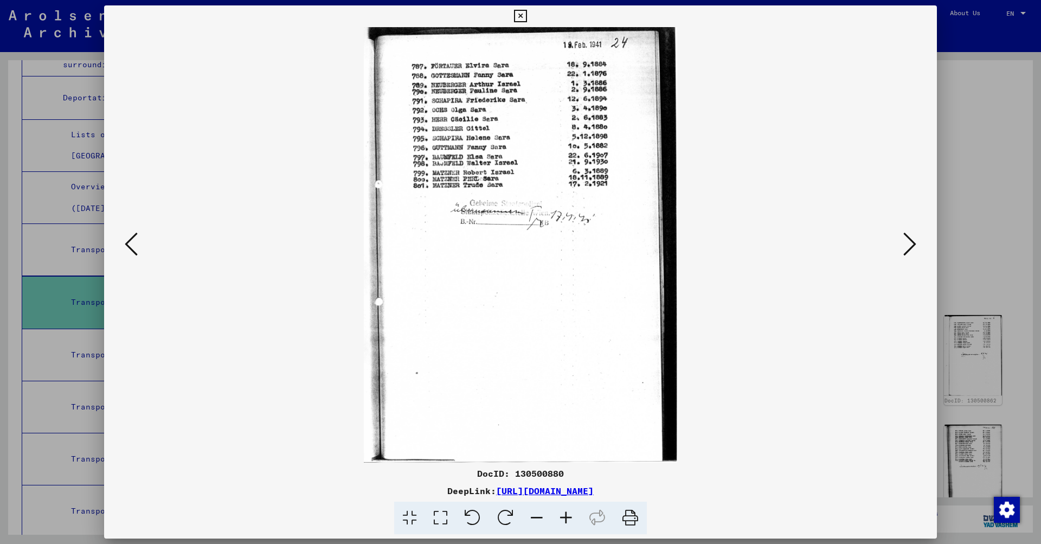
click at [911, 245] on icon at bounding box center [910, 244] width 13 height 26
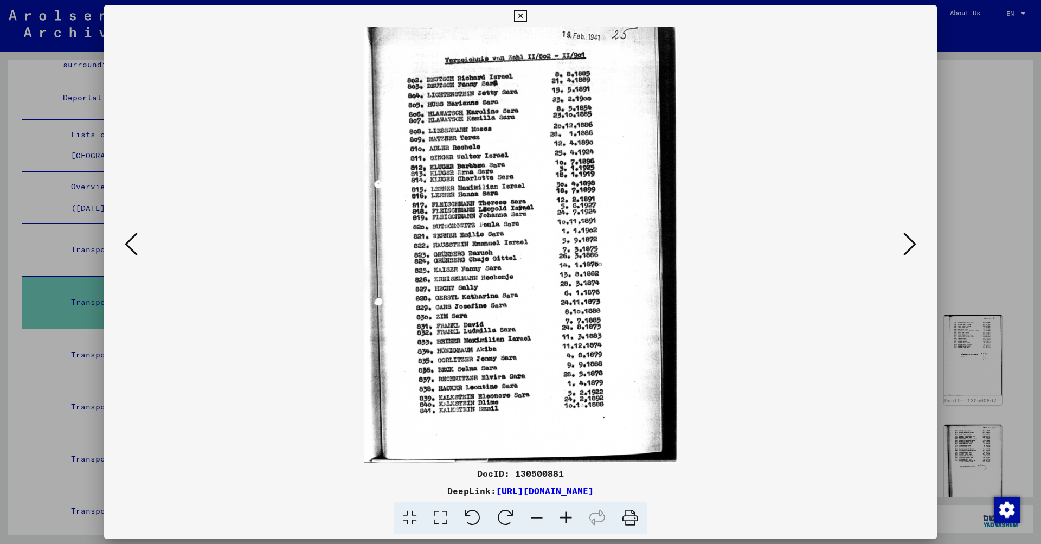
click at [911, 245] on icon at bounding box center [910, 244] width 13 height 26
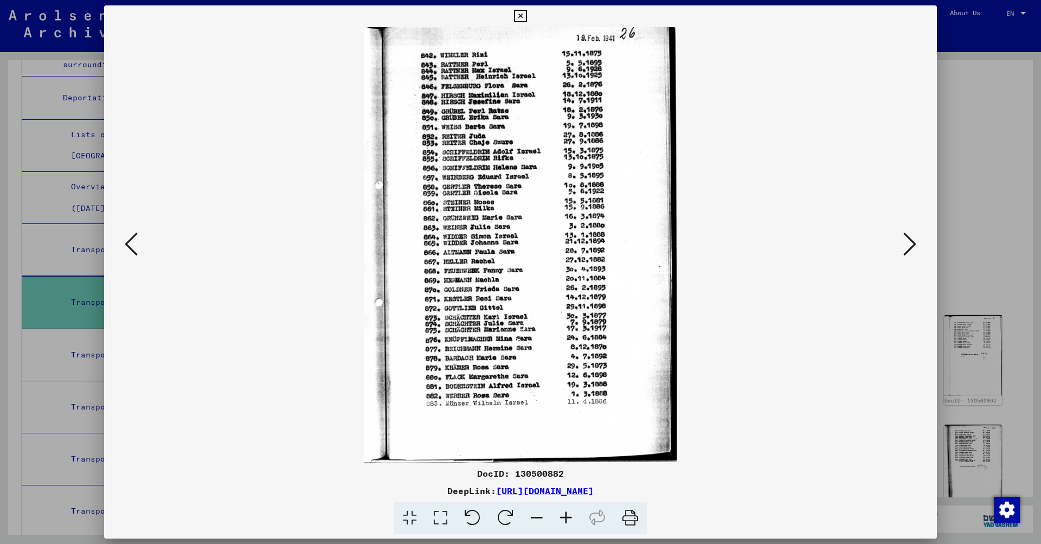
click at [911, 245] on icon at bounding box center [910, 244] width 13 height 26
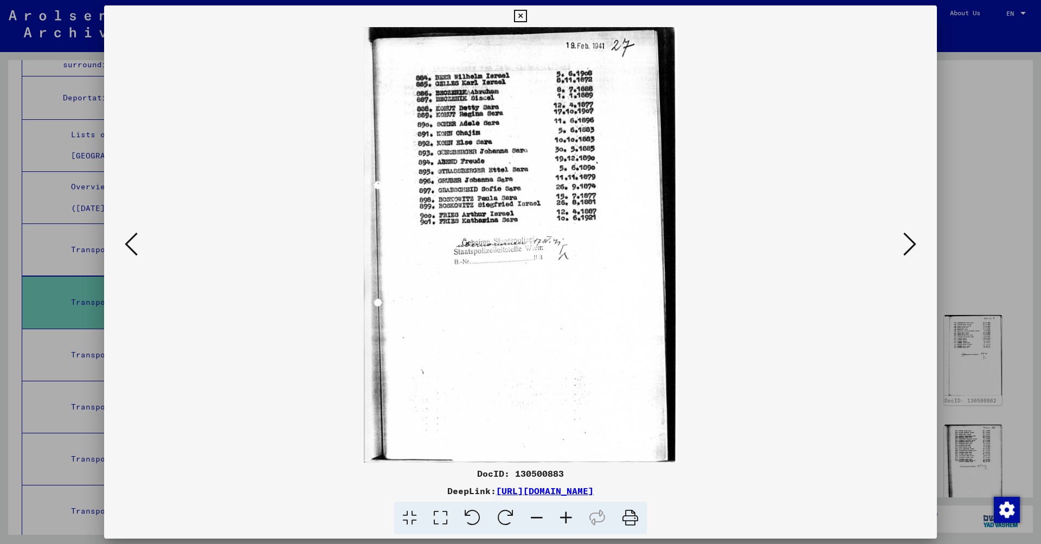
click at [911, 245] on icon at bounding box center [910, 244] width 13 height 26
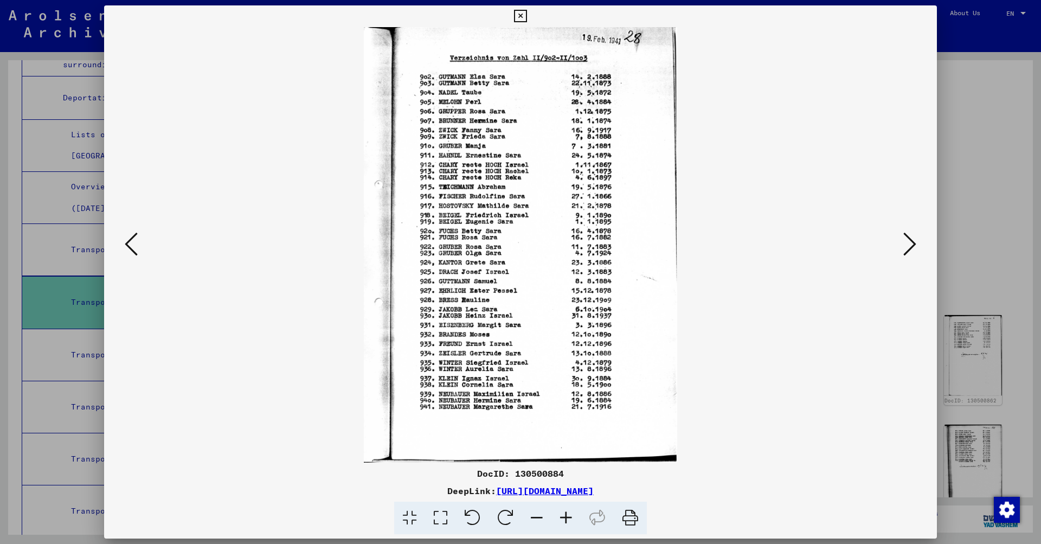
click at [911, 245] on icon at bounding box center [910, 244] width 13 height 26
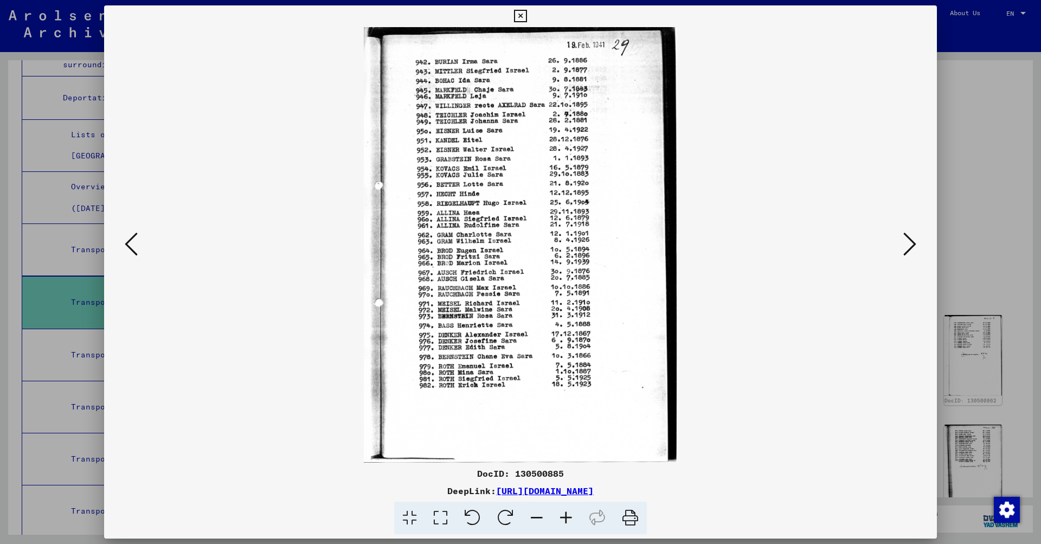
click at [911, 245] on icon at bounding box center [910, 244] width 13 height 26
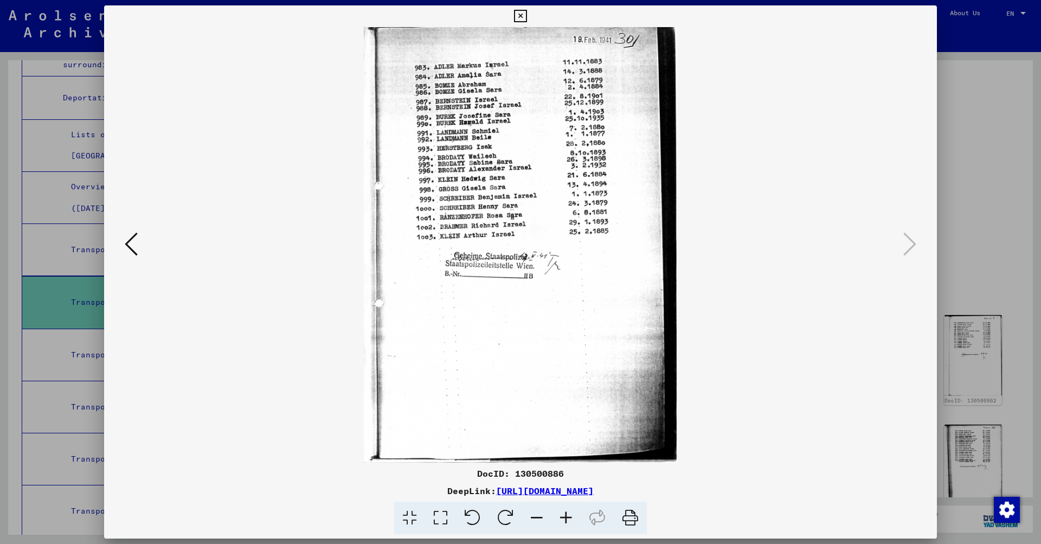
scroll to position [0, 0]
click at [527, 15] on icon at bounding box center [520, 16] width 12 height 13
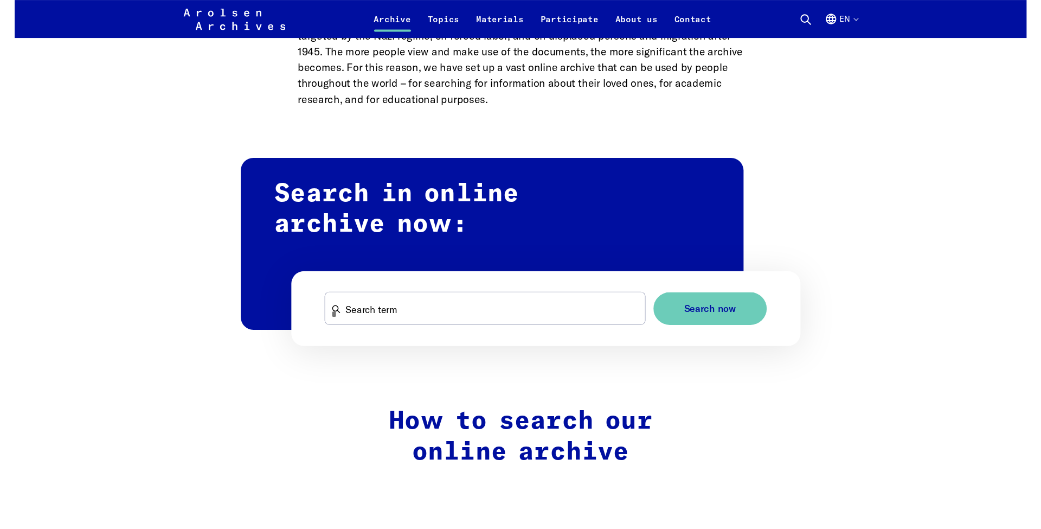
scroll to position [565, 0]
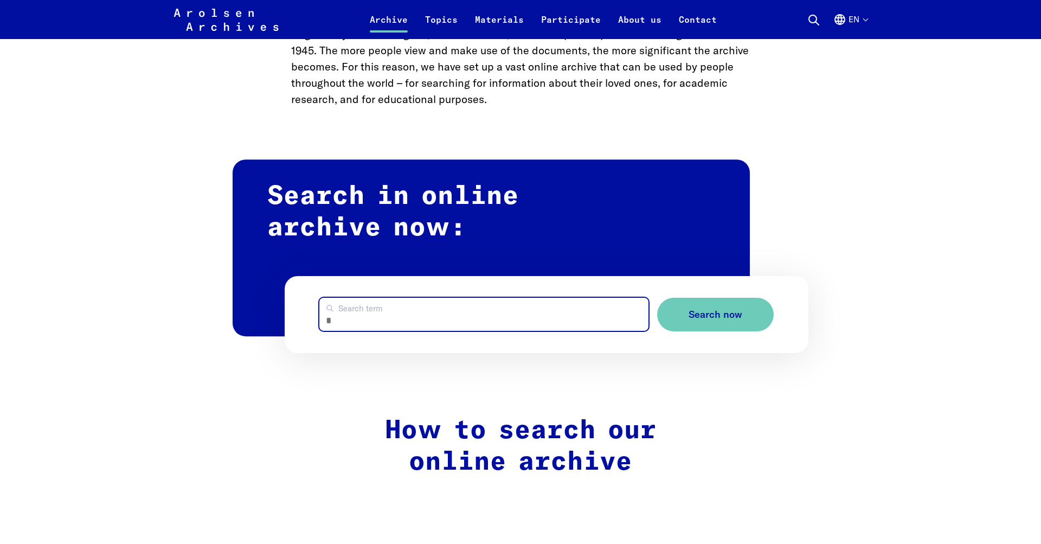
click at [389, 316] on input "Search term" at bounding box center [483, 314] width 329 height 33
type input "**********"
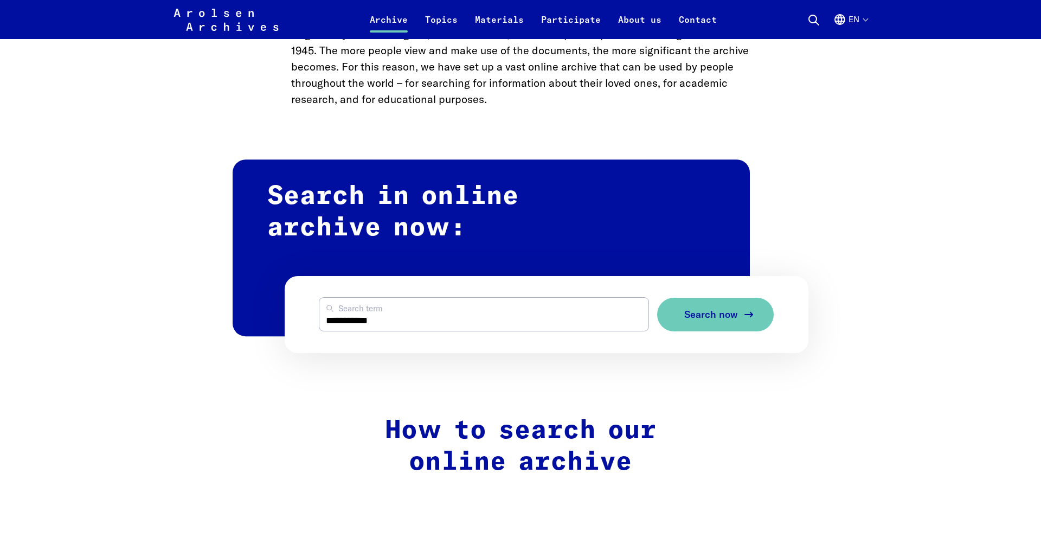
click at [686, 305] on button "Search now" at bounding box center [715, 315] width 117 height 34
